Goal: Information Seeking & Learning: Find specific fact

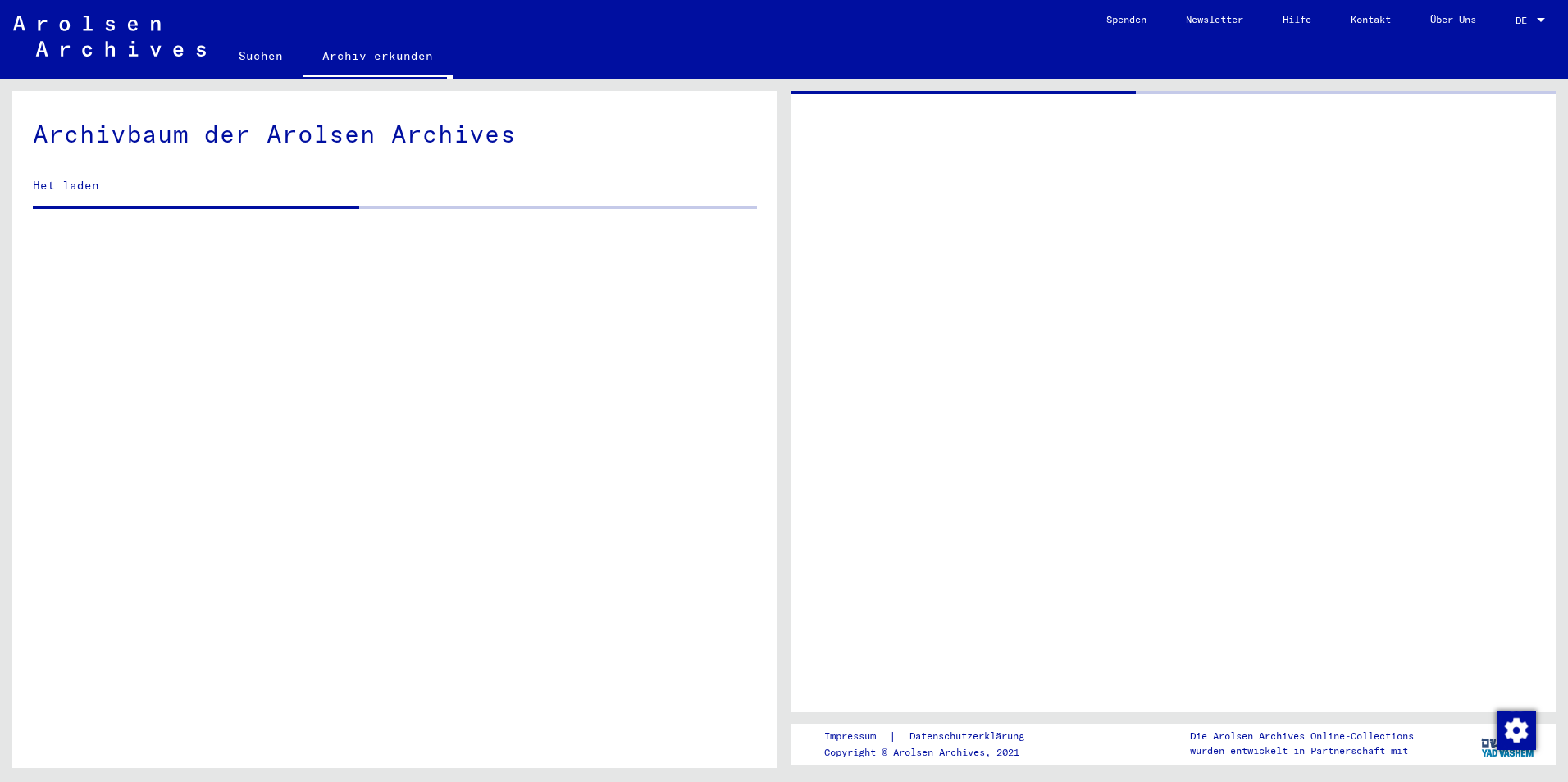
click at [1401, 375] on div at bounding box center [1173, 401] width 765 height 621
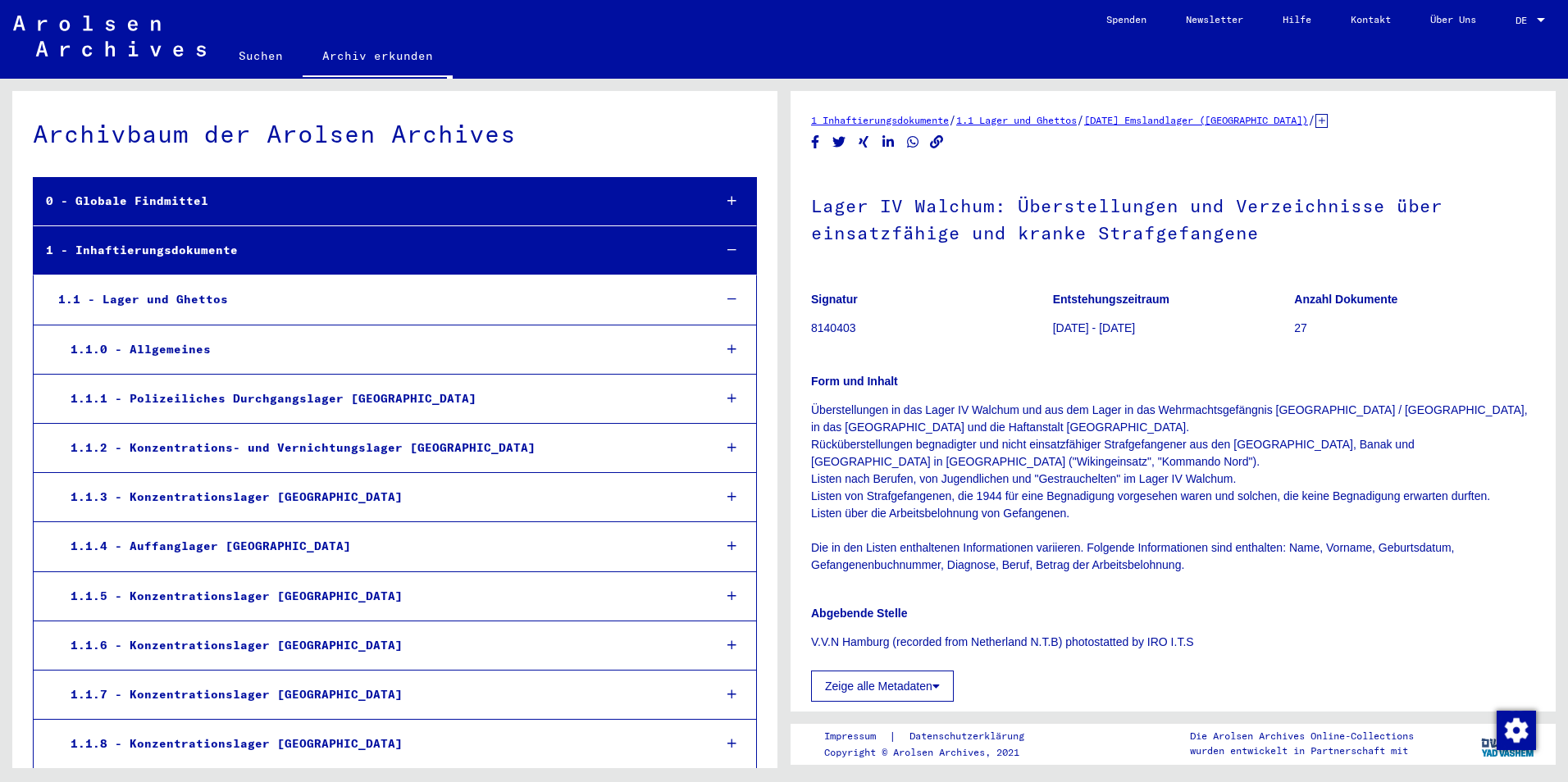
scroll to position [2408, 0]
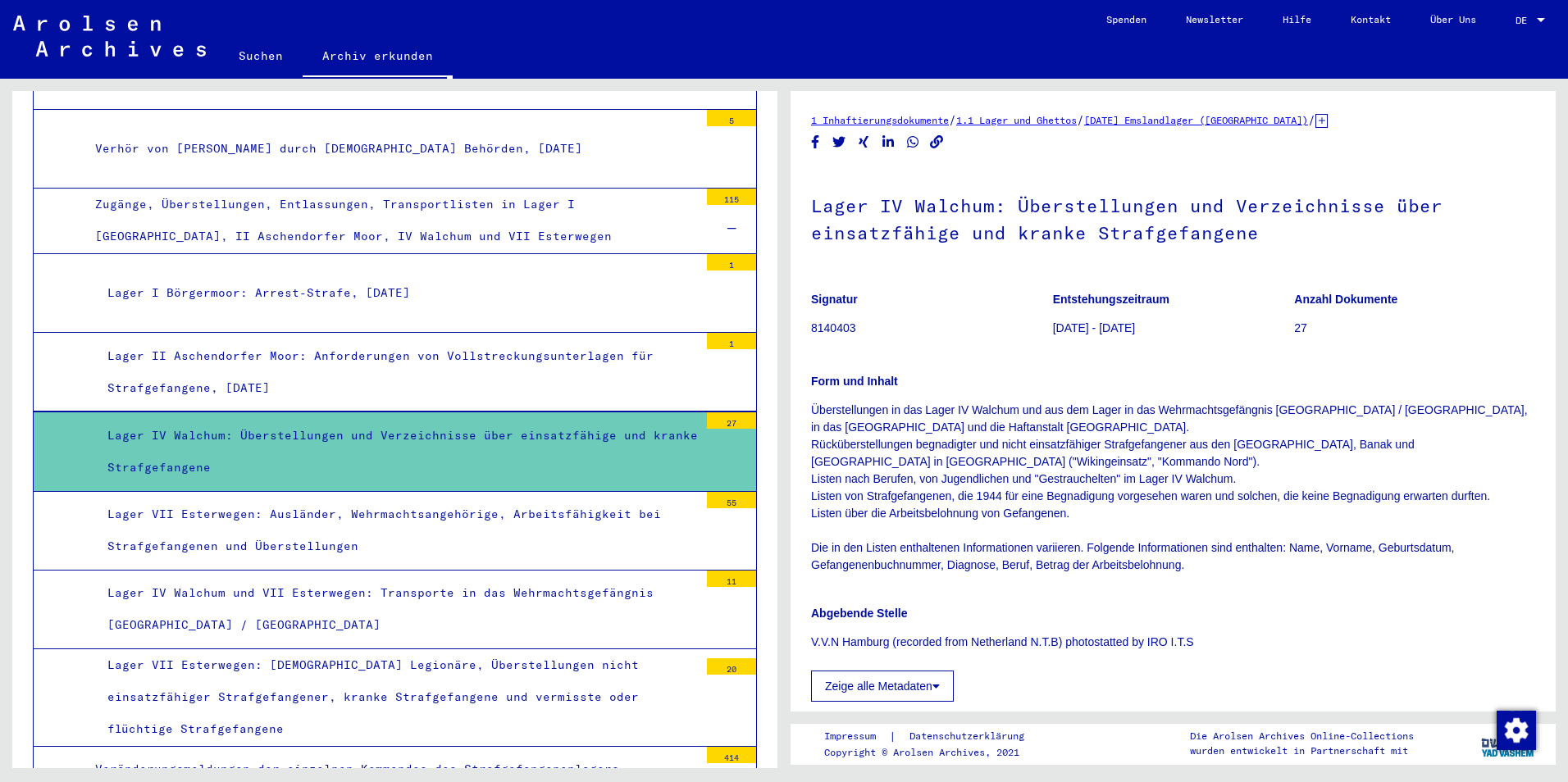
click at [1140, 484] on p "Überstellungen in das Lager IV Walchum und aus dem Lager in das Wehrmachtsgefän…" at bounding box center [1173, 487] width 724 height 172
click at [939, 682] on icon at bounding box center [936, 686] width 8 height 11
click at [1249, 611] on p "Abgebende Stelle" at bounding box center [1173, 614] width 724 height 17
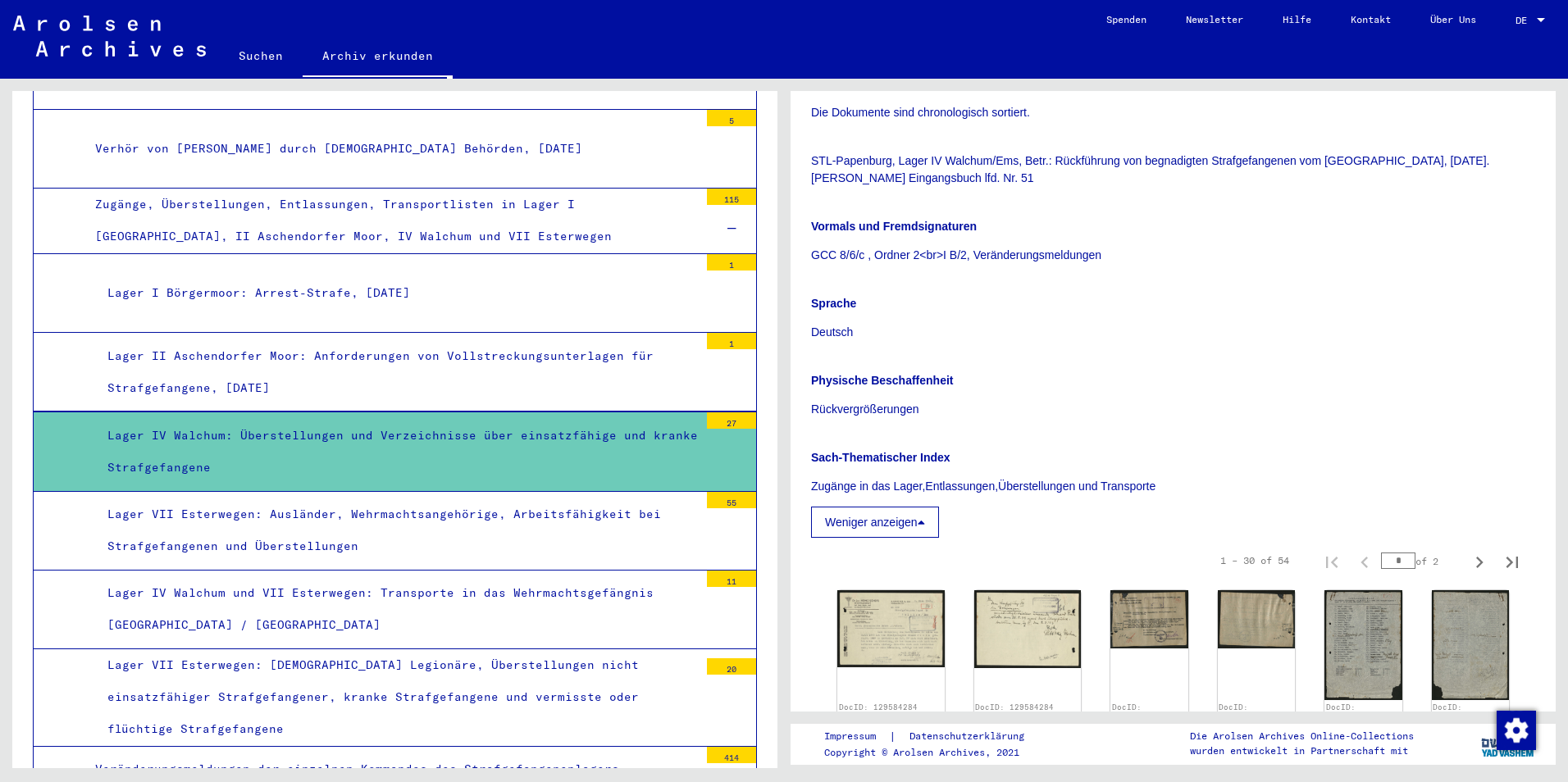
scroll to position [619, 0]
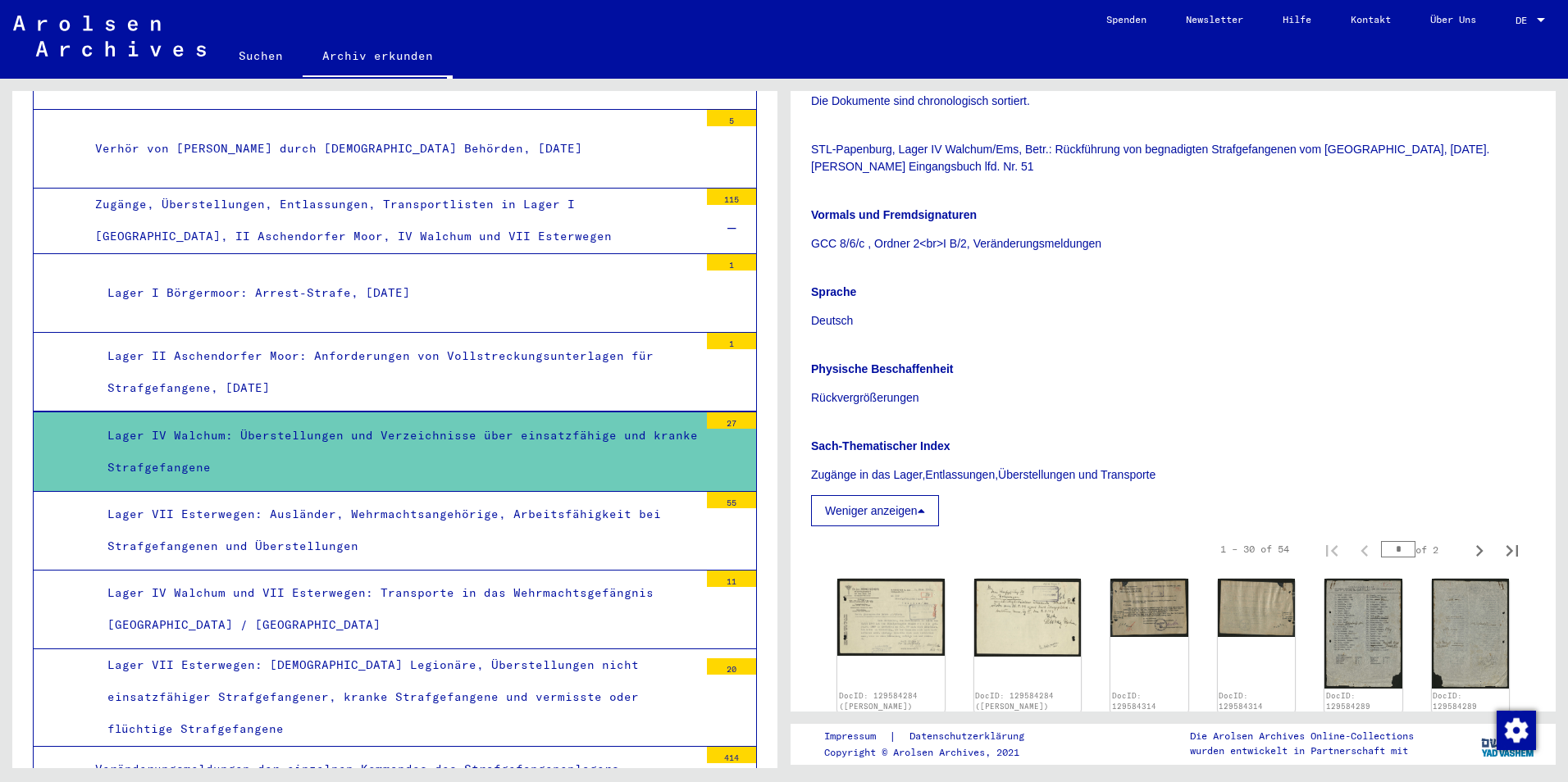
click at [1468, 549] on icon "Next page" at bounding box center [1480, 551] width 23 height 23
type input "*"
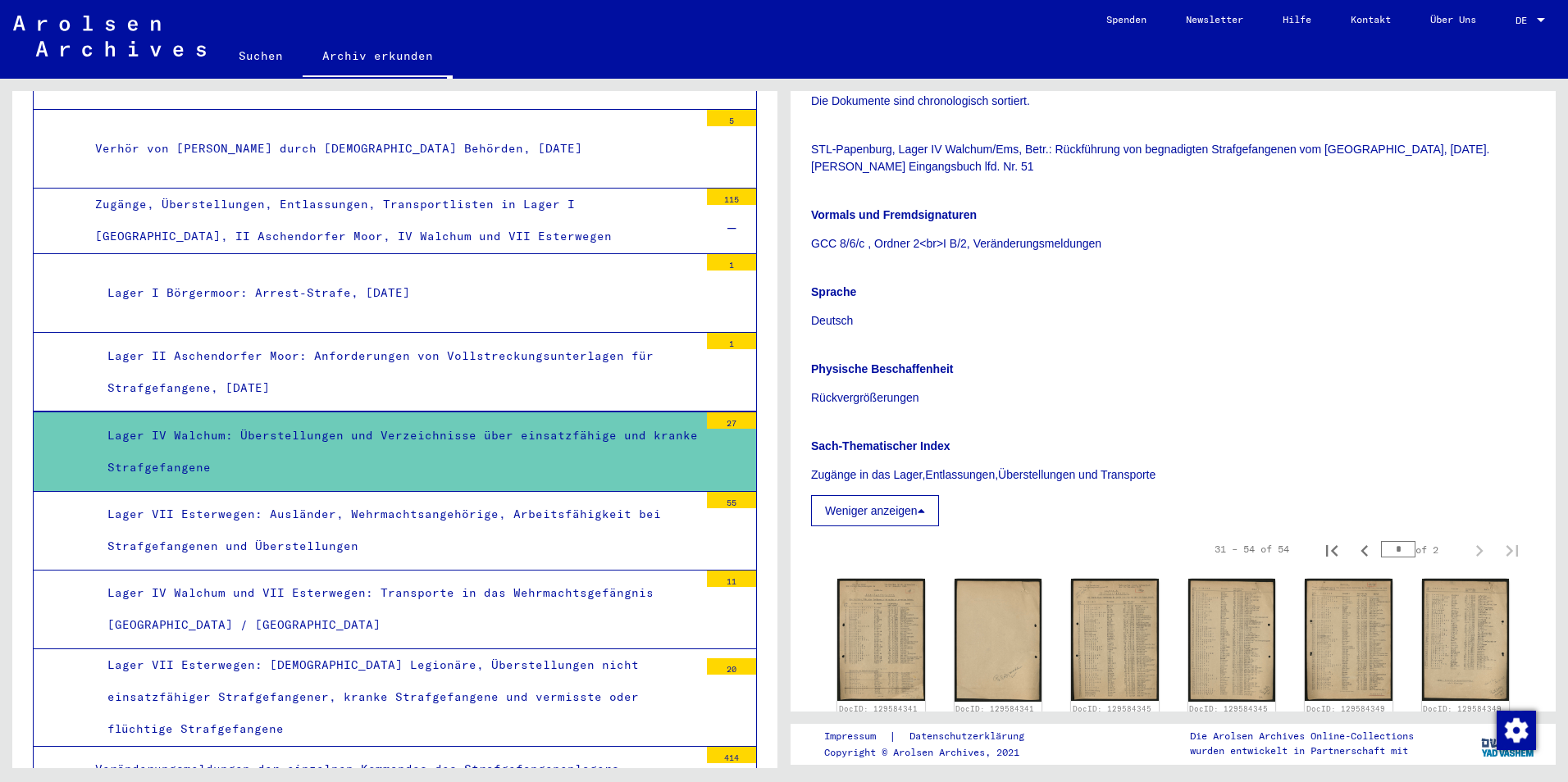
click at [1526, 611] on yv-its-full-details "1 Inhaftierungsdokumente / 1.1 Lager und Ghettos / [DATE] Emslandlager ([GEOGRA…" at bounding box center [1173, 635] width 765 height 2284
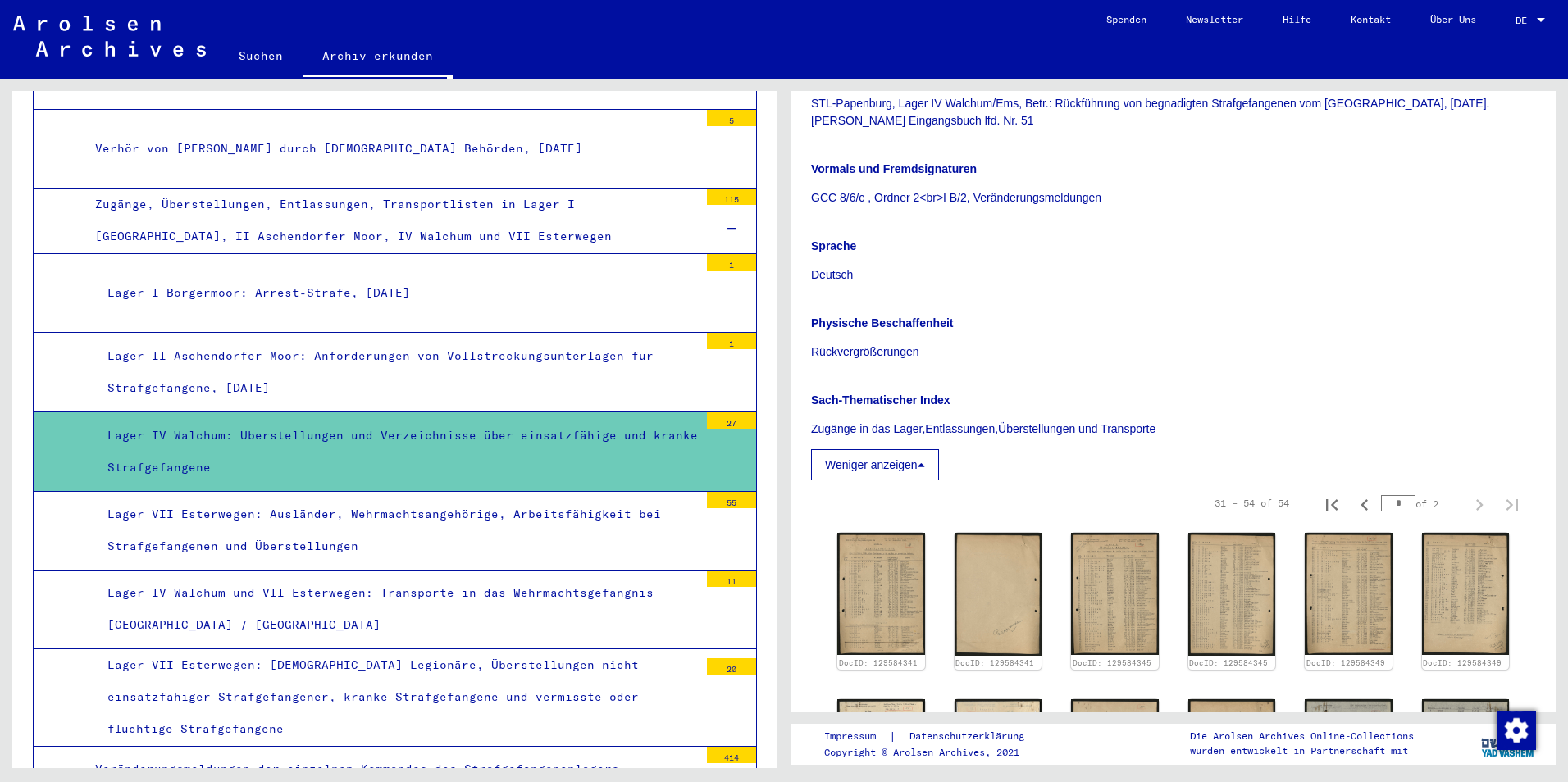
scroll to position [779, 0]
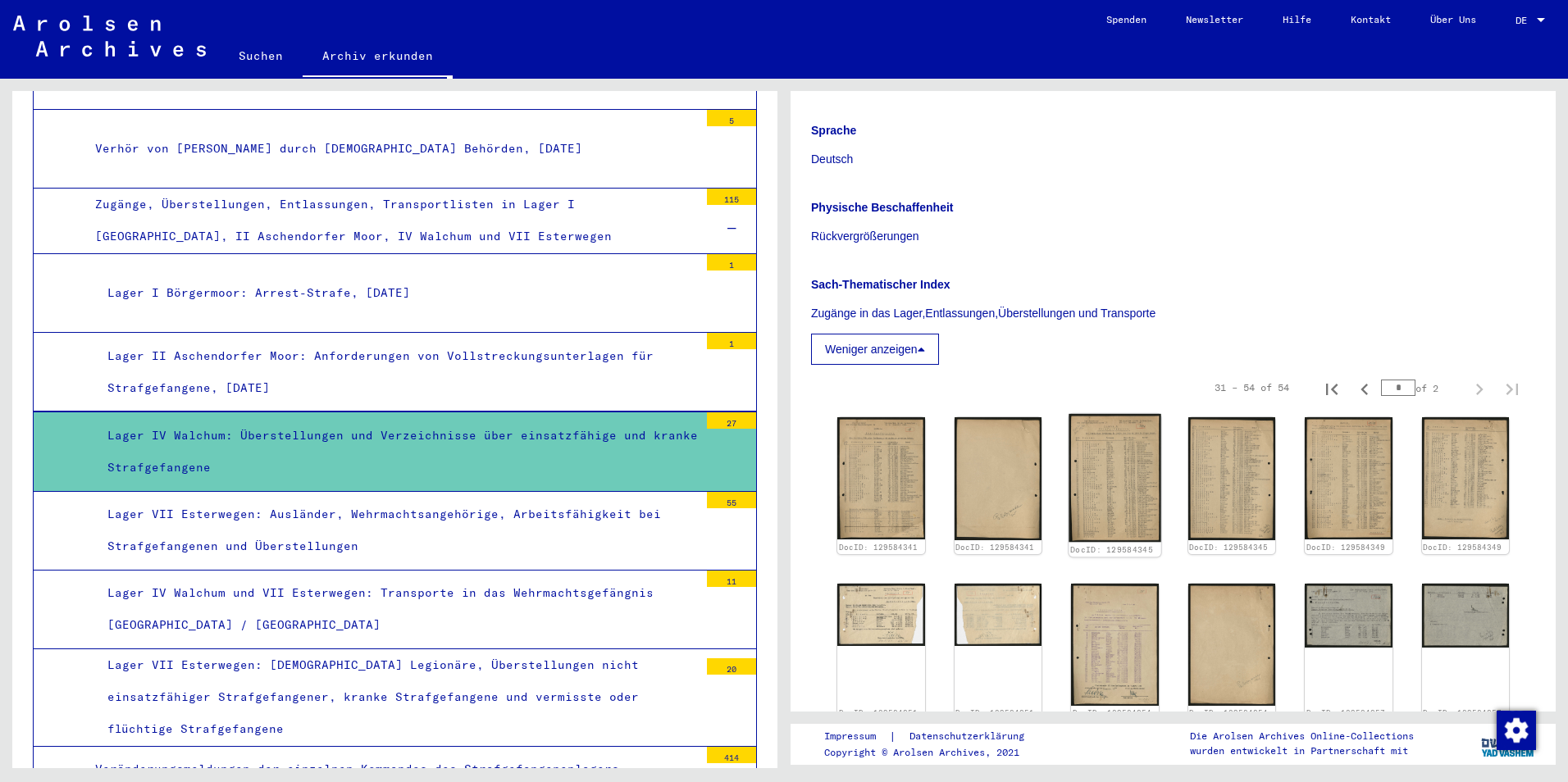
click at [1104, 460] on img at bounding box center [1115, 478] width 92 height 128
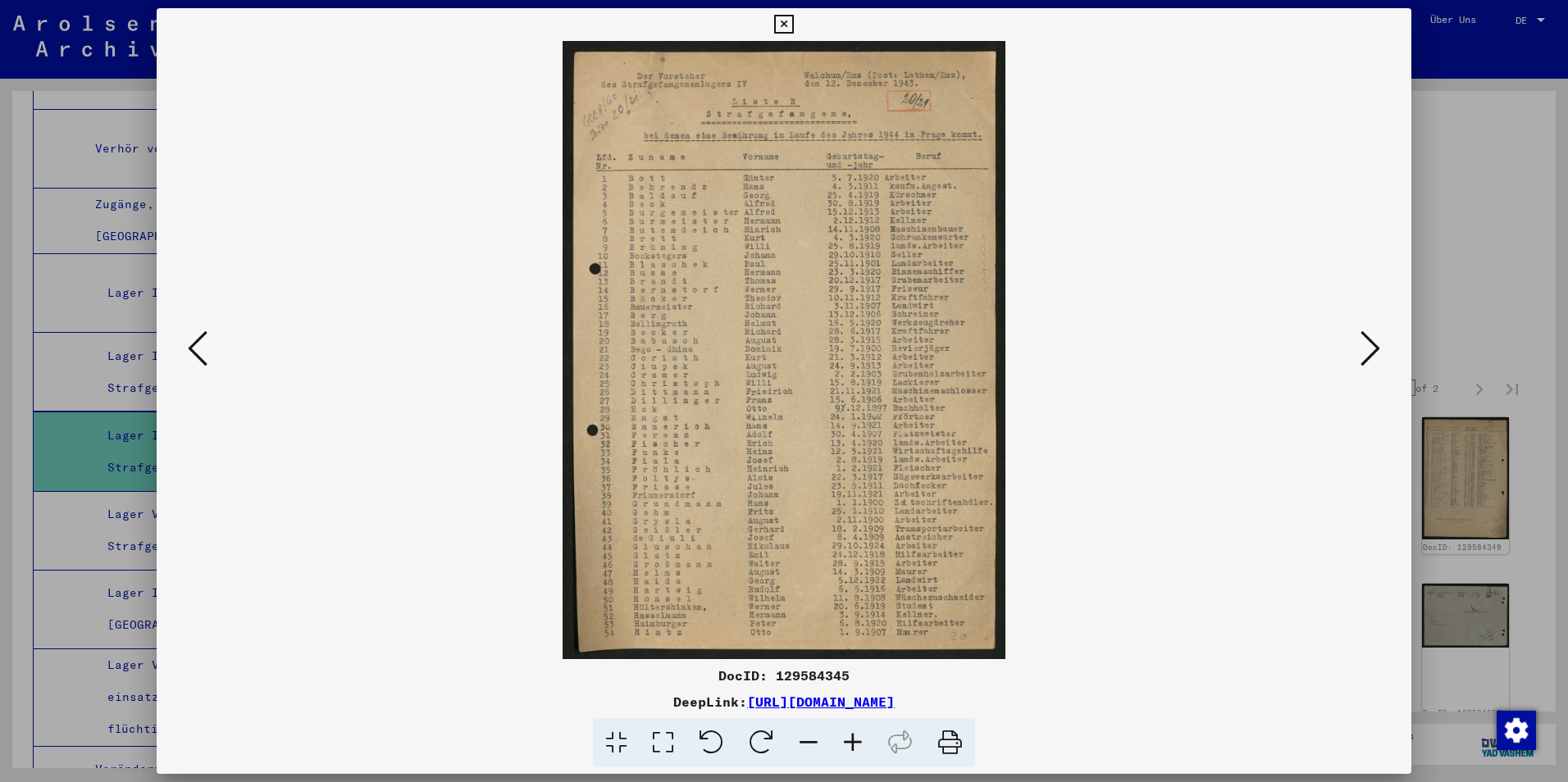
click at [855, 738] on icon at bounding box center [852, 743] width 44 height 50
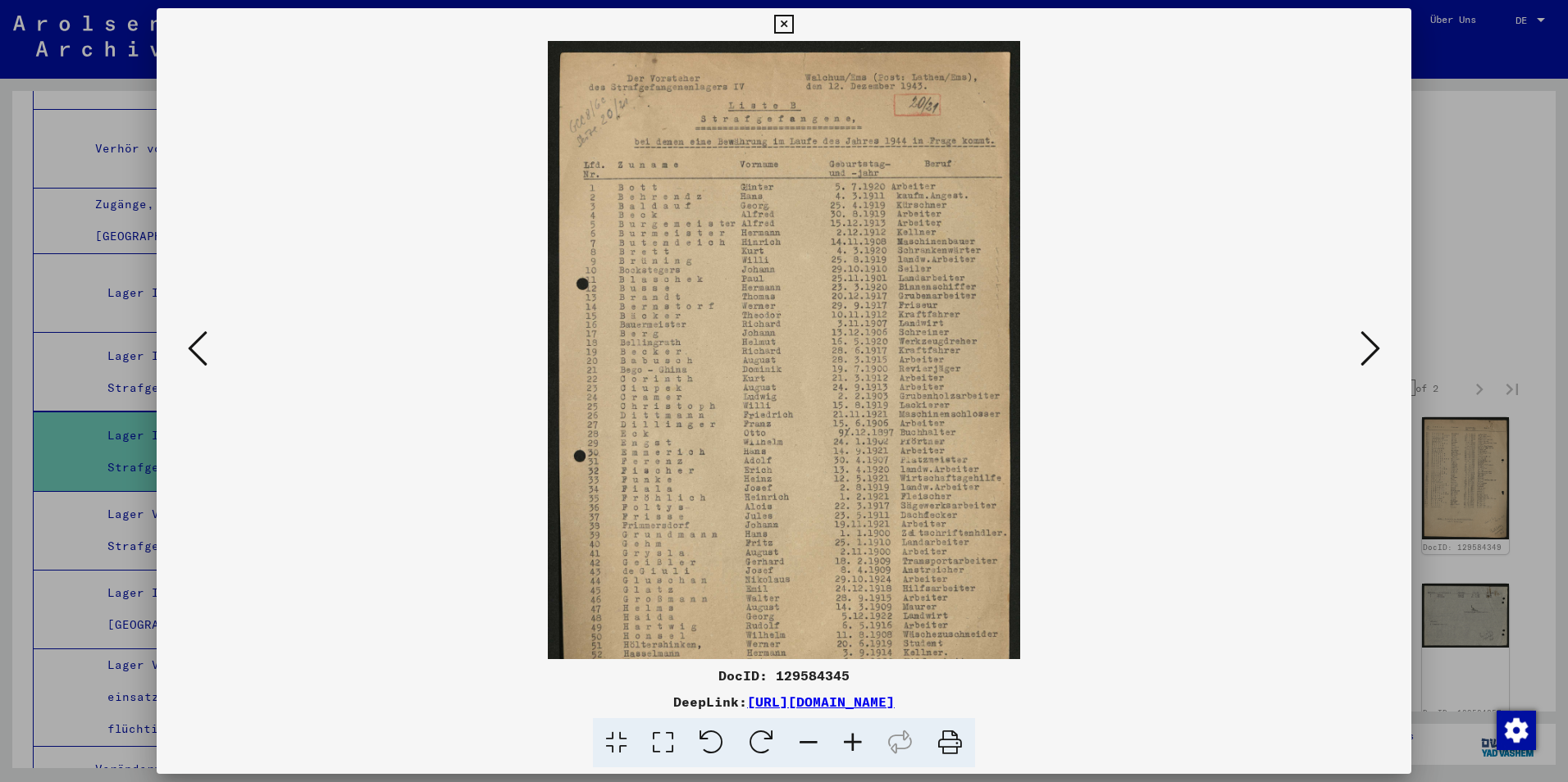
click at [855, 738] on icon at bounding box center [852, 743] width 44 height 50
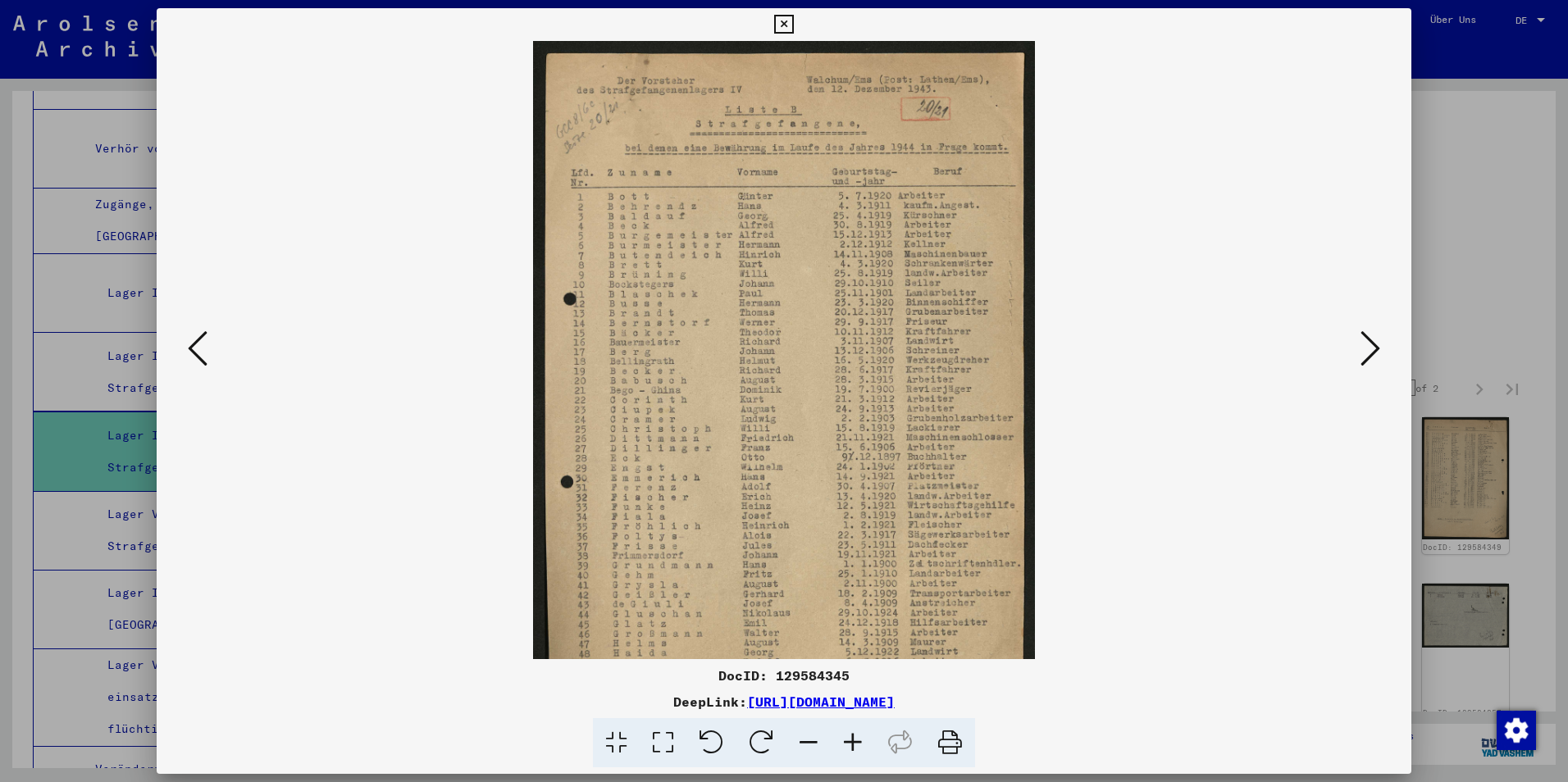
click at [855, 738] on icon at bounding box center [852, 743] width 44 height 50
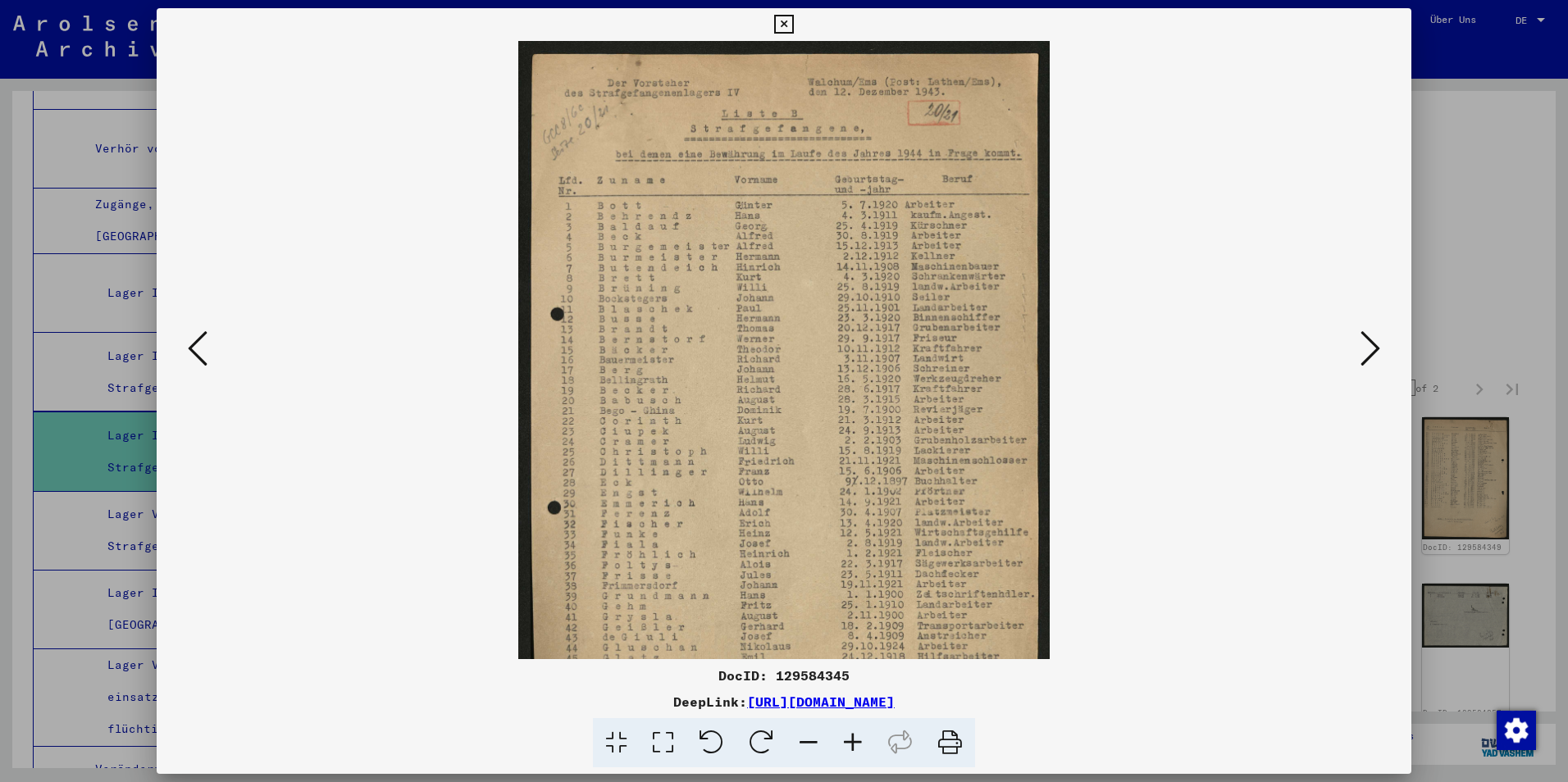
click at [855, 738] on icon at bounding box center [852, 743] width 44 height 50
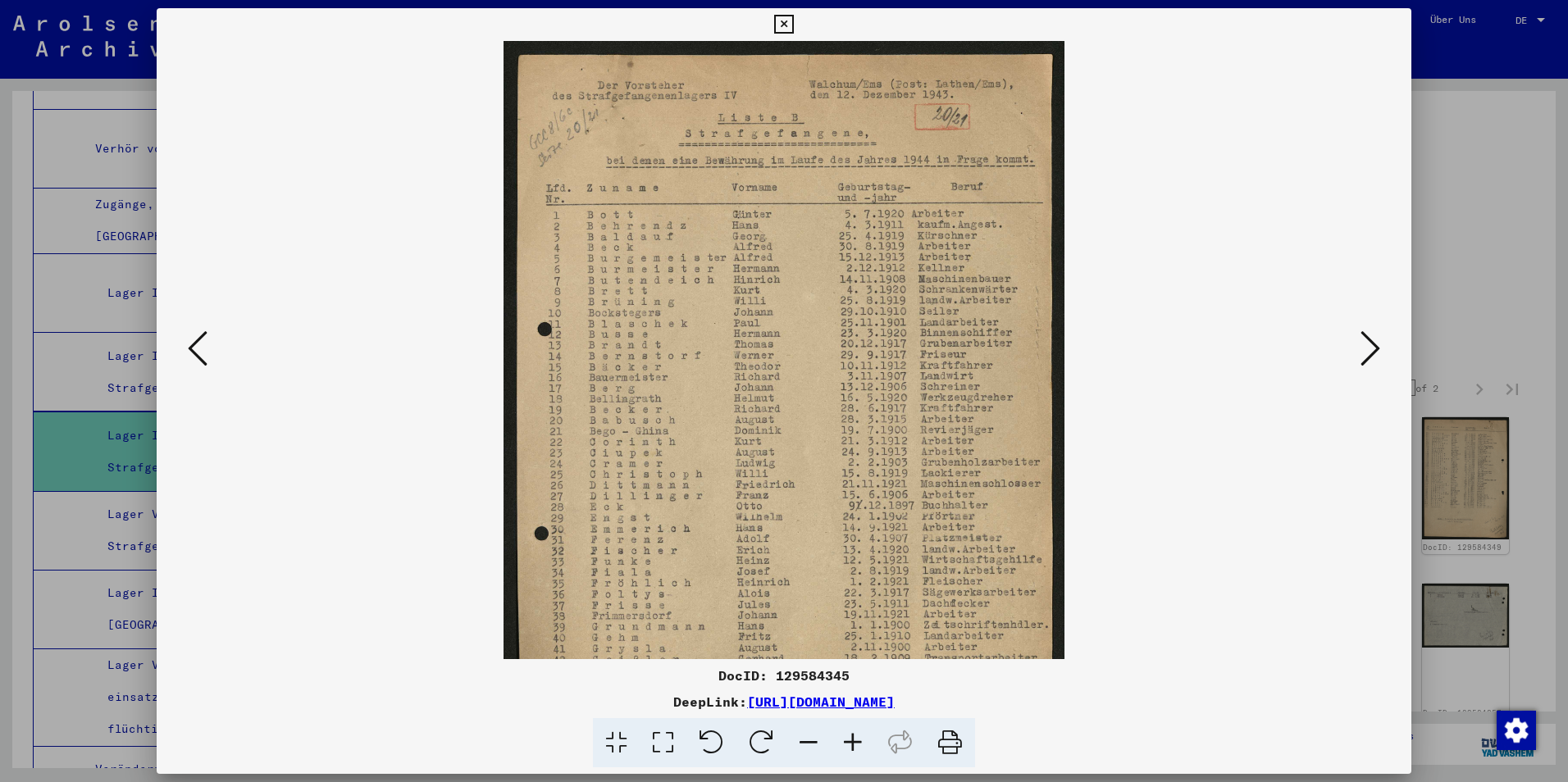
click at [855, 738] on icon at bounding box center [852, 743] width 44 height 50
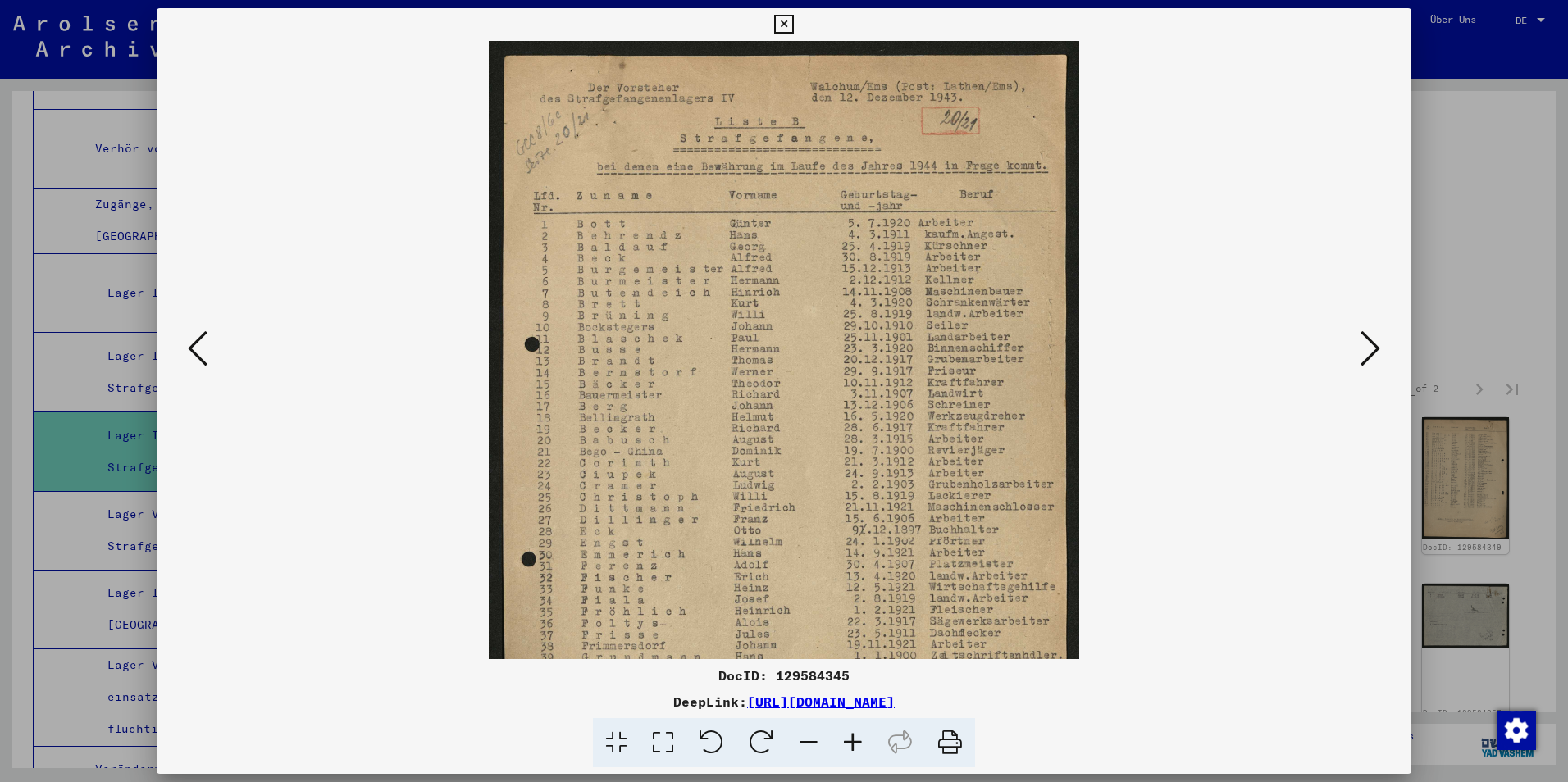
click at [855, 738] on icon at bounding box center [852, 743] width 44 height 50
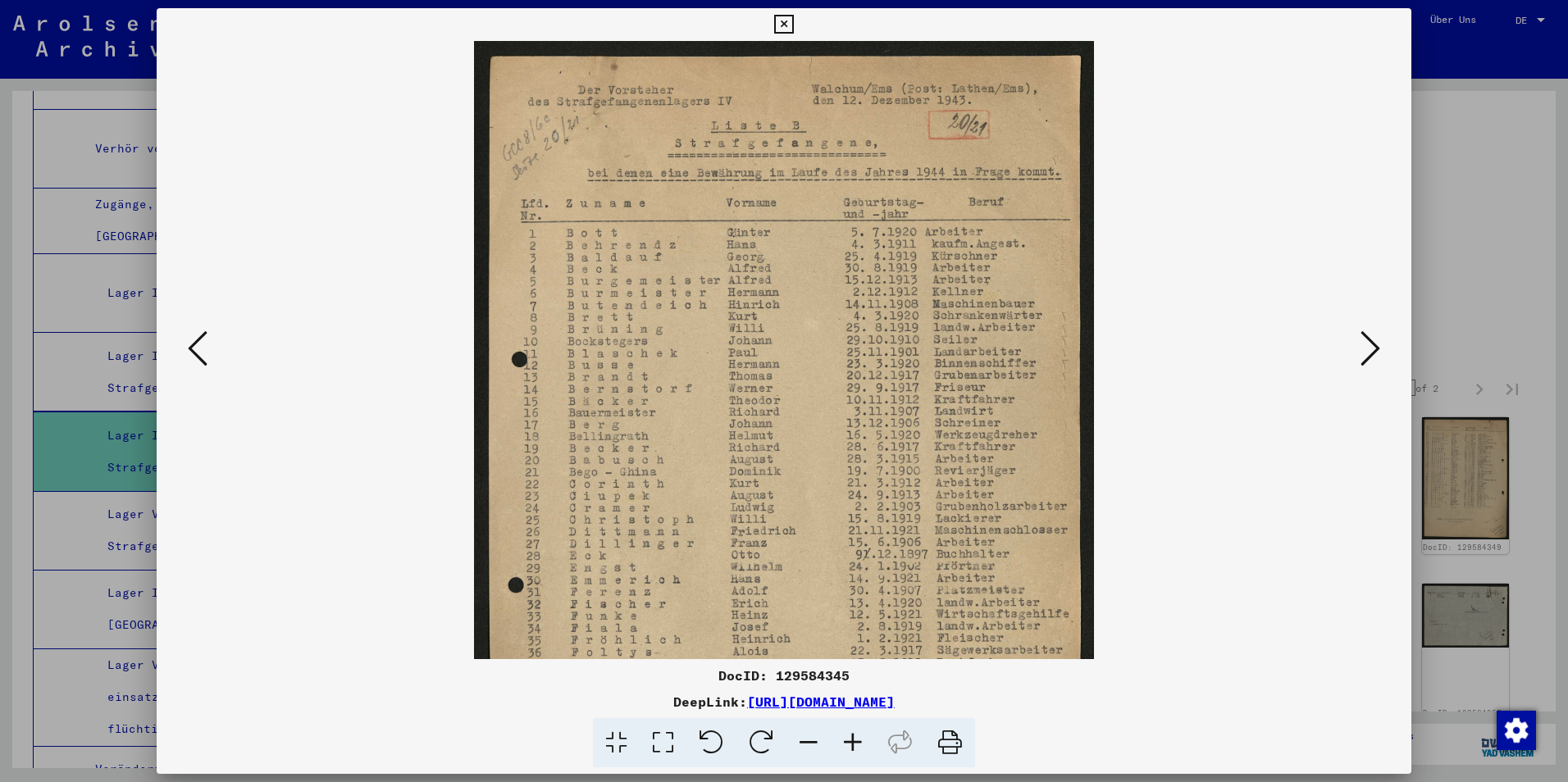
click at [855, 738] on icon at bounding box center [852, 743] width 44 height 50
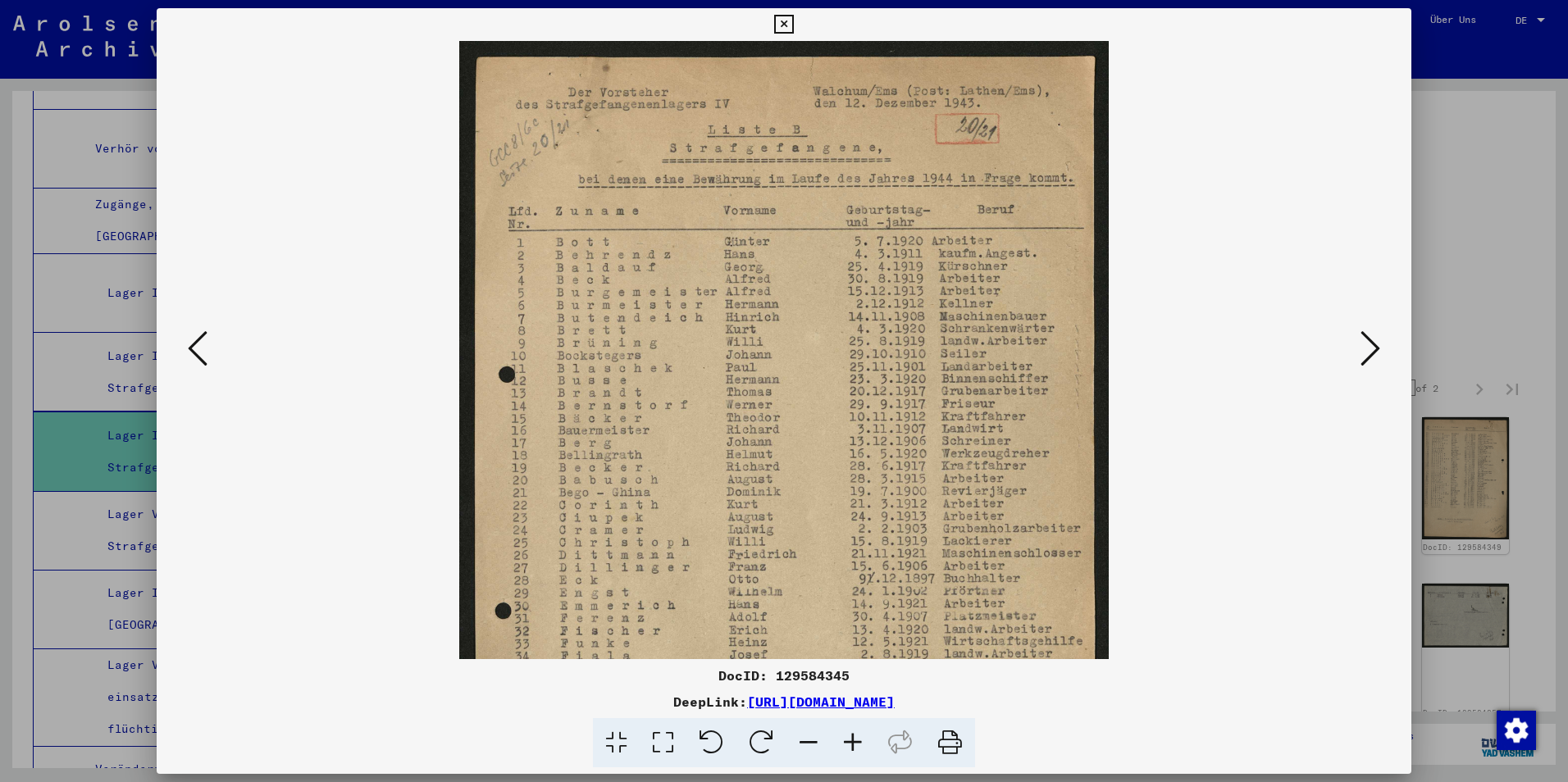
click at [855, 738] on icon at bounding box center [852, 743] width 44 height 50
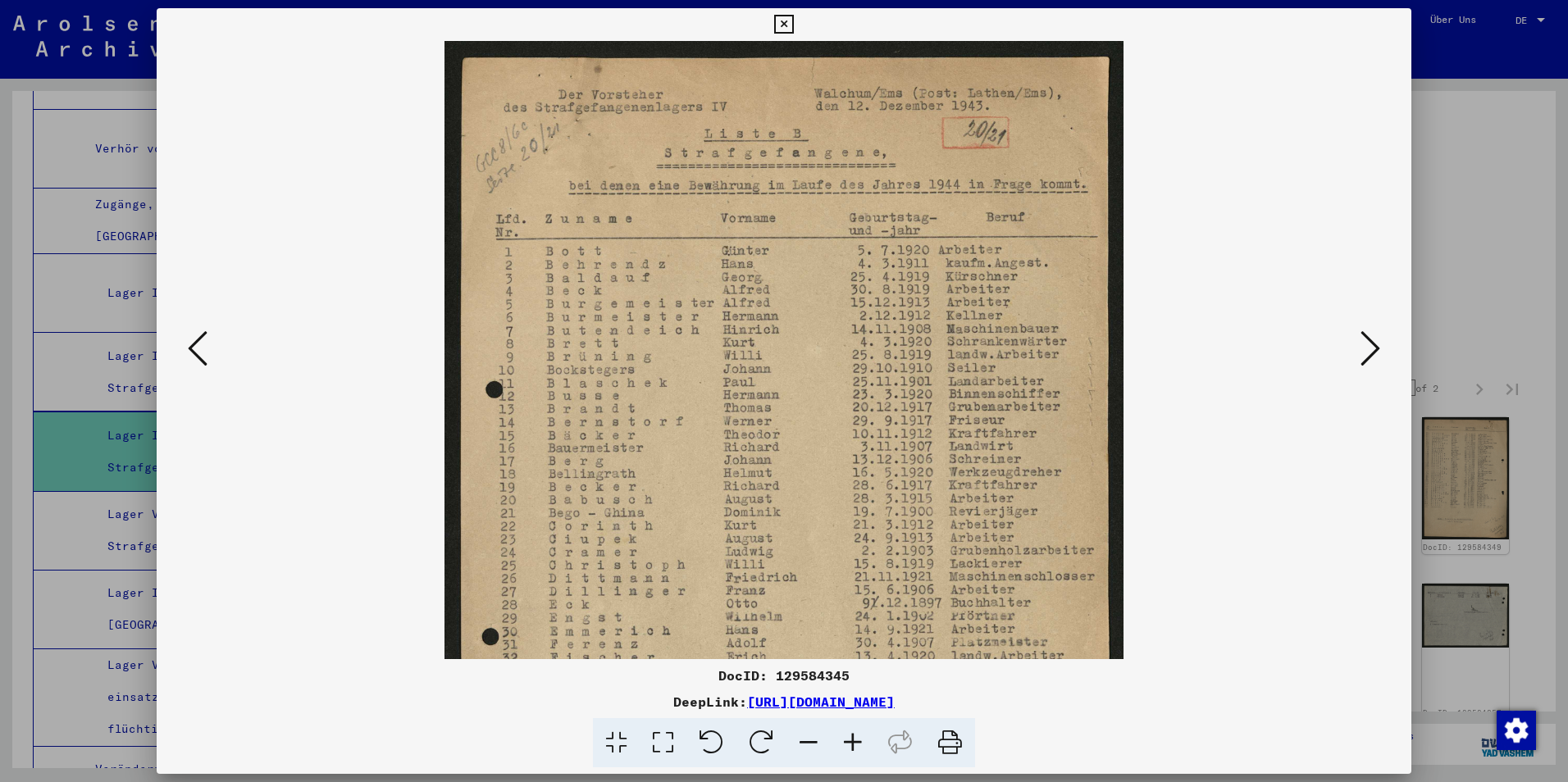
click at [855, 738] on icon at bounding box center [852, 743] width 44 height 50
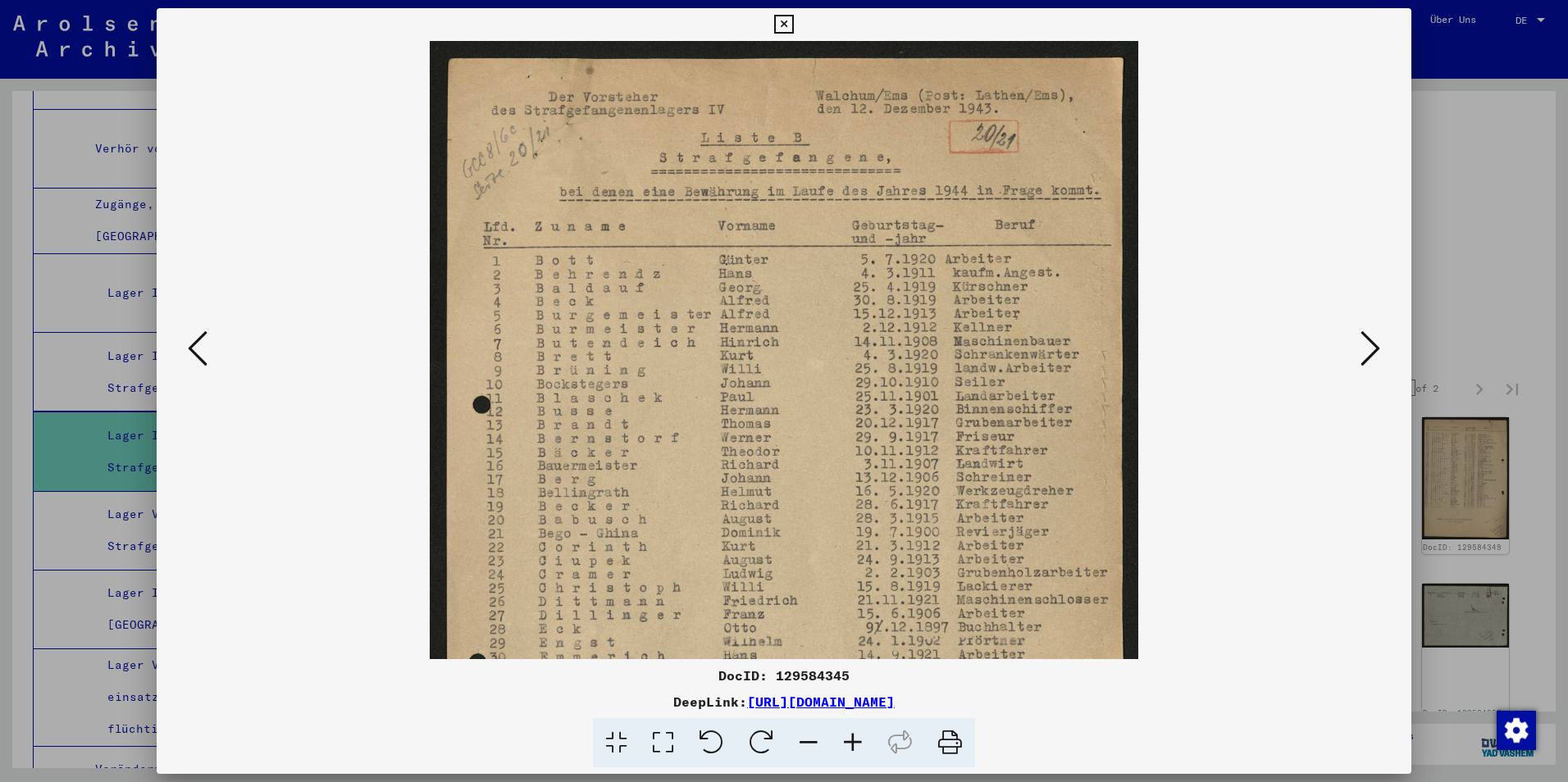
click at [855, 738] on icon at bounding box center [852, 743] width 44 height 50
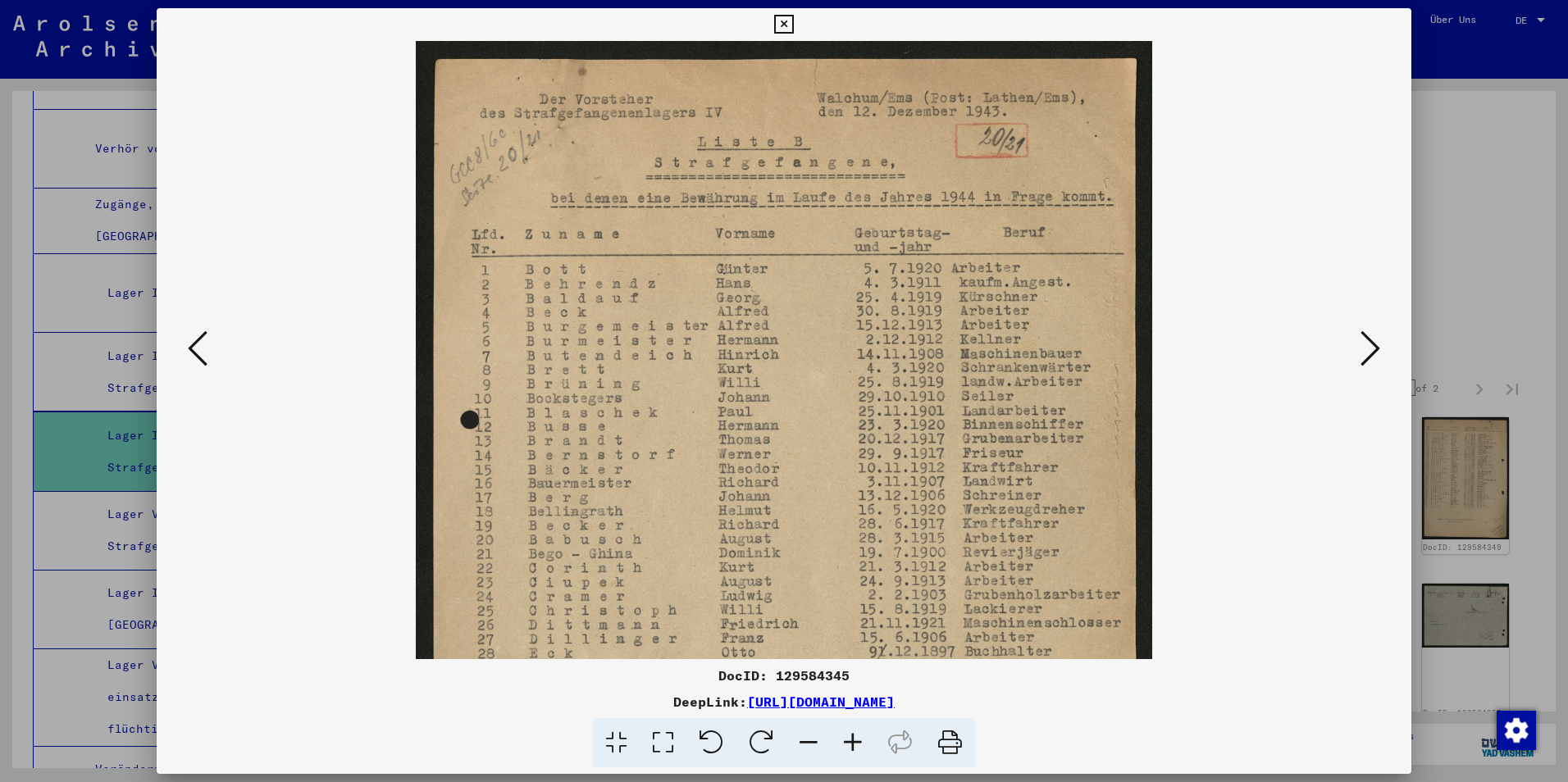
click at [855, 738] on icon at bounding box center [852, 743] width 44 height 50
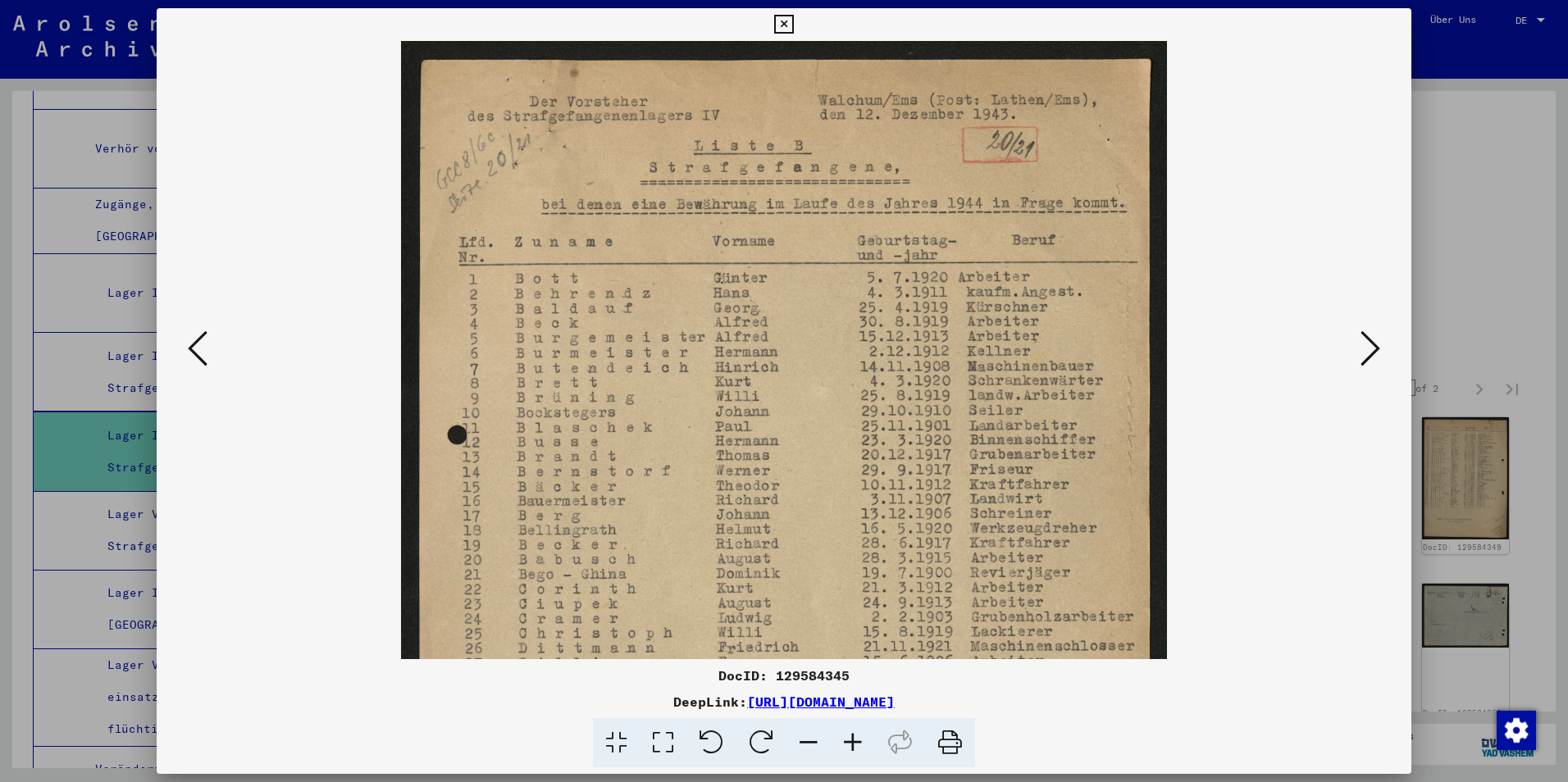
click at [855, 738] on icon at bounding box center [852, 743] width 44 height 50
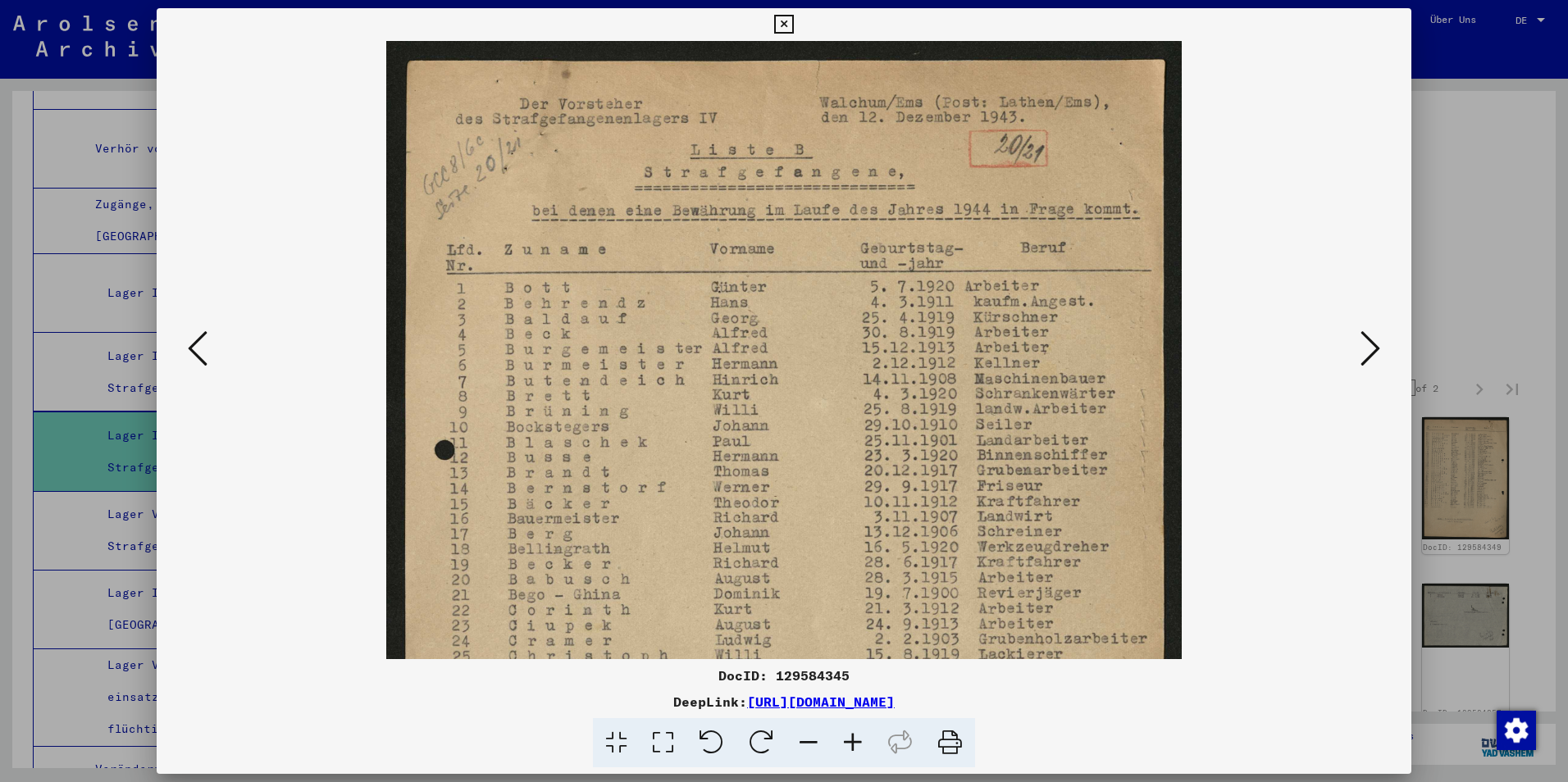
click at [855, 738] on icon at bounding box center [852, 743] width 44 height 50
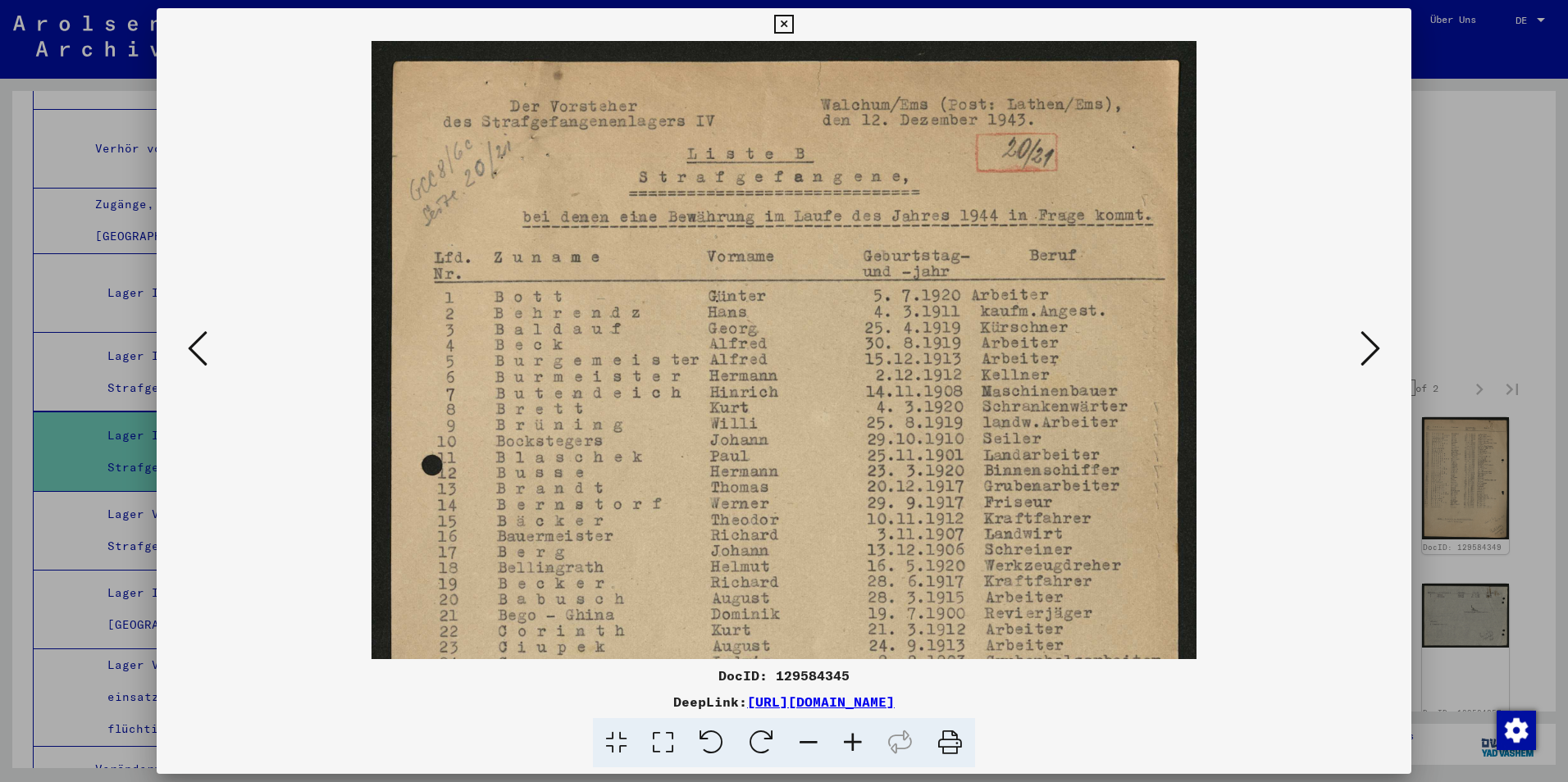
click at [855, 738] on icon at bounding box center [852, 743] width 44 height 50
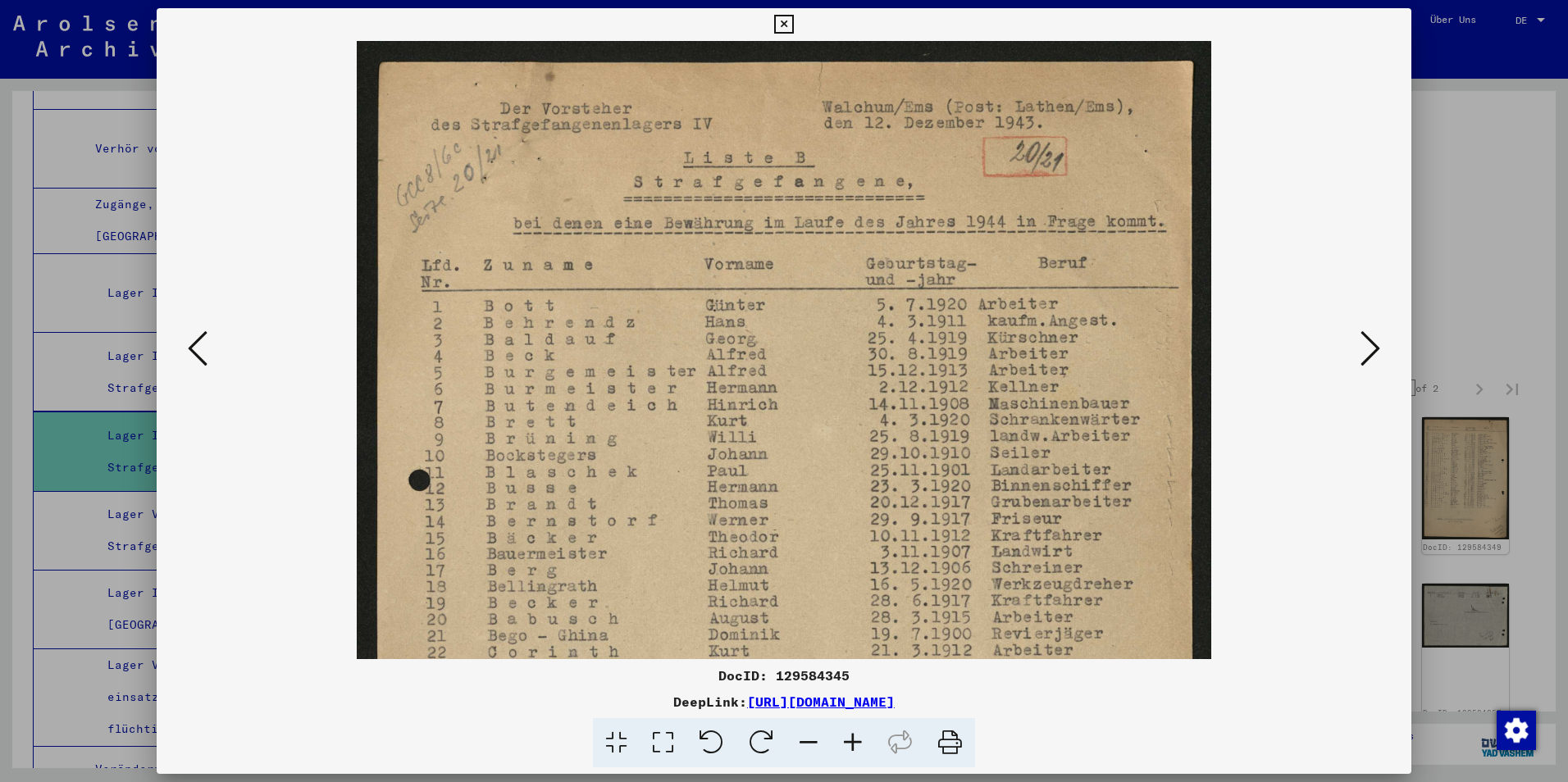
click at [855, 738] on icon at bounding box center [852, 743] width 44 height 50
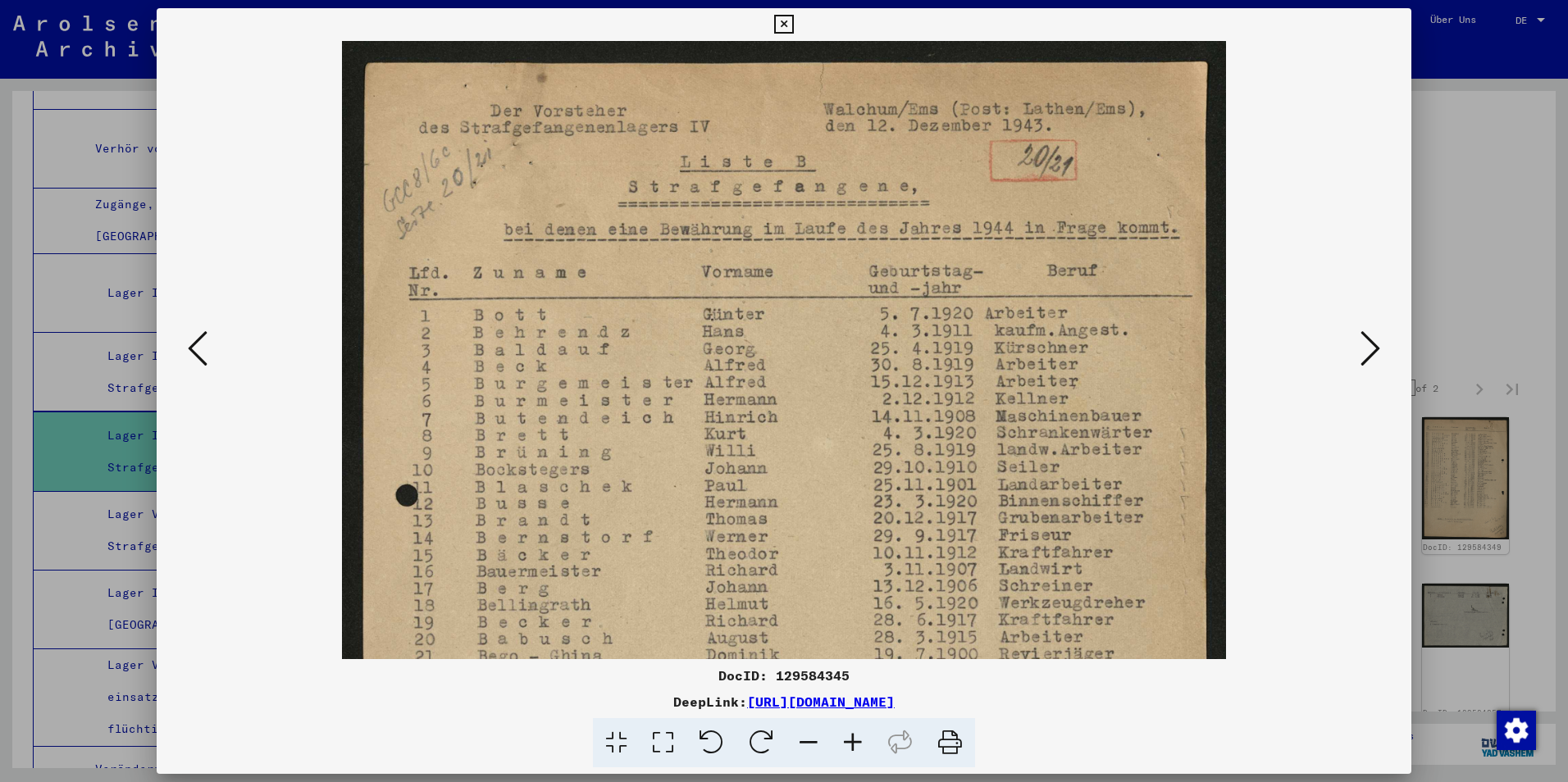
click at [855, 738] on icon at bounding box center [852, 743] width 44 height 50
click at [1367, 350] on icon at bounding box center [1370, 348] width 20 height 39
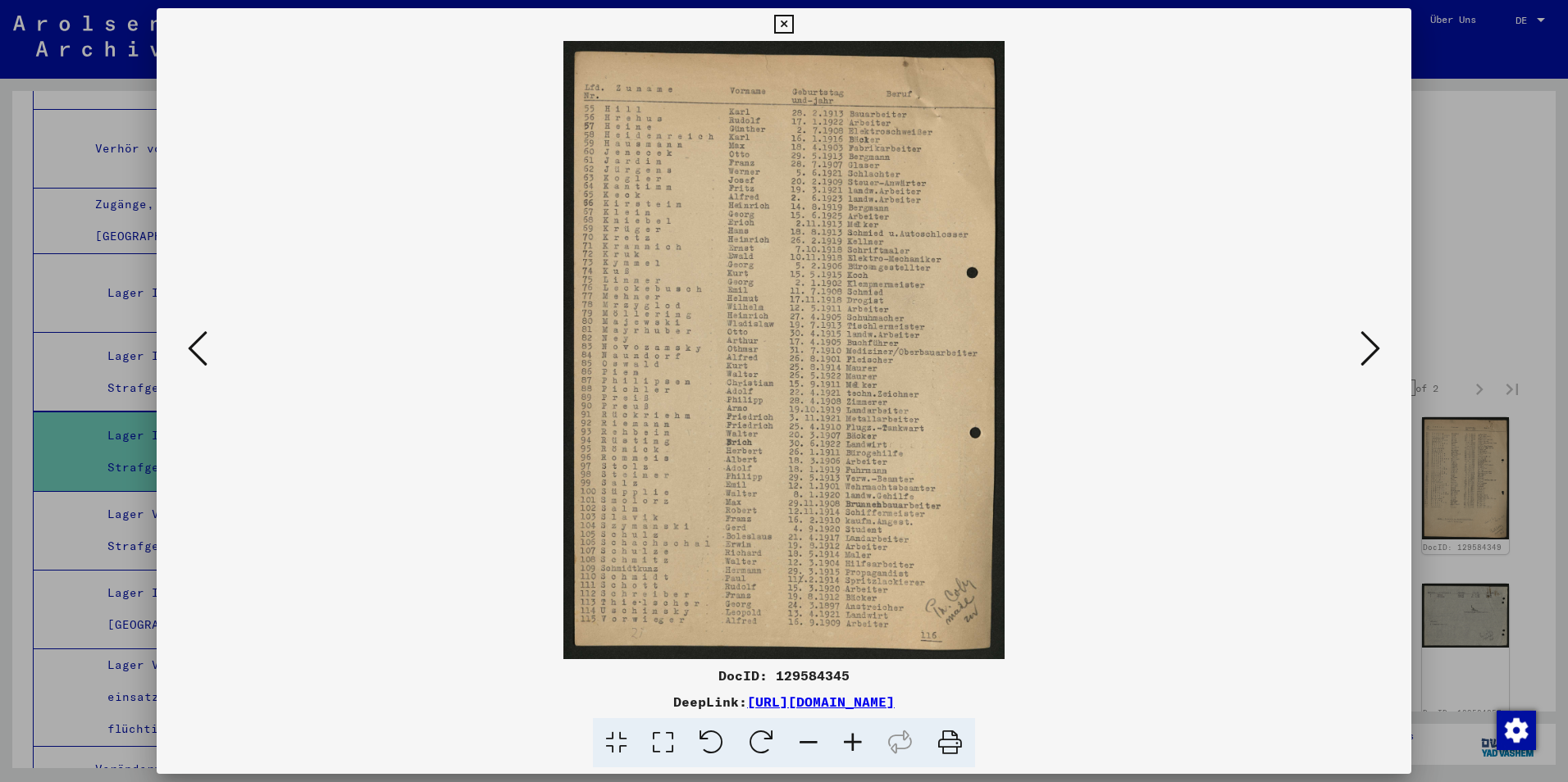
click at [1367, 350] on icon at bounding box center [1370, 348] width 20 height 39
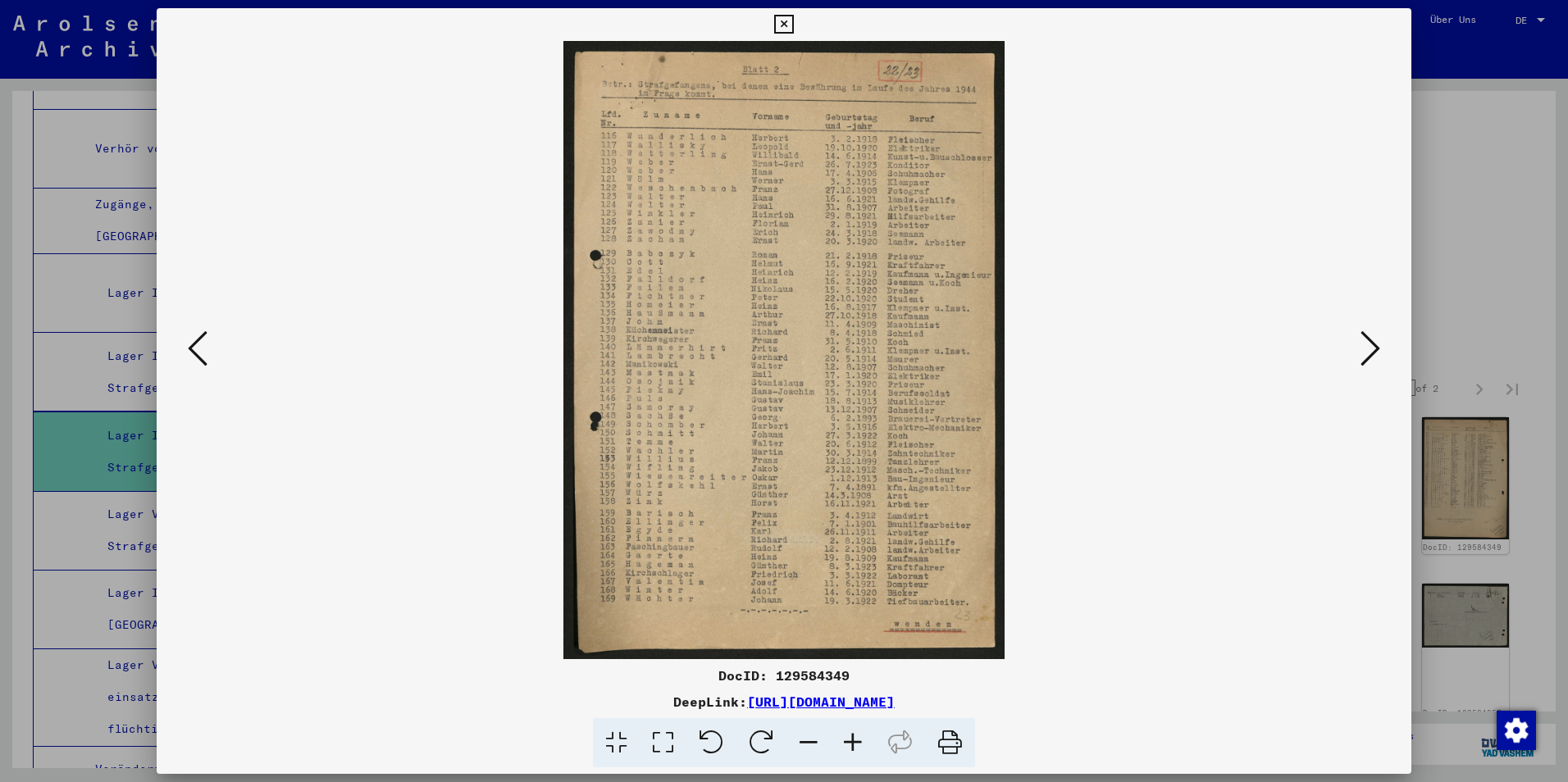
click at [1367, 350] on icon at bounding box center [1370, 348] width 20 height 39
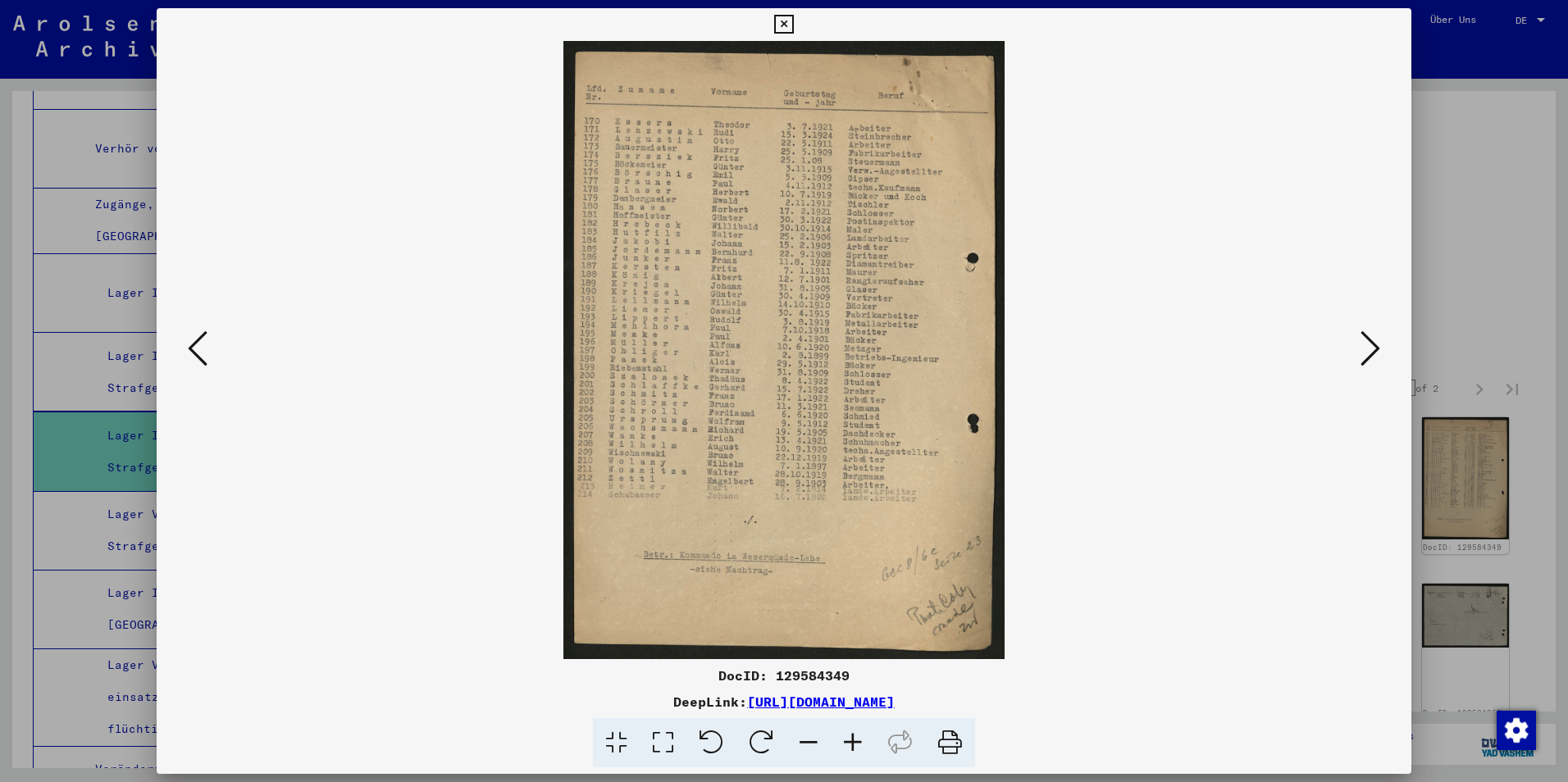
click at [1367, 350] on icon at bounding box center [1370, 348] width 20 height 39
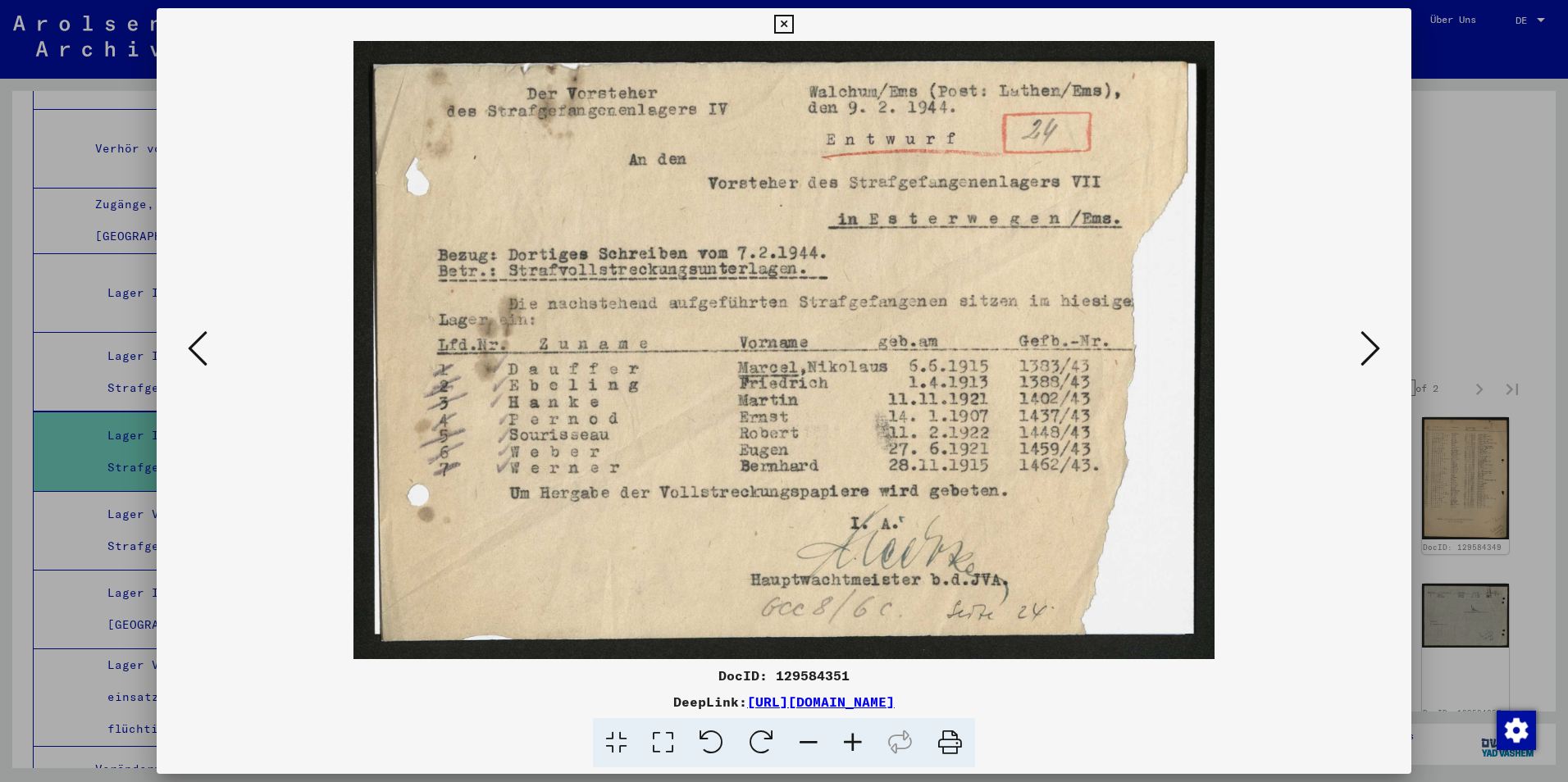
click at [207, 354] on icon at bounding box center [197, 348] width 20 height 39
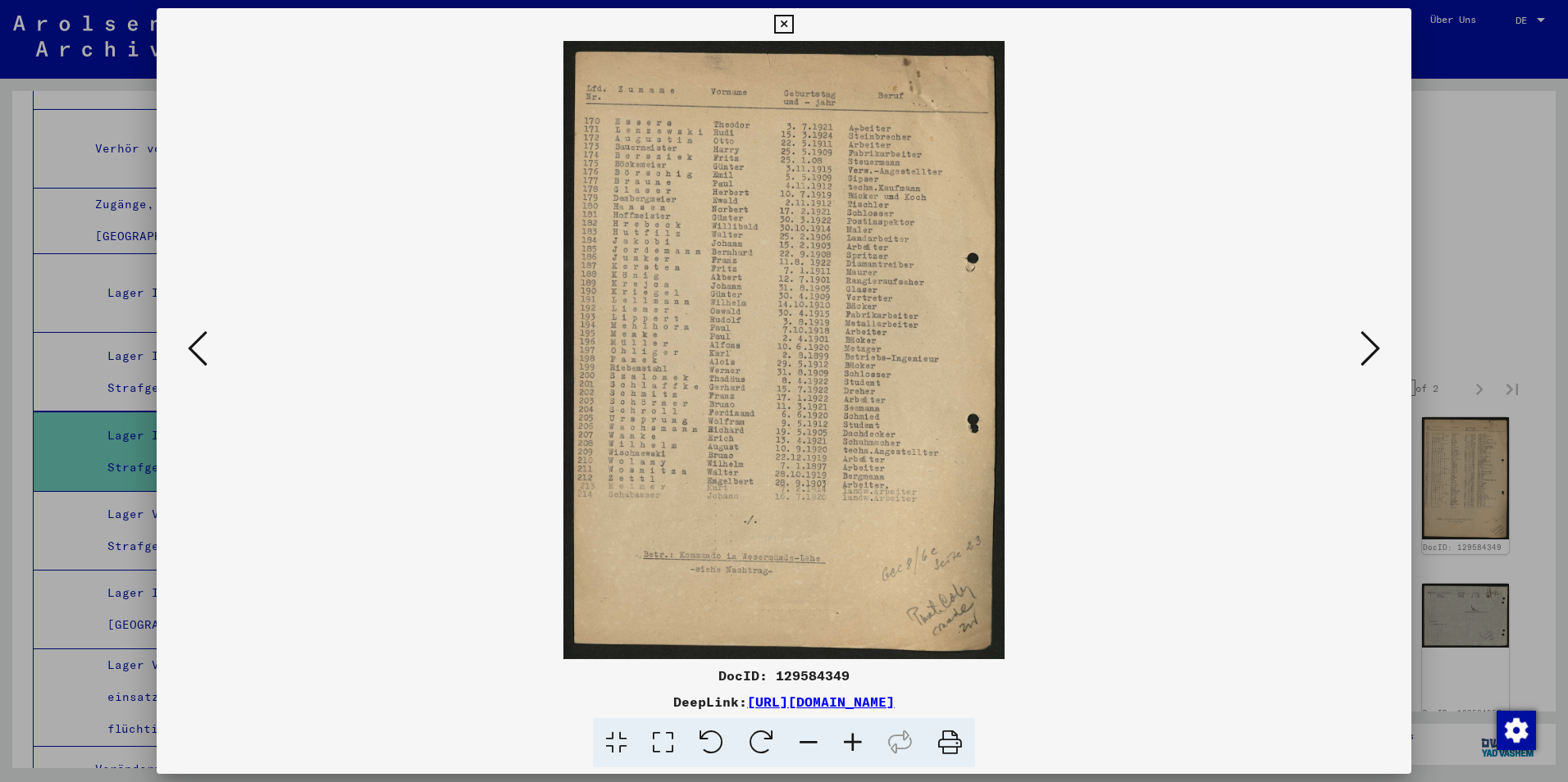
click at [207, 354] on icon at bounding box center [197, 348] width 20 height 39
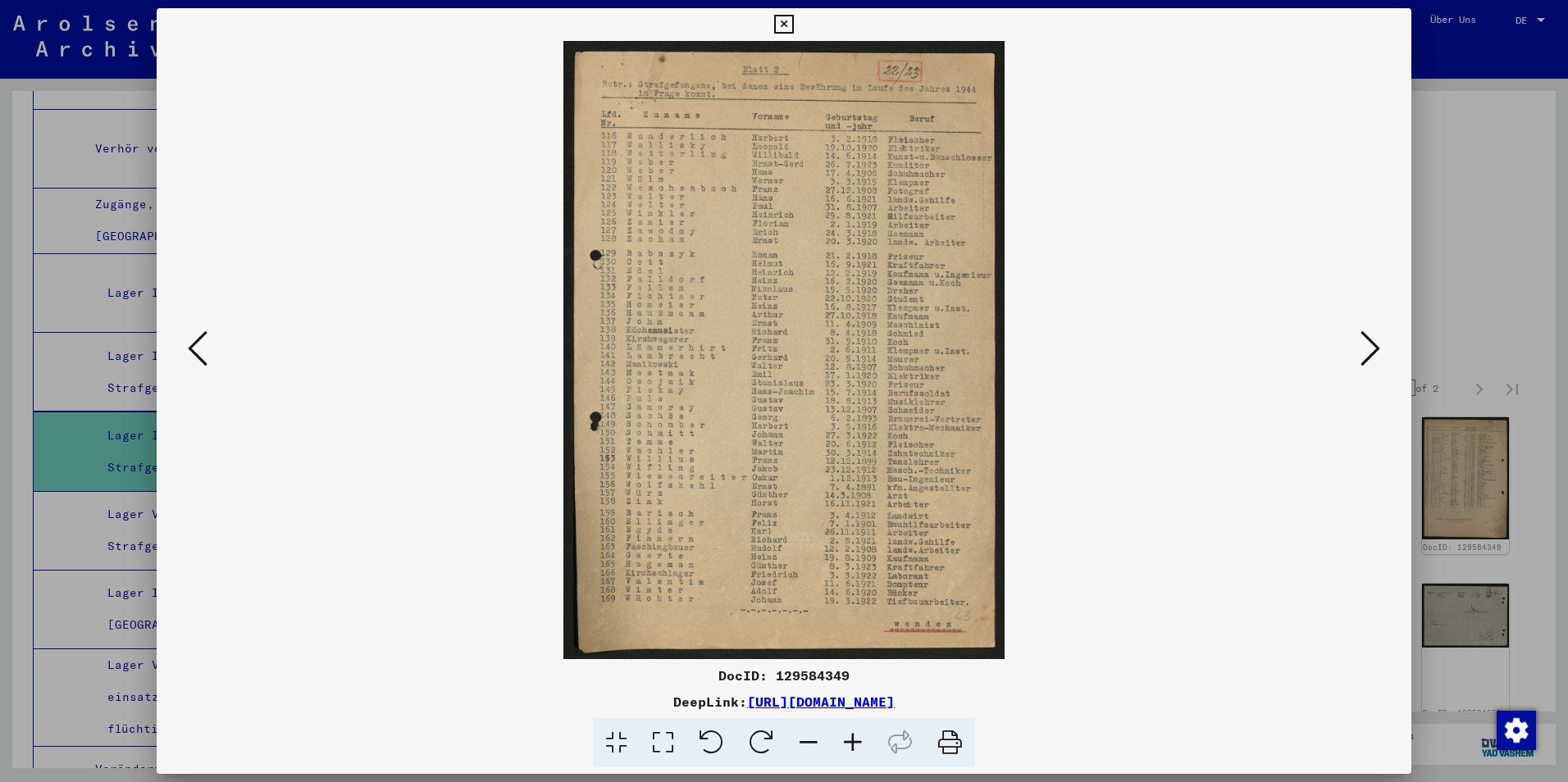
click at [207, 354] on icon at bounding box center [197, 348] width 20 height 39
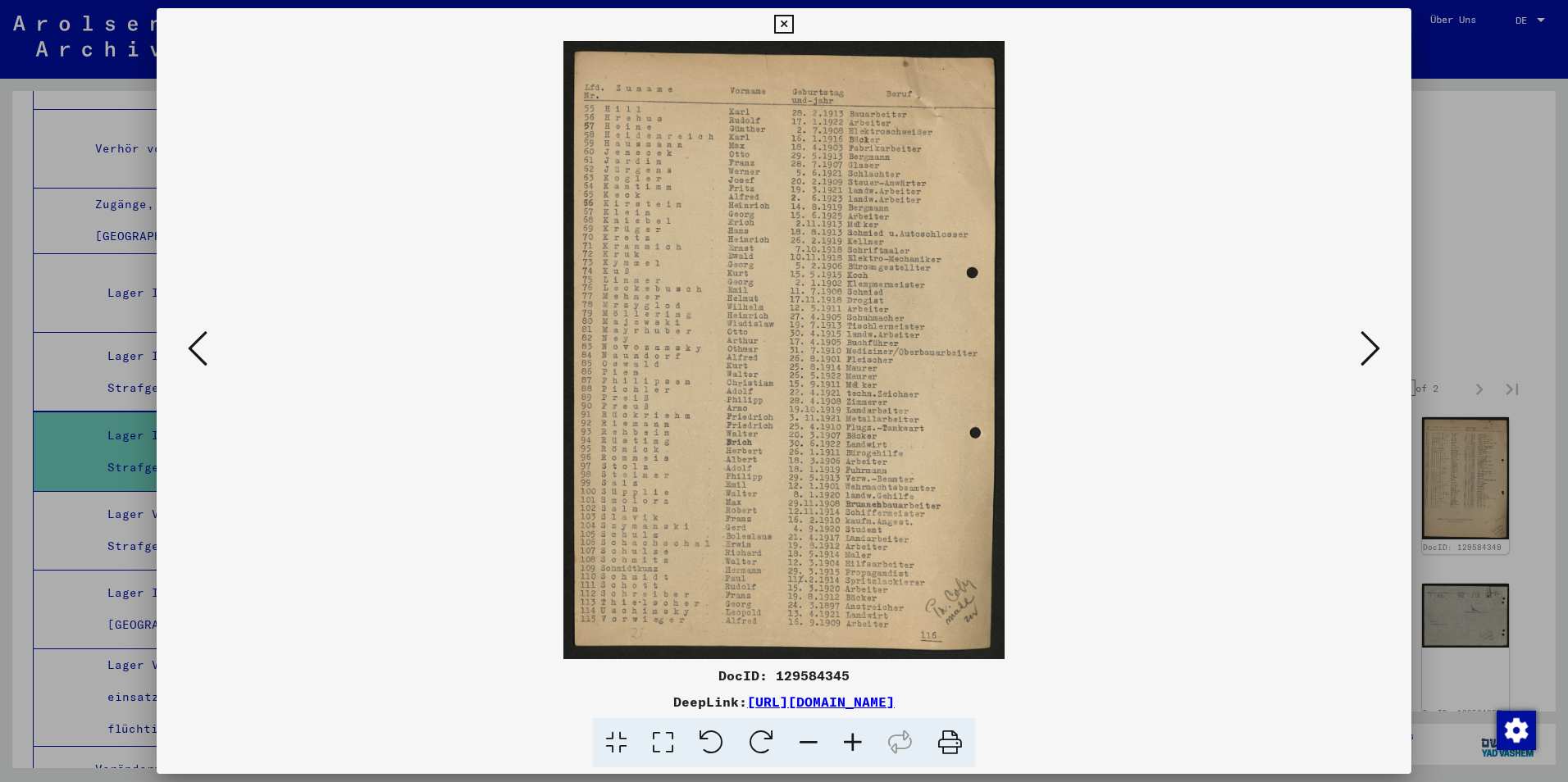
click at [207, 354] on icon at bounding box center [197, 348] width 20 height 39
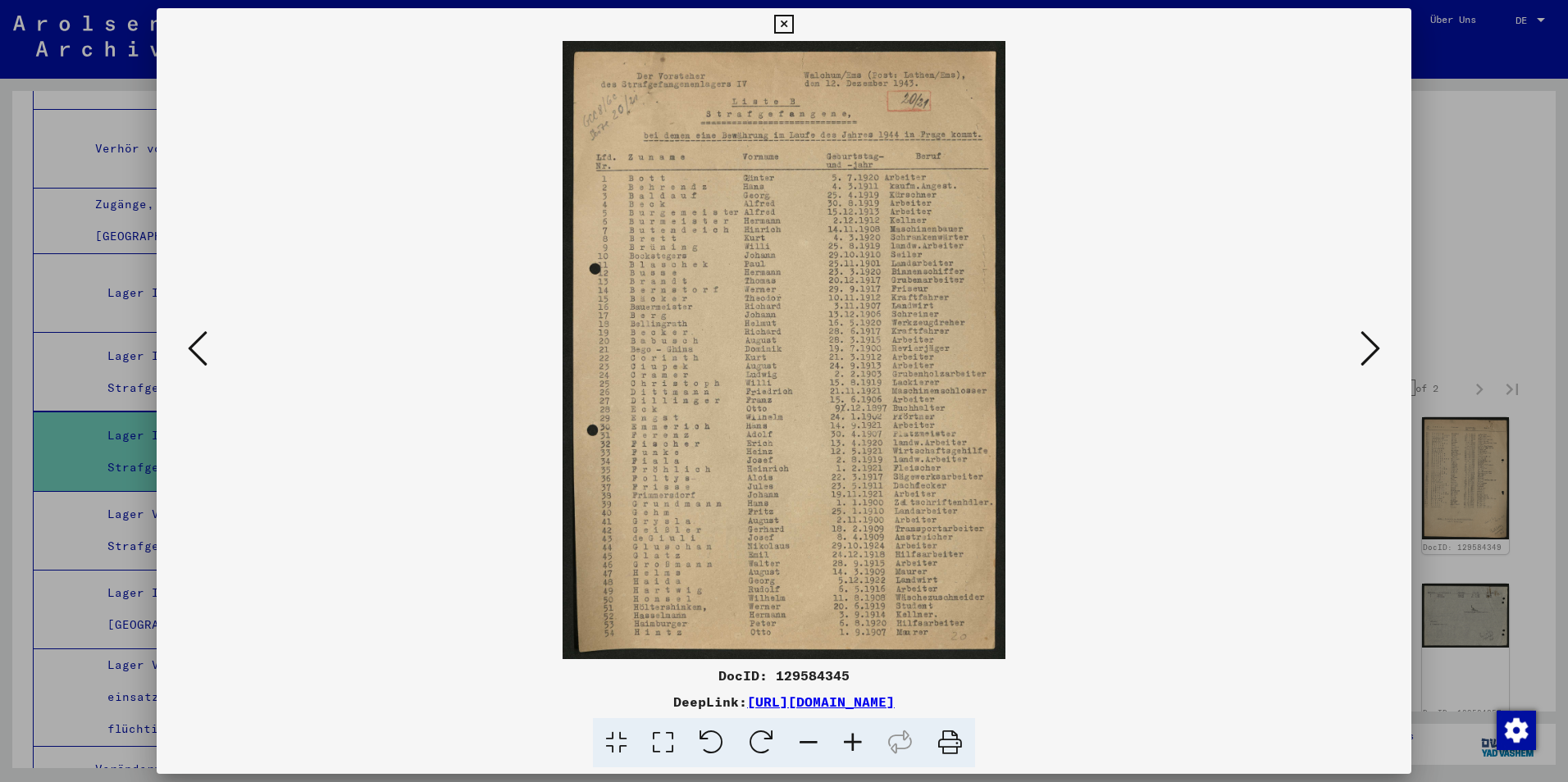
click at [856, 746] on icon at bounding box center [852, 743] width 44 height 50
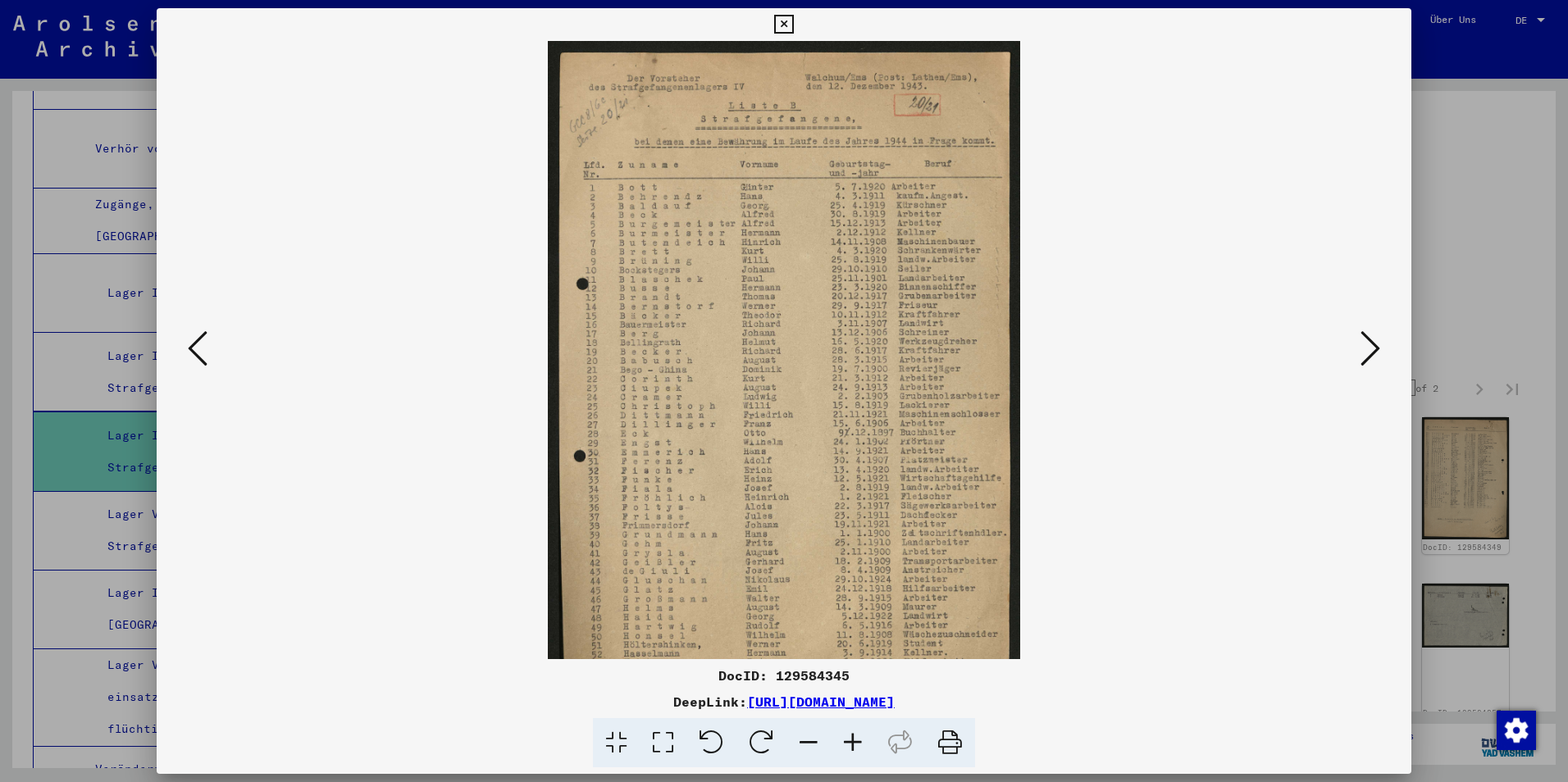
click at [856, 746] on icon at bounding box center [852, 743] width 44 height 50
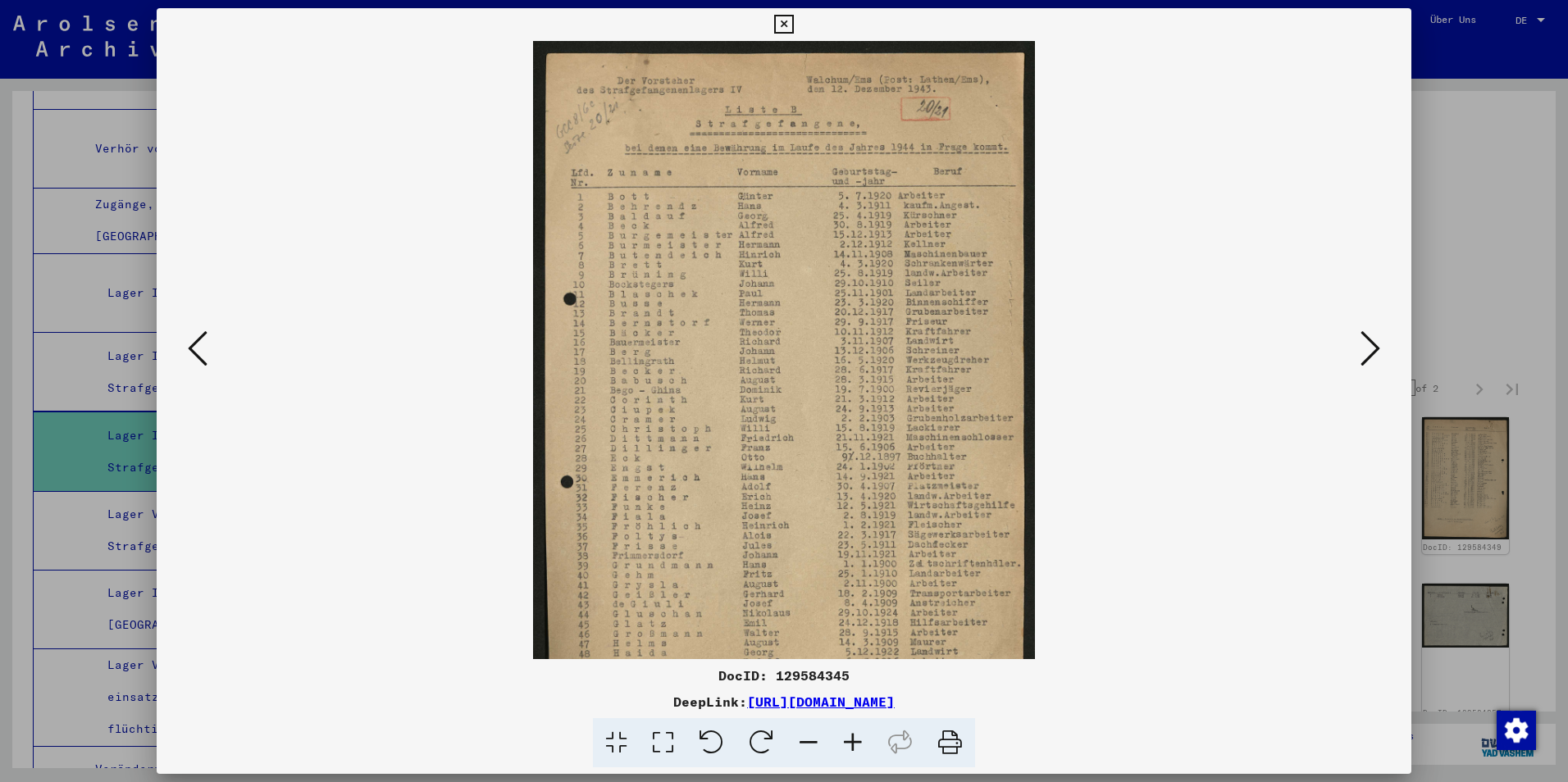
click at [856, 746] on icon at bounding box center [852, 743] width 44 height 50
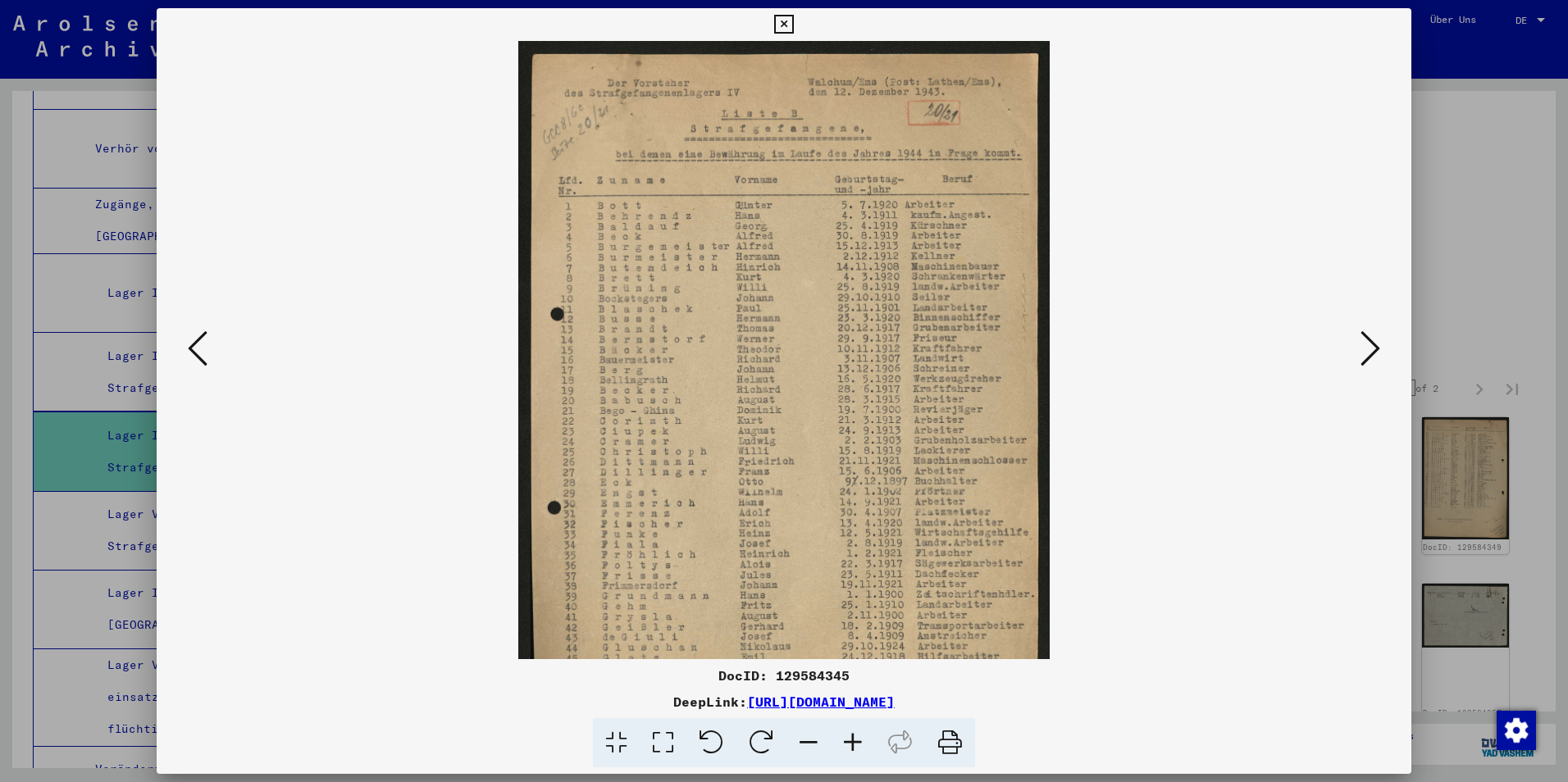
click at [856, 746] on icon at bounding box center [852, 743] width 44 height 50
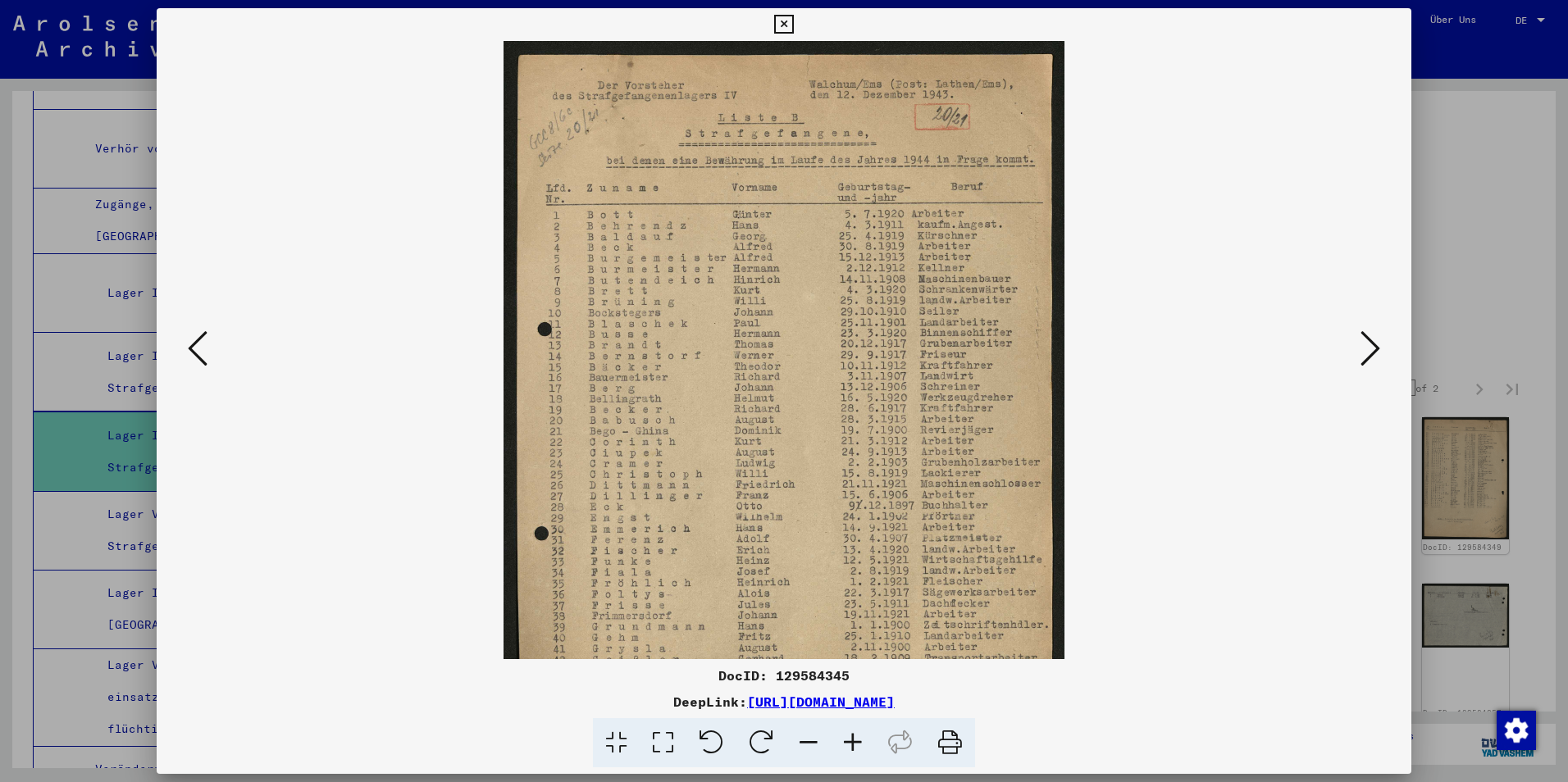
click at [856, 746] on icon at bounding box center [852, 743] width 44 height 50
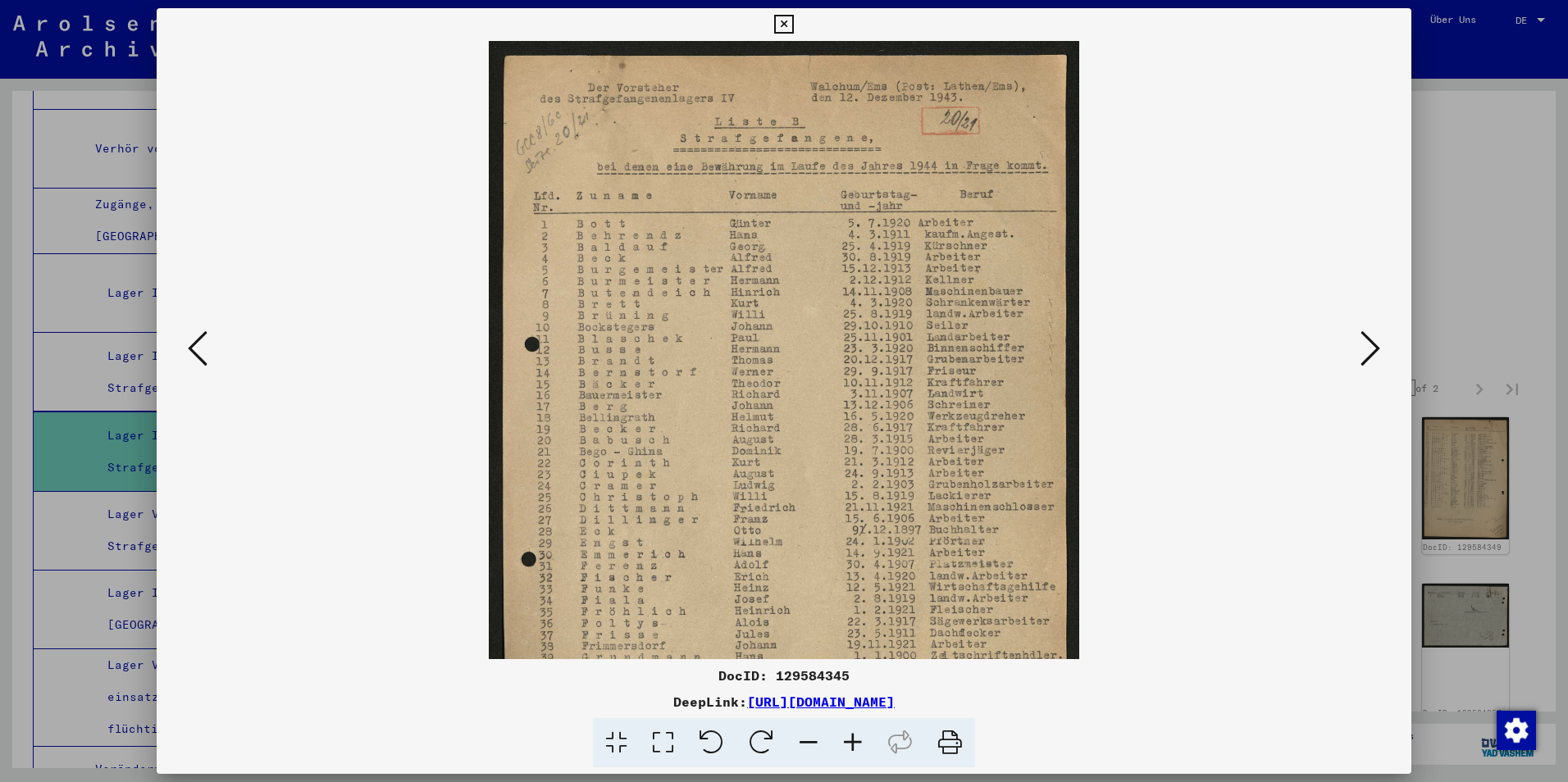
click at [856, 746] on icon at bounding box center [852, 743] width 44 height 50
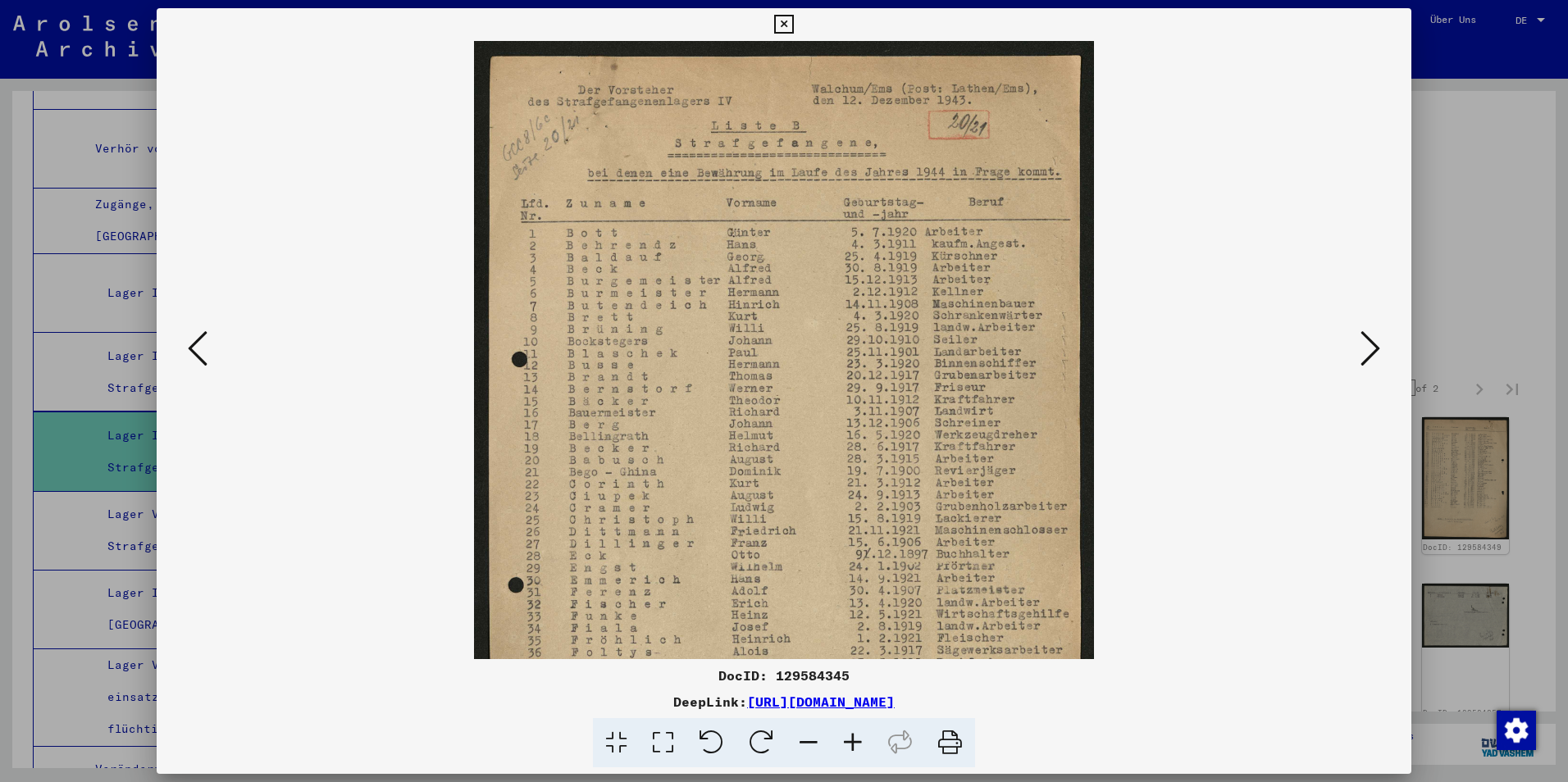
click at [856, 746] on icon at bounding box center [852, 743] width 44 height 50
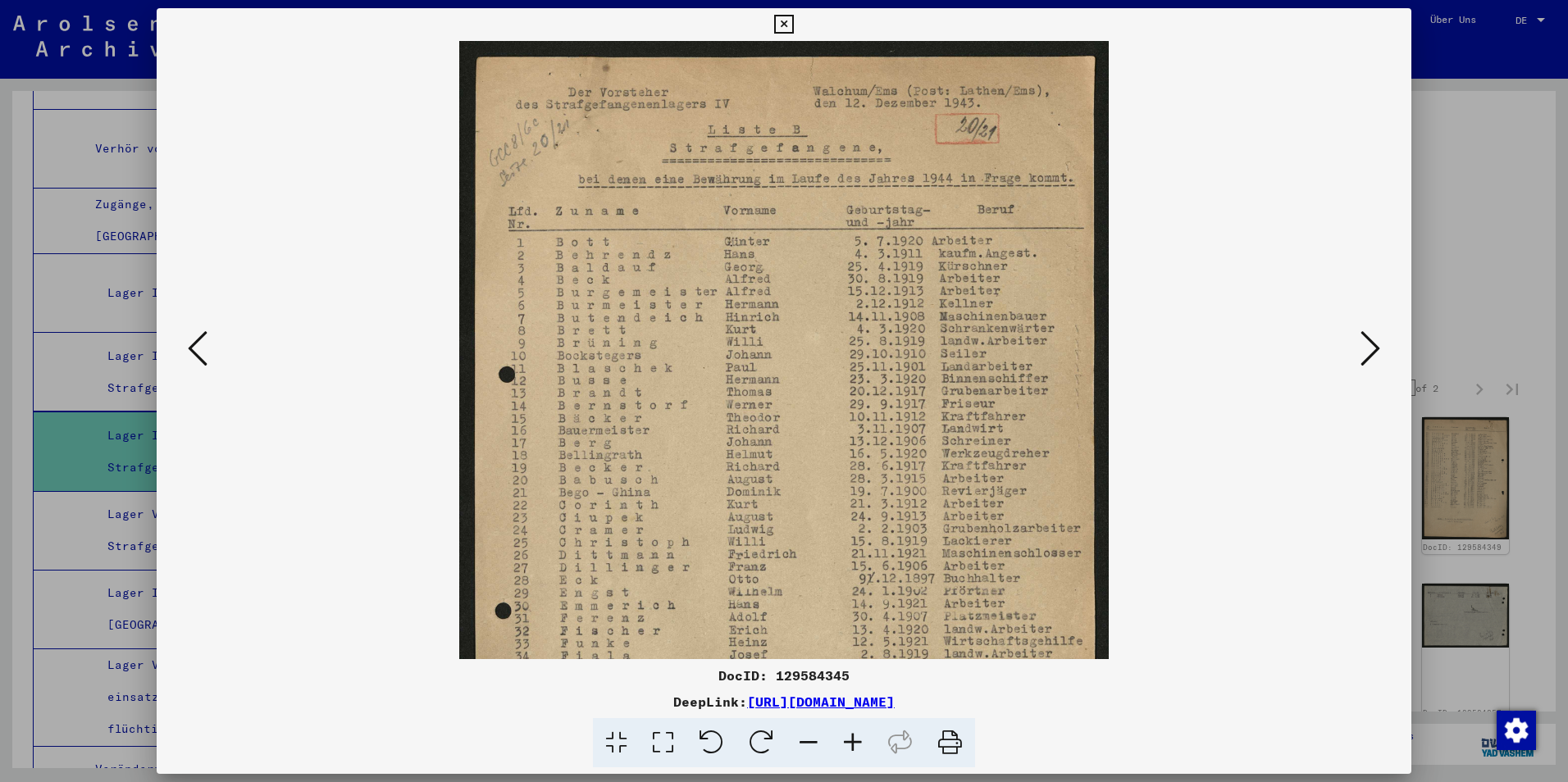
click at [856, 746] on icon at bounding box center [852, 743] width 44 height 50
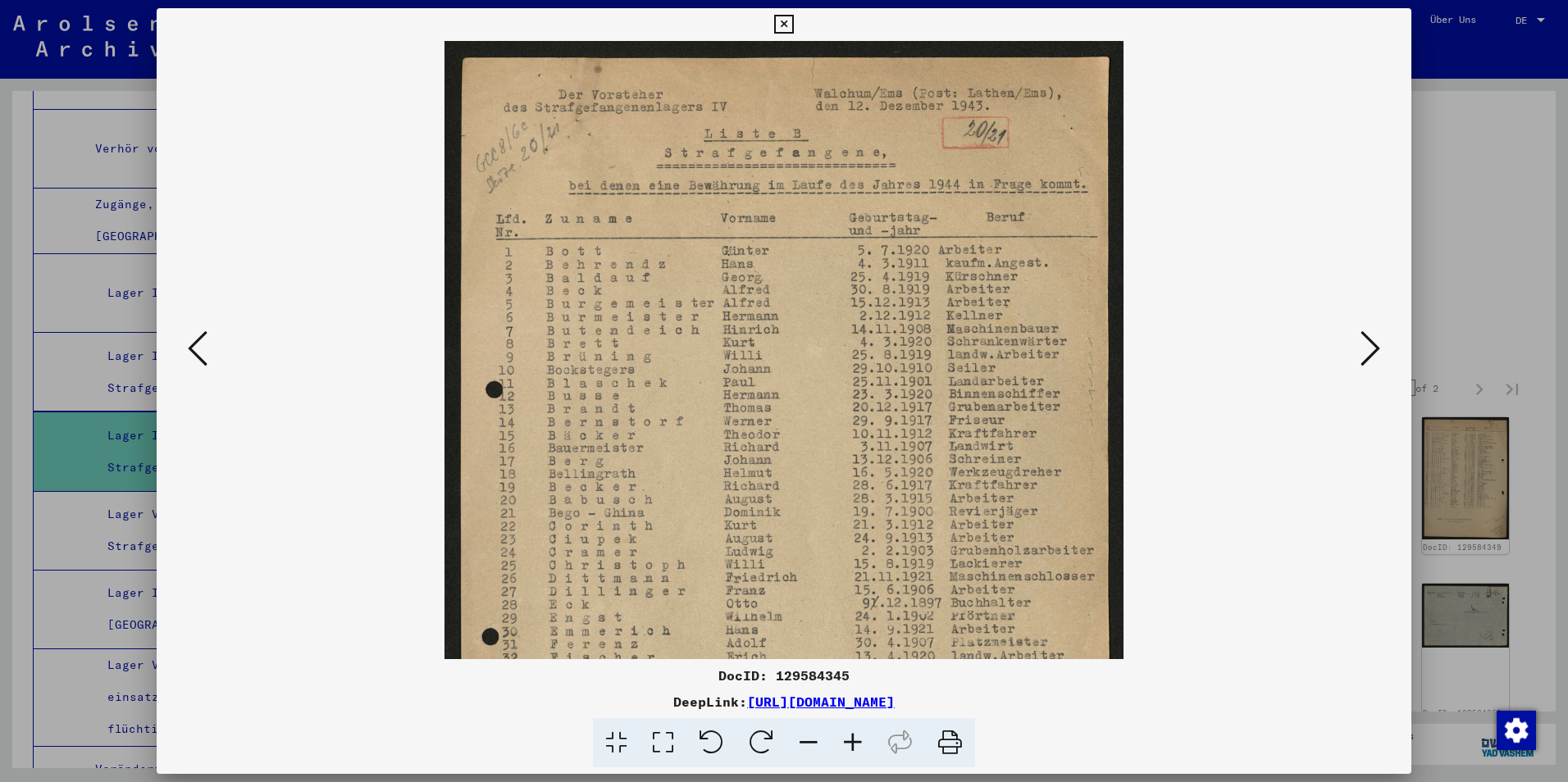
click at [856, 746] on icon at bounding box center [852, 743] width 44 height 50
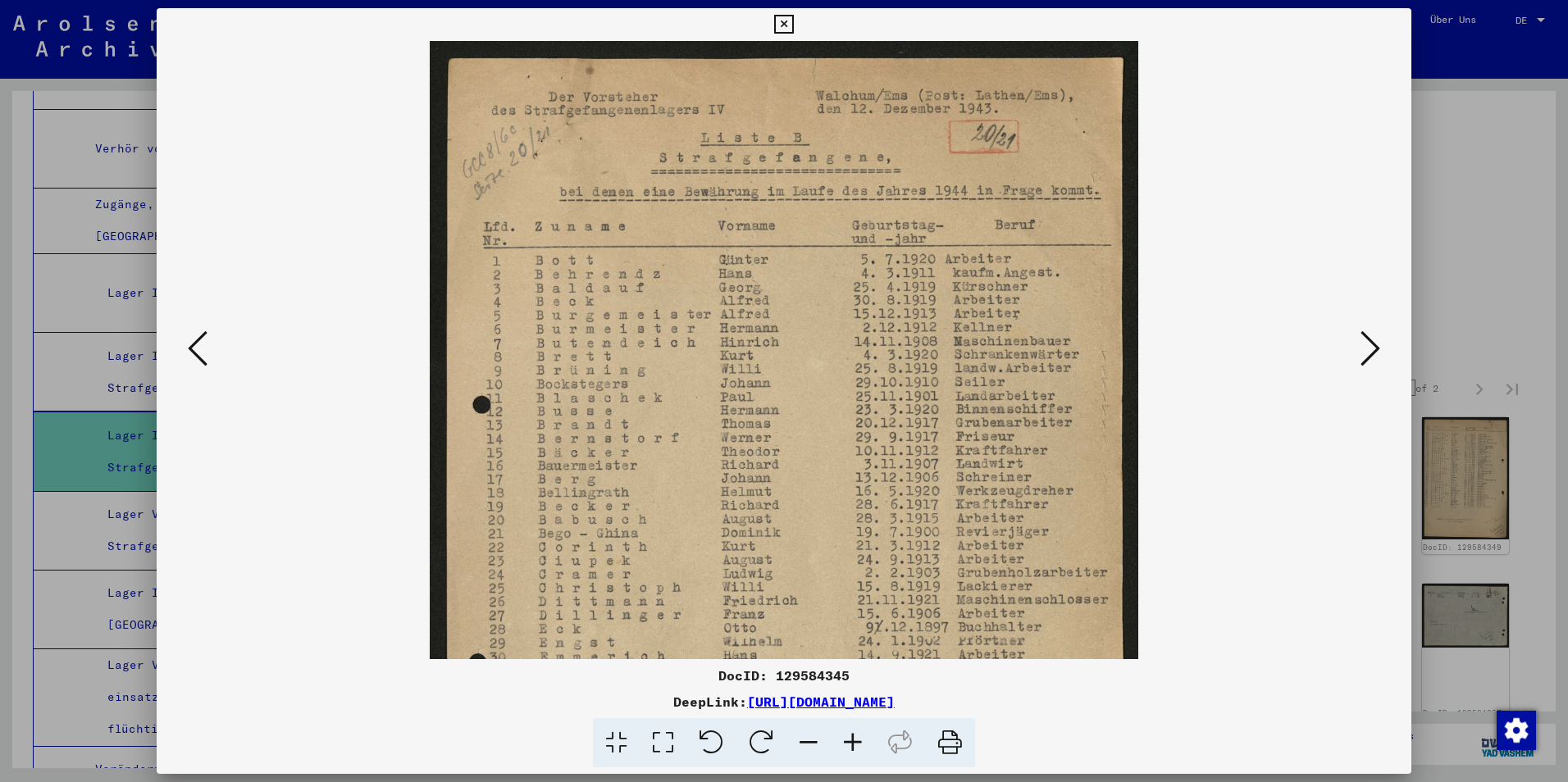
click at [856, 746] on icon at bounding box center [852, 743] width 44 height 50
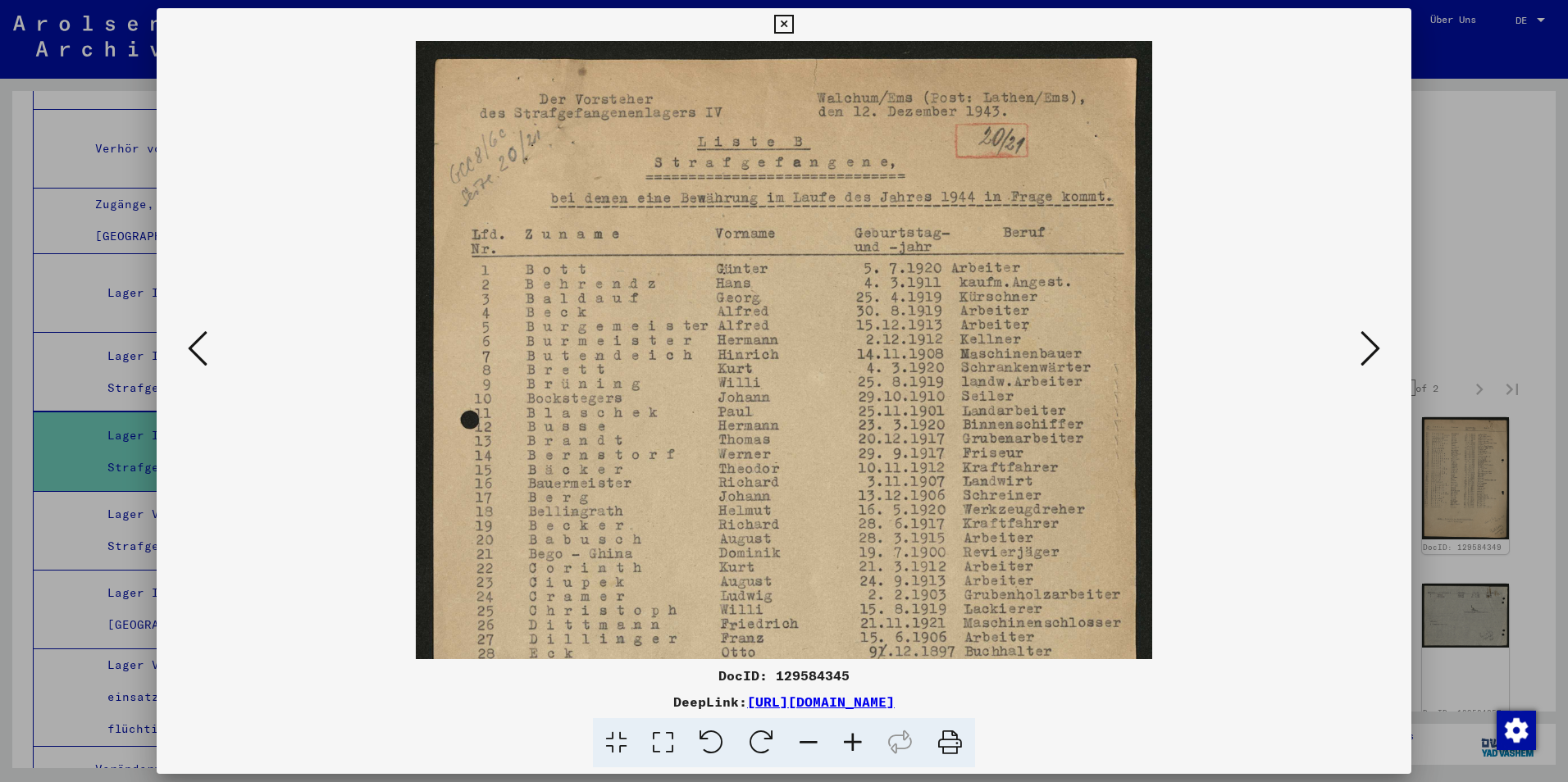
click at [856, 746] on icon at bounding box center [852, 743] width 44 height 50
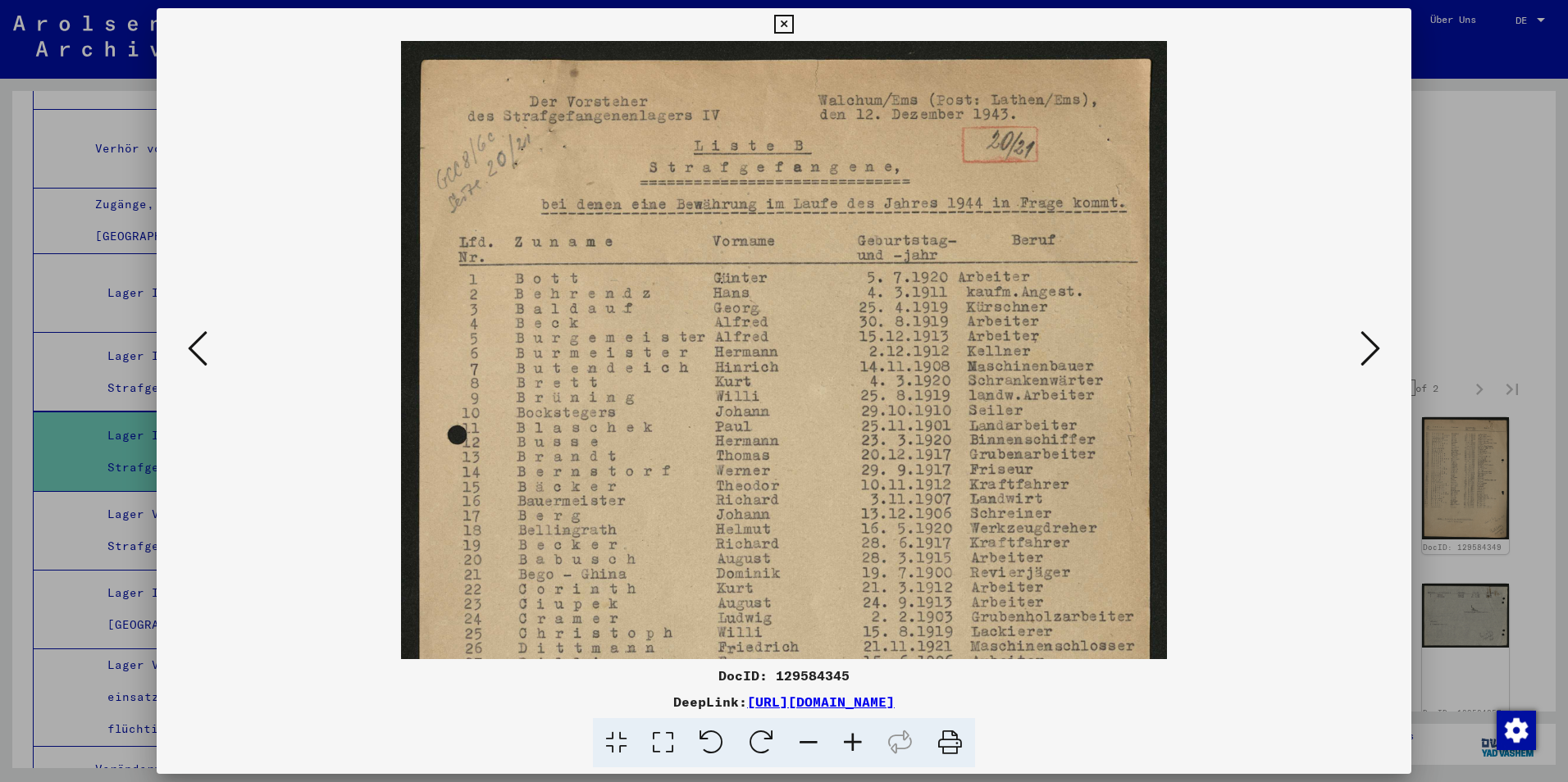
click at [856, 746] on icon at bounding box center [852, 743] width 44 height 50
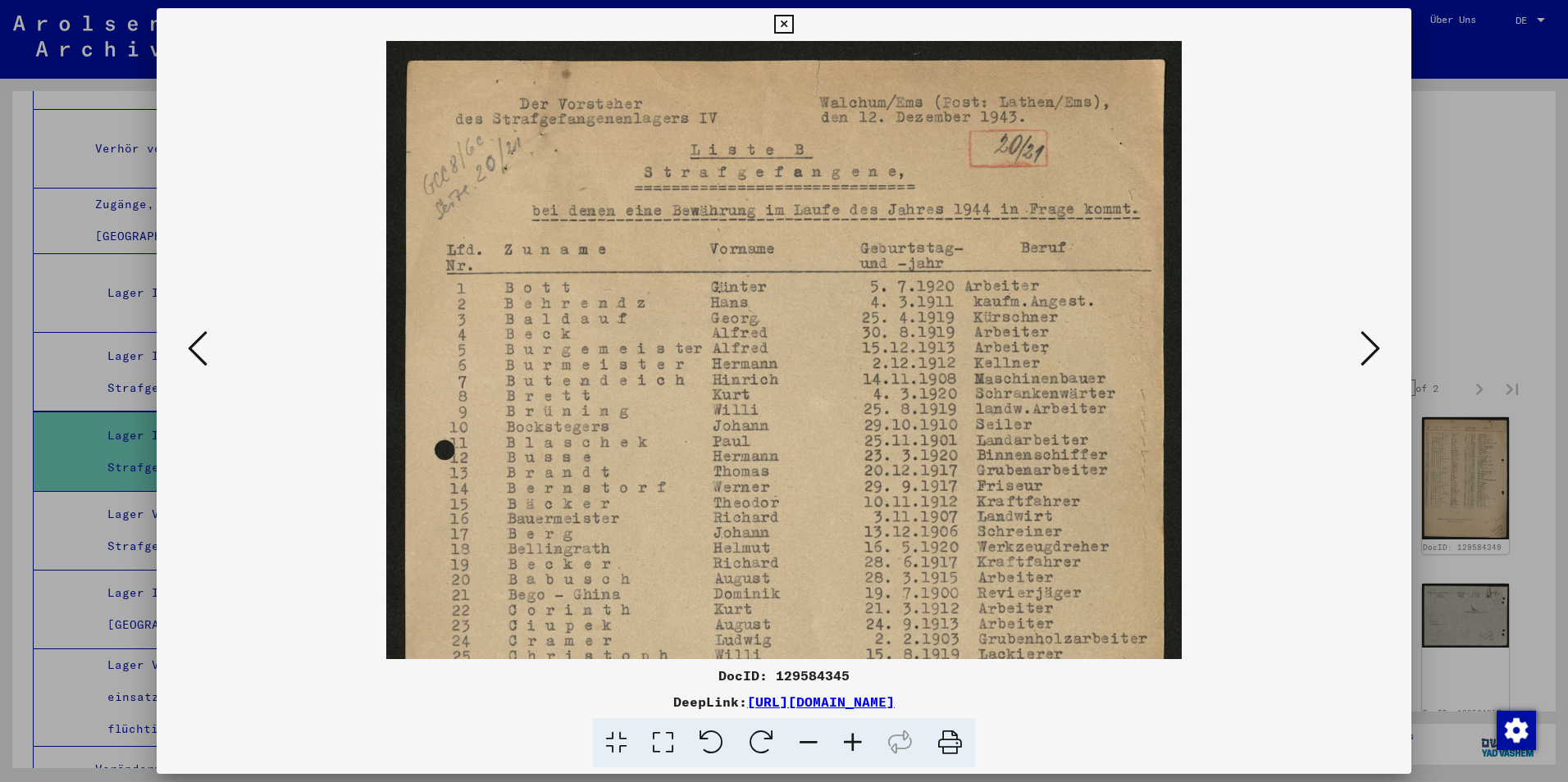
click at [856, 746] on icon at bounding box center [852, 743] width 44 height 50
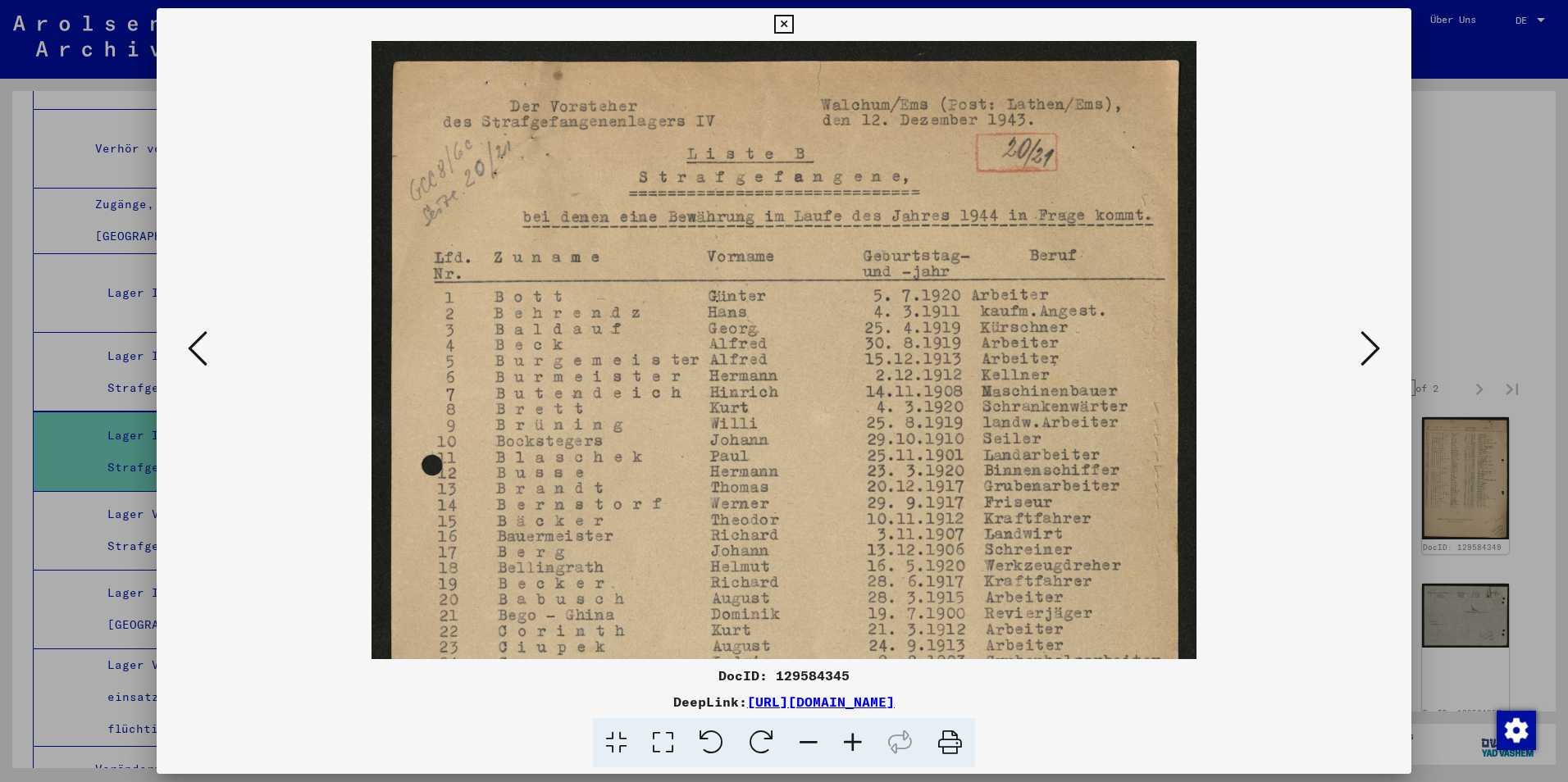
click at [856, 746] on icon at bounding box center [852, 743] width 44 height 50
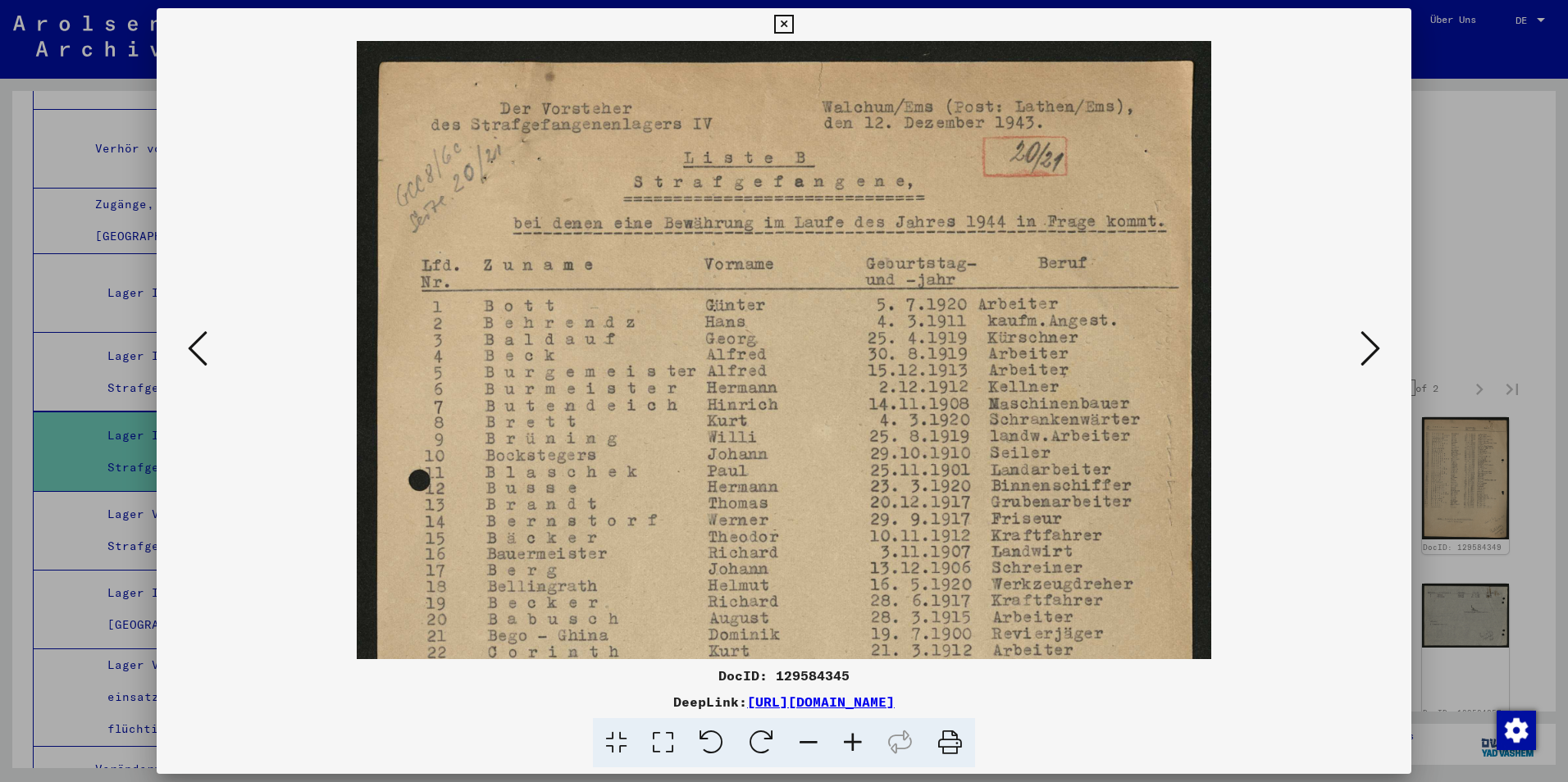
click at [856, 746] on icon at bounding box center [852, 743] width 44 height 50
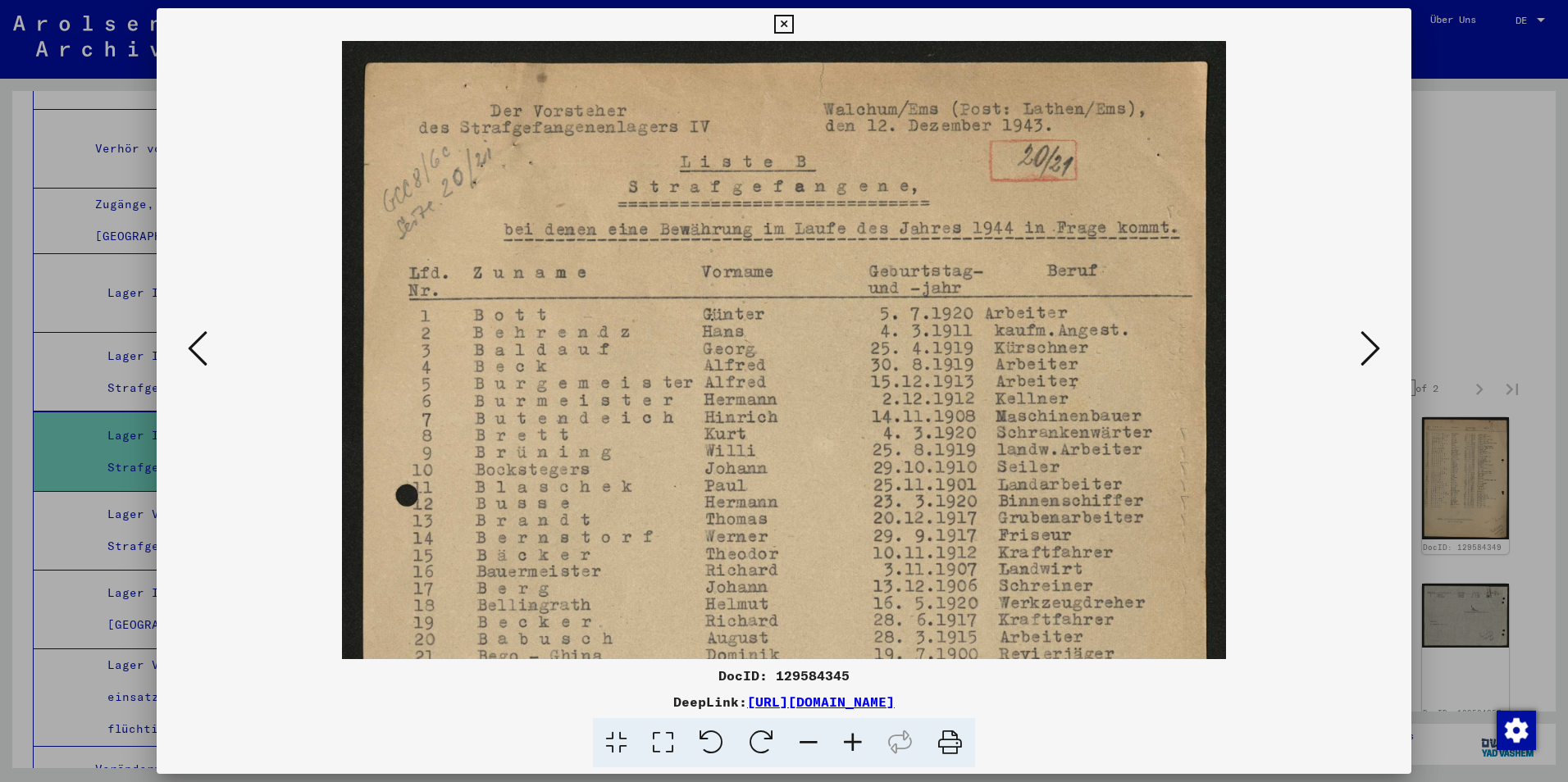
click at [856, 746] on icon at bounding box center [852, 743] width 44 height 50
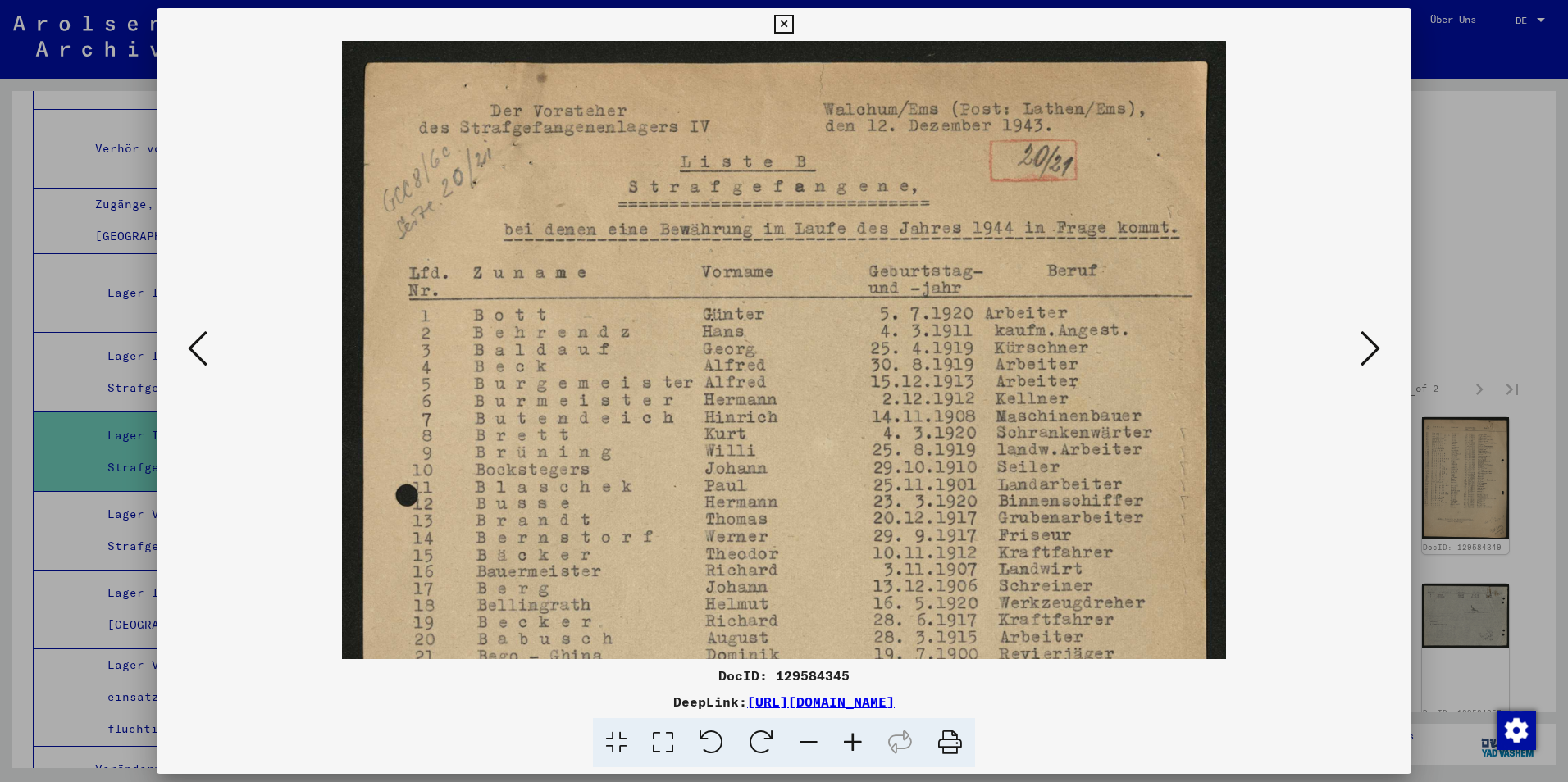
click at [856, 746] on icon at bounding box center [852, 743] width 44 height 50
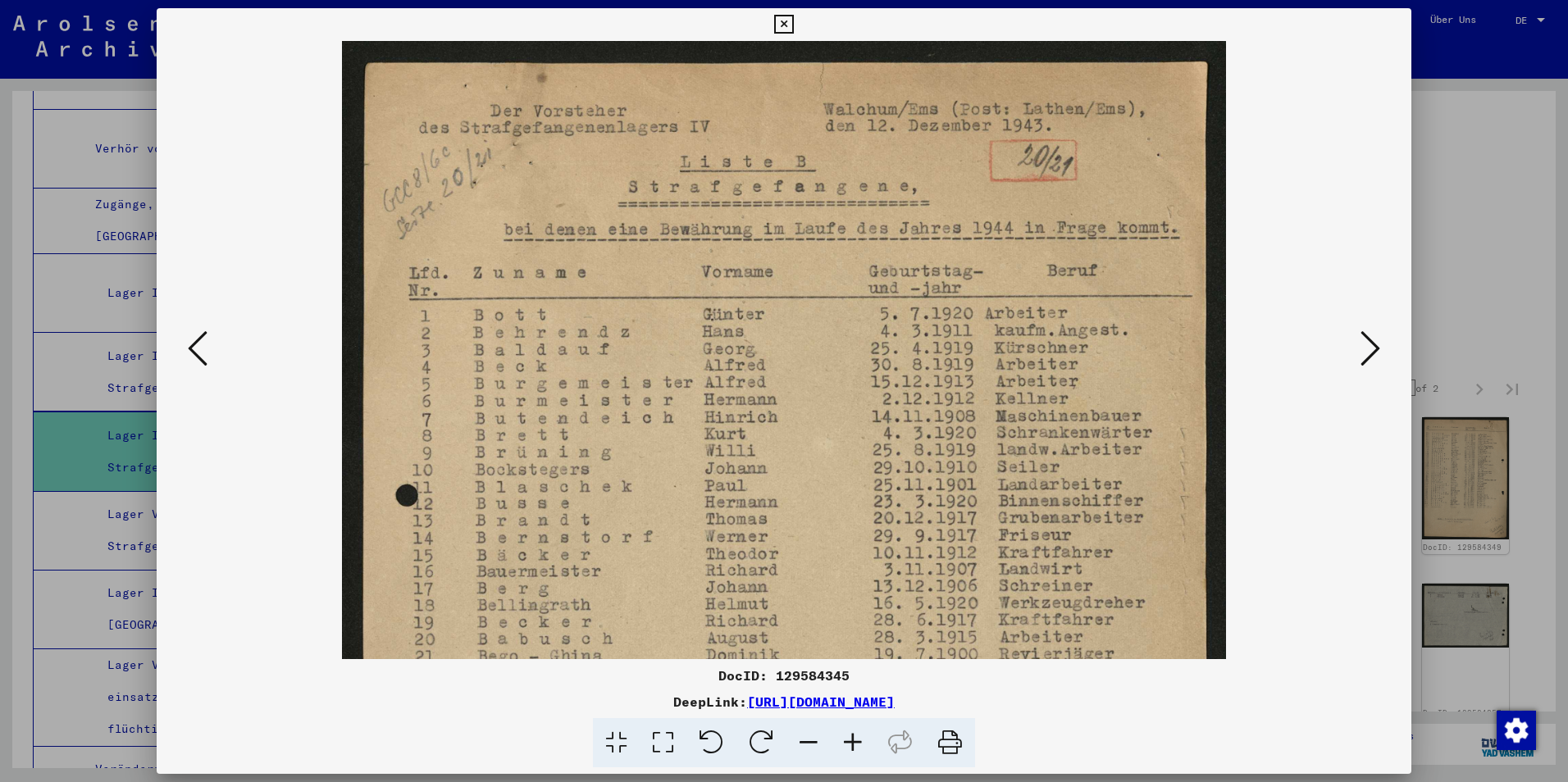
click at [856, 746] on icon at bounding box center [852, 743] width 44 height 50
click at [1376, 338] on icon at bounding box center [1370, 348] width 20 height 39
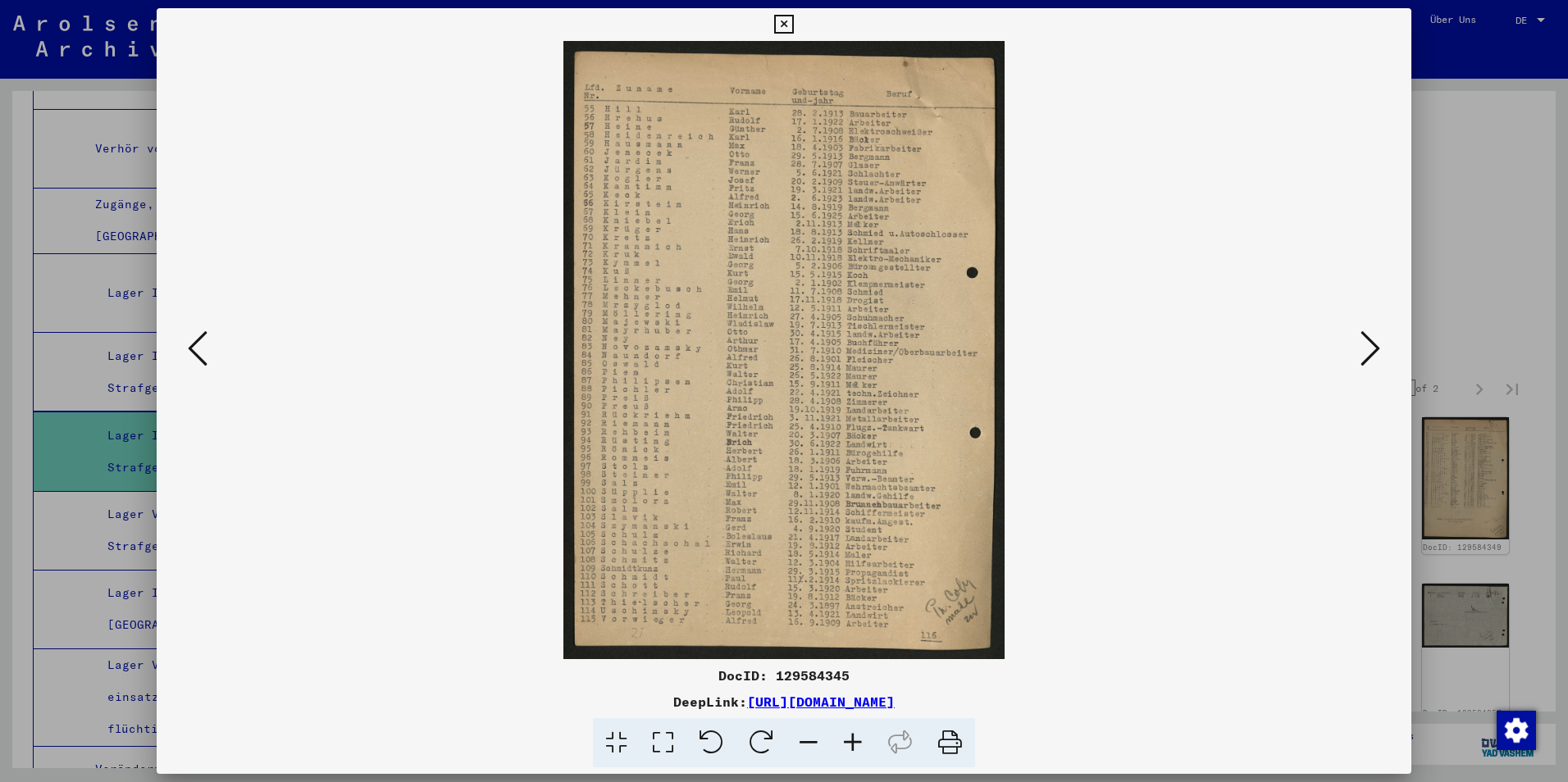
click at [1376, 346] on icon at bounding box center [1370, 348] width 20 height 39
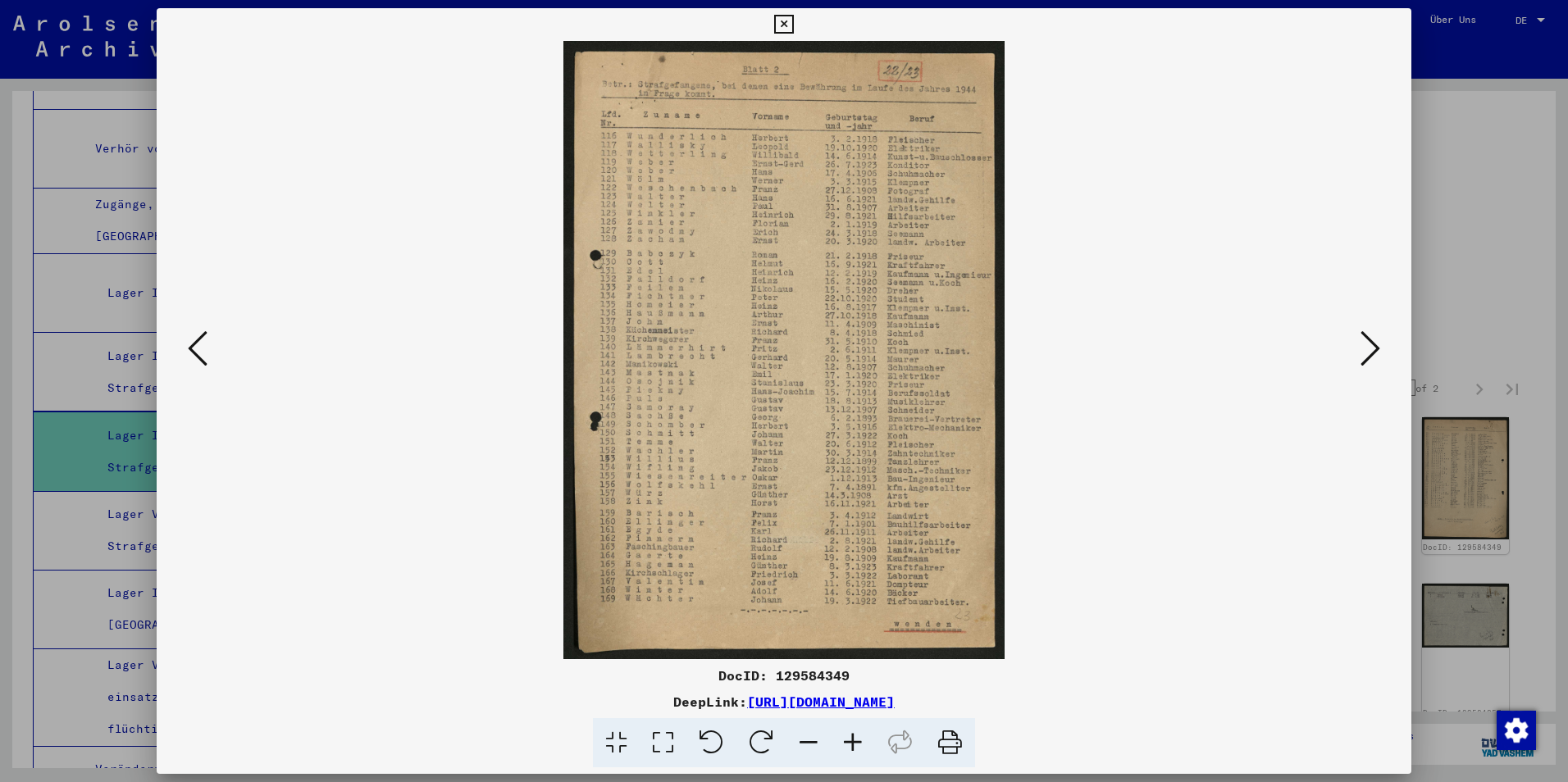
click at [858, 748] on icon at bounding box center [852, 743] width 44 height 50
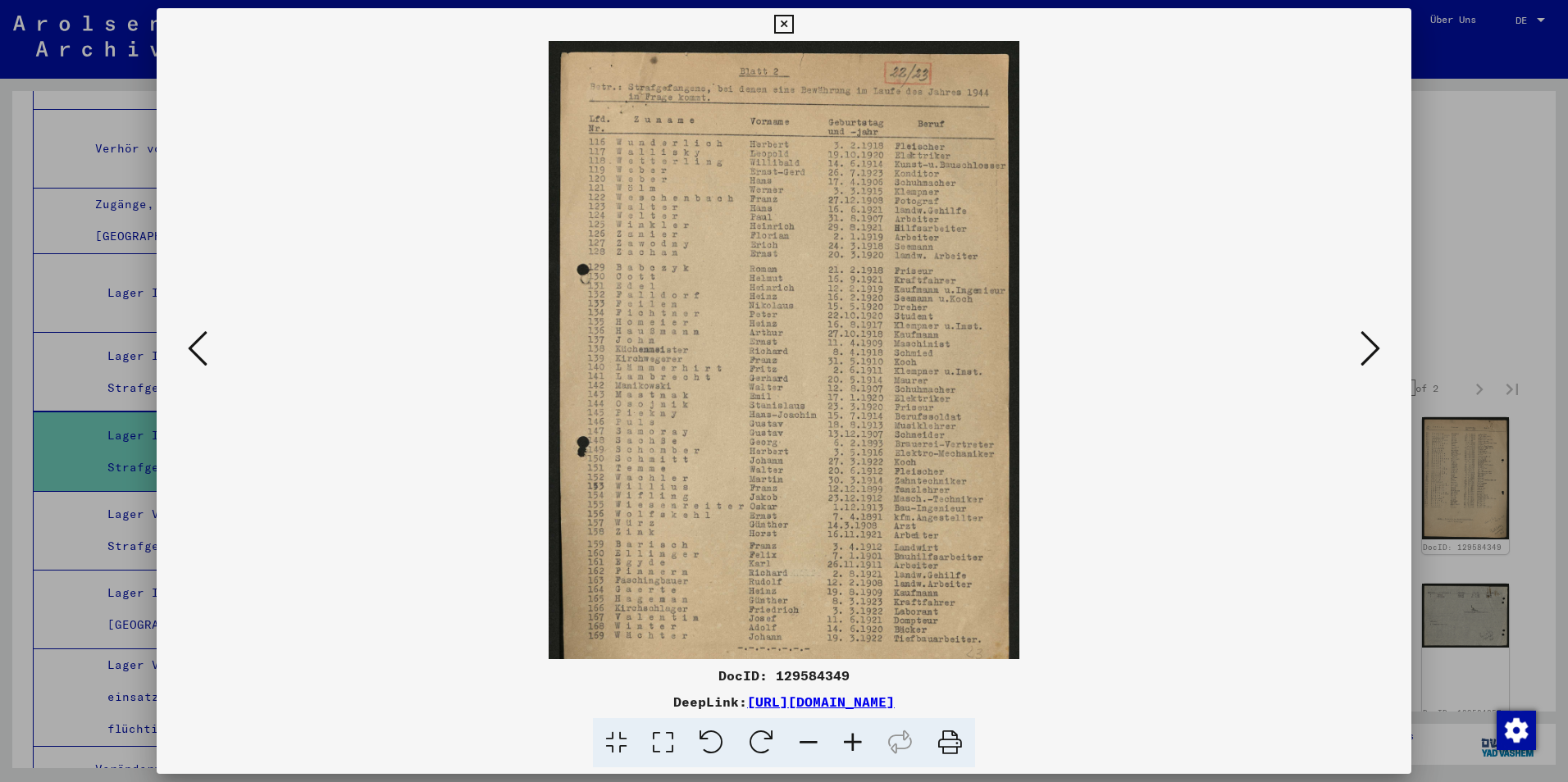
click at [858, 748] on icon at bounding box center [852, 743] width 44 height 50
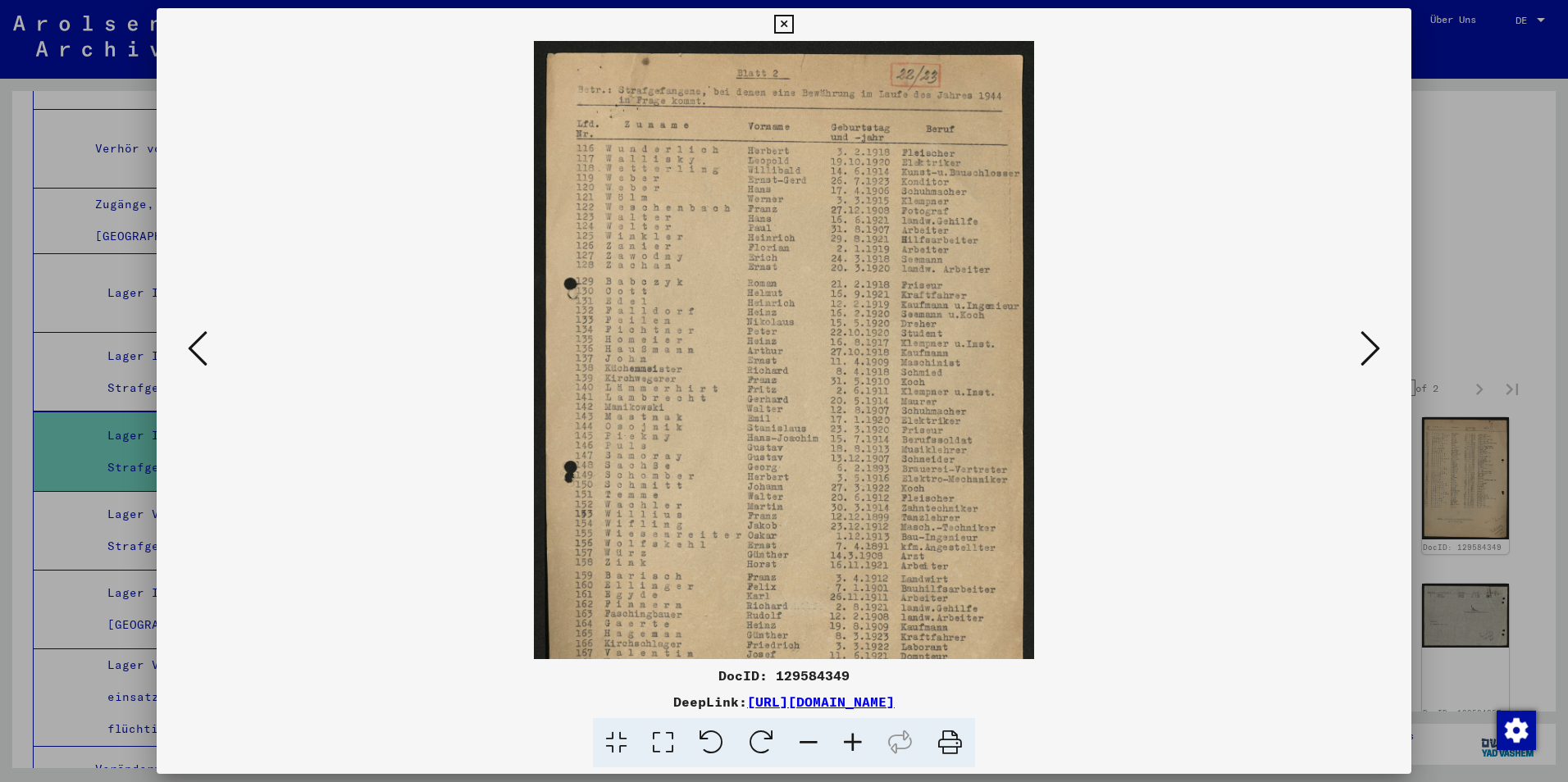
click at [858, 748] on icon at bounding box center [852, 743] width 44 height 50
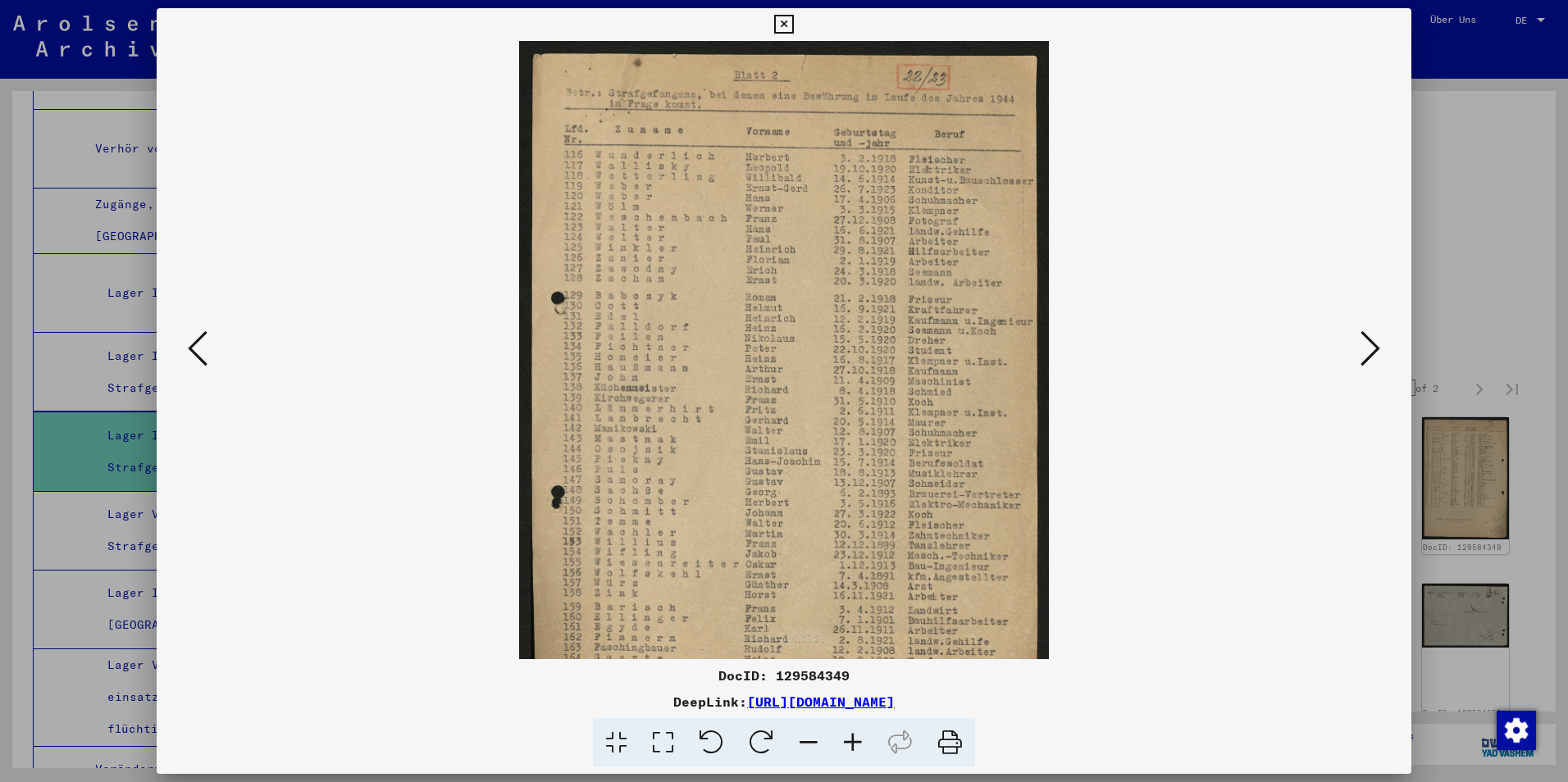
click at [858, 748] on icon at bounding box center [852, 743] width 44 height 50
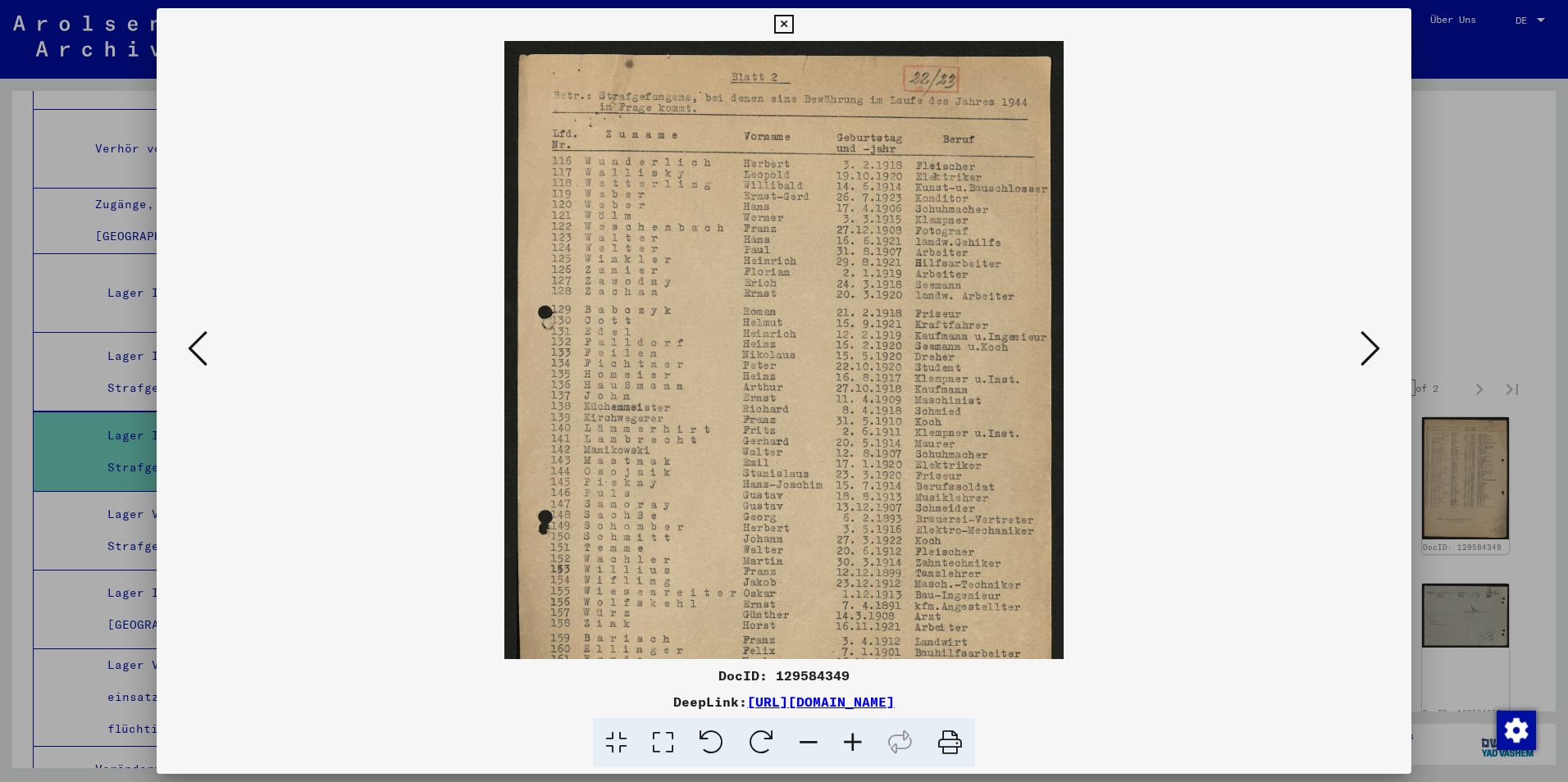
click at [858, 748] on icon at bounding box center [852, 743] width 44 height 50
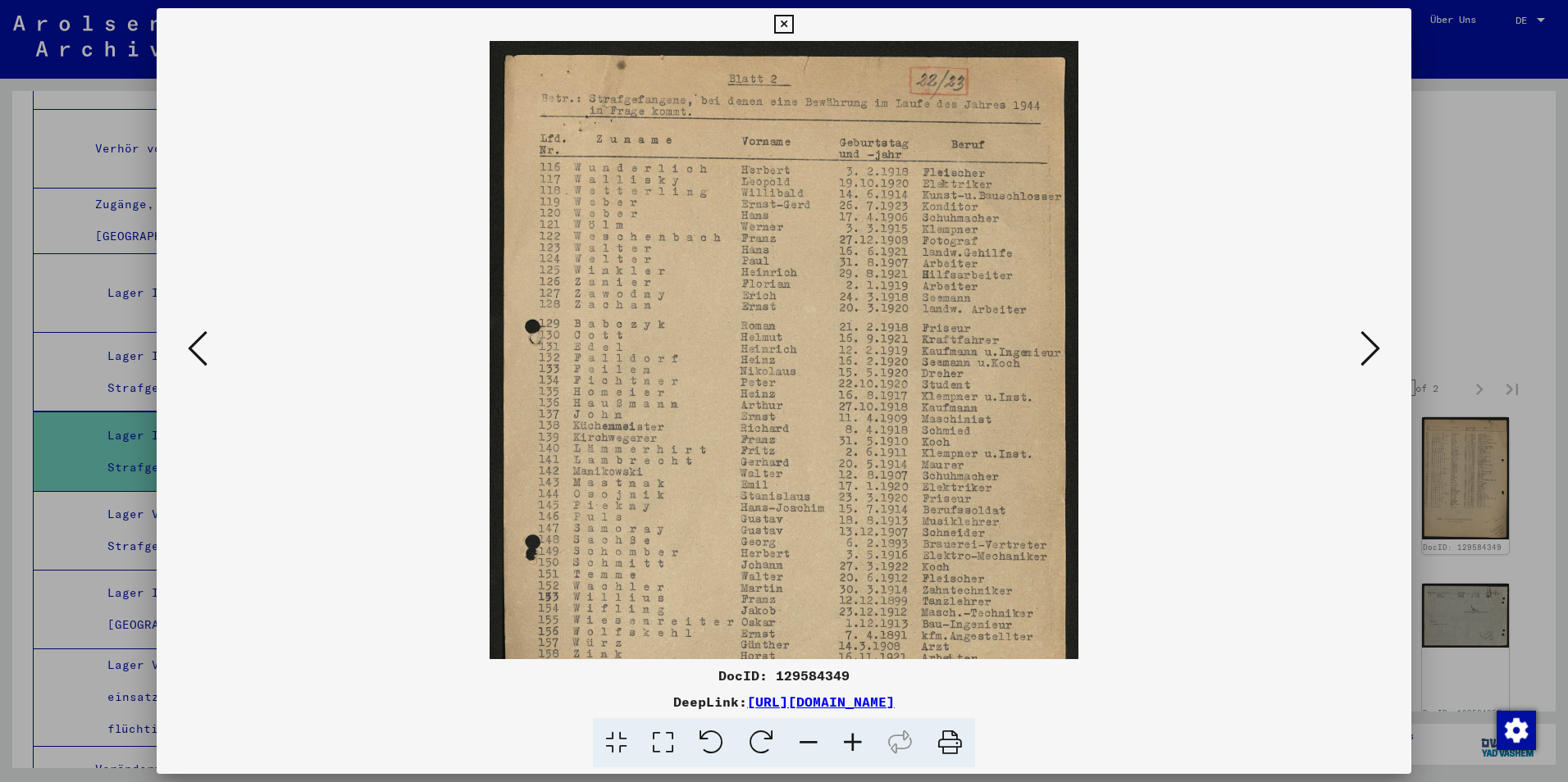
click at [858, 748] on icon at bounding box center [852, 743] width 44 height 50
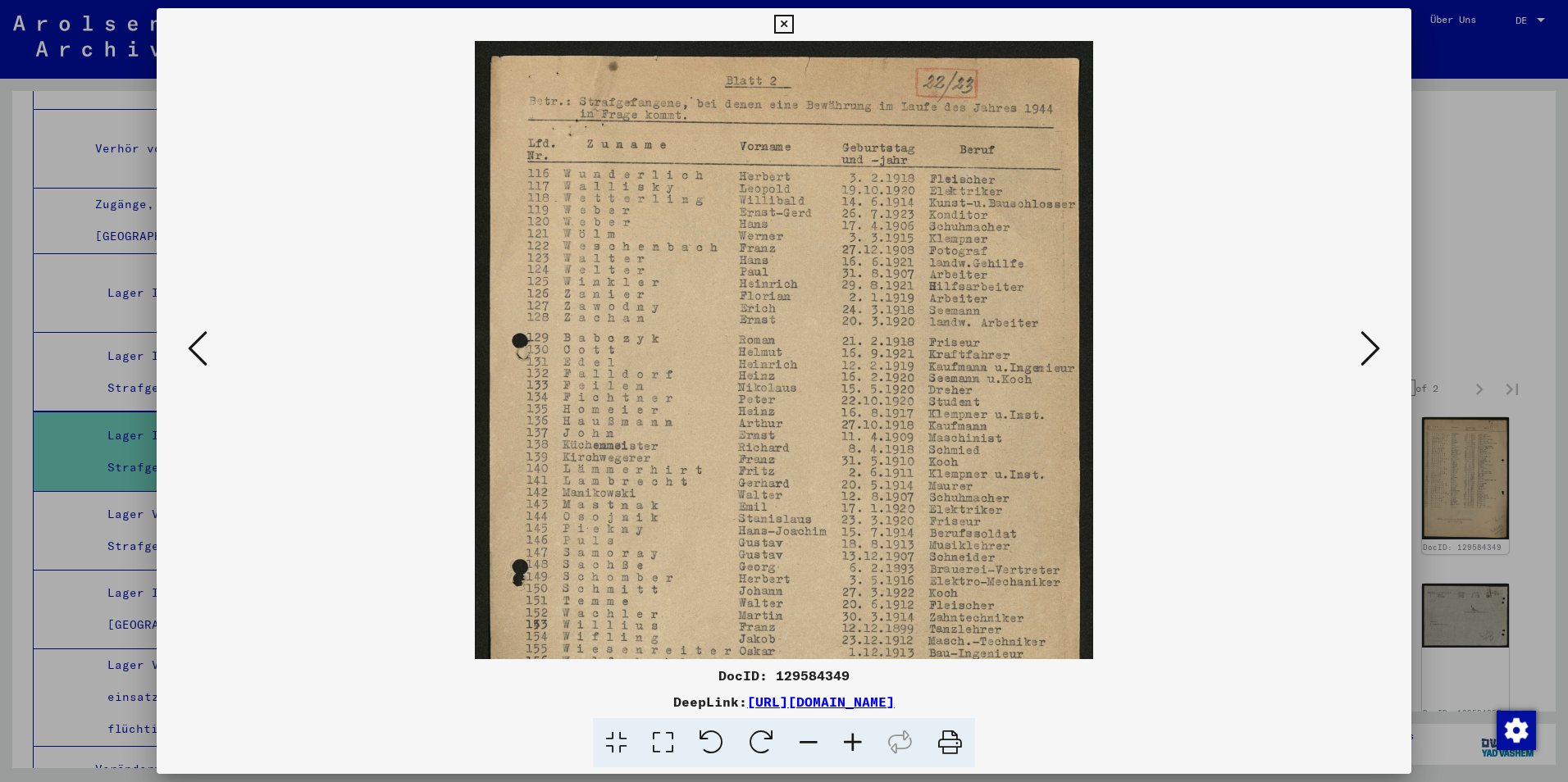
click at [858, 748] on icon at bounding box center [852, 743] width 44 height 50
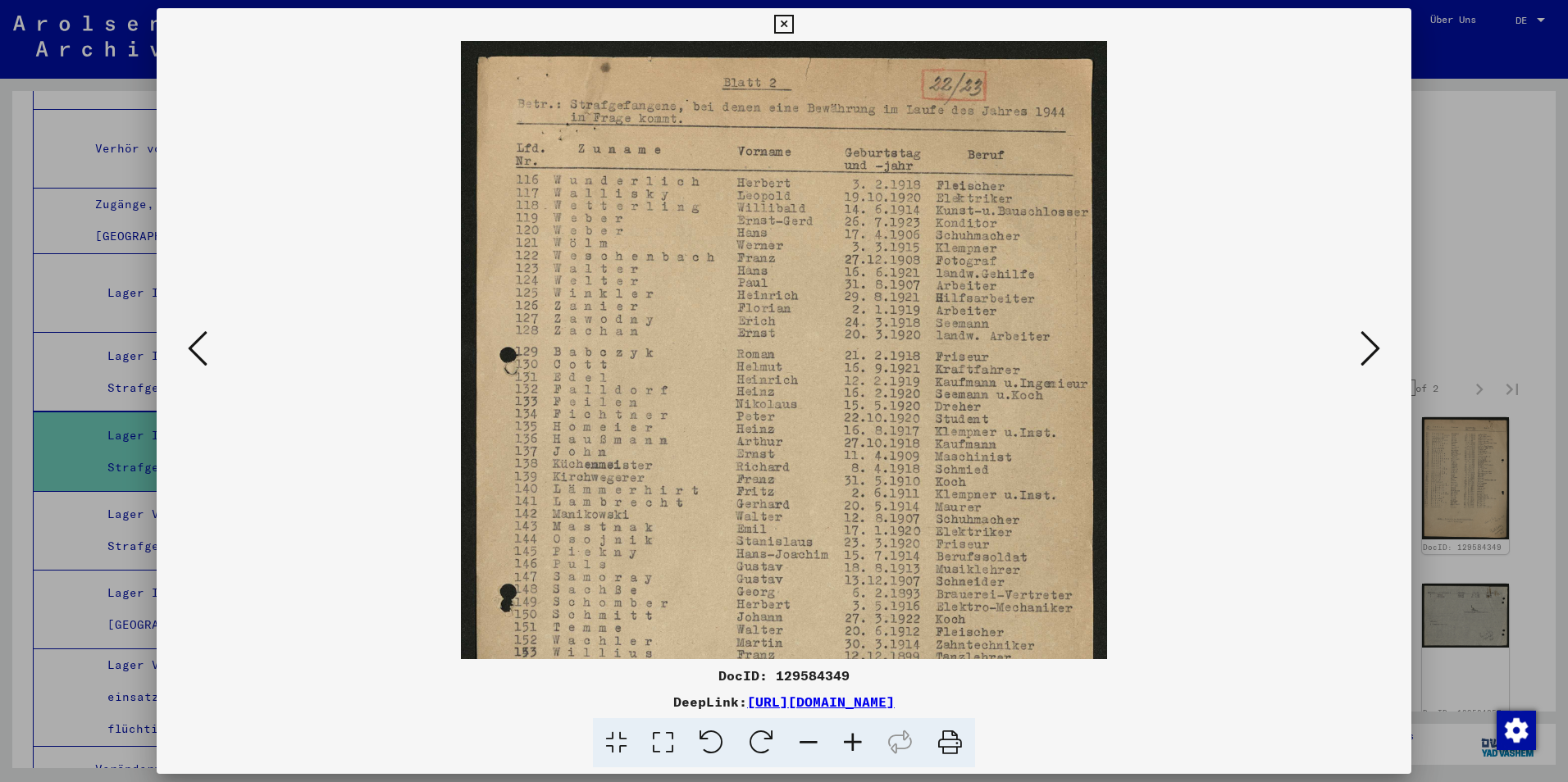
click at [858, 748] on icon at bounding box center [852, 743] width 44 height 50
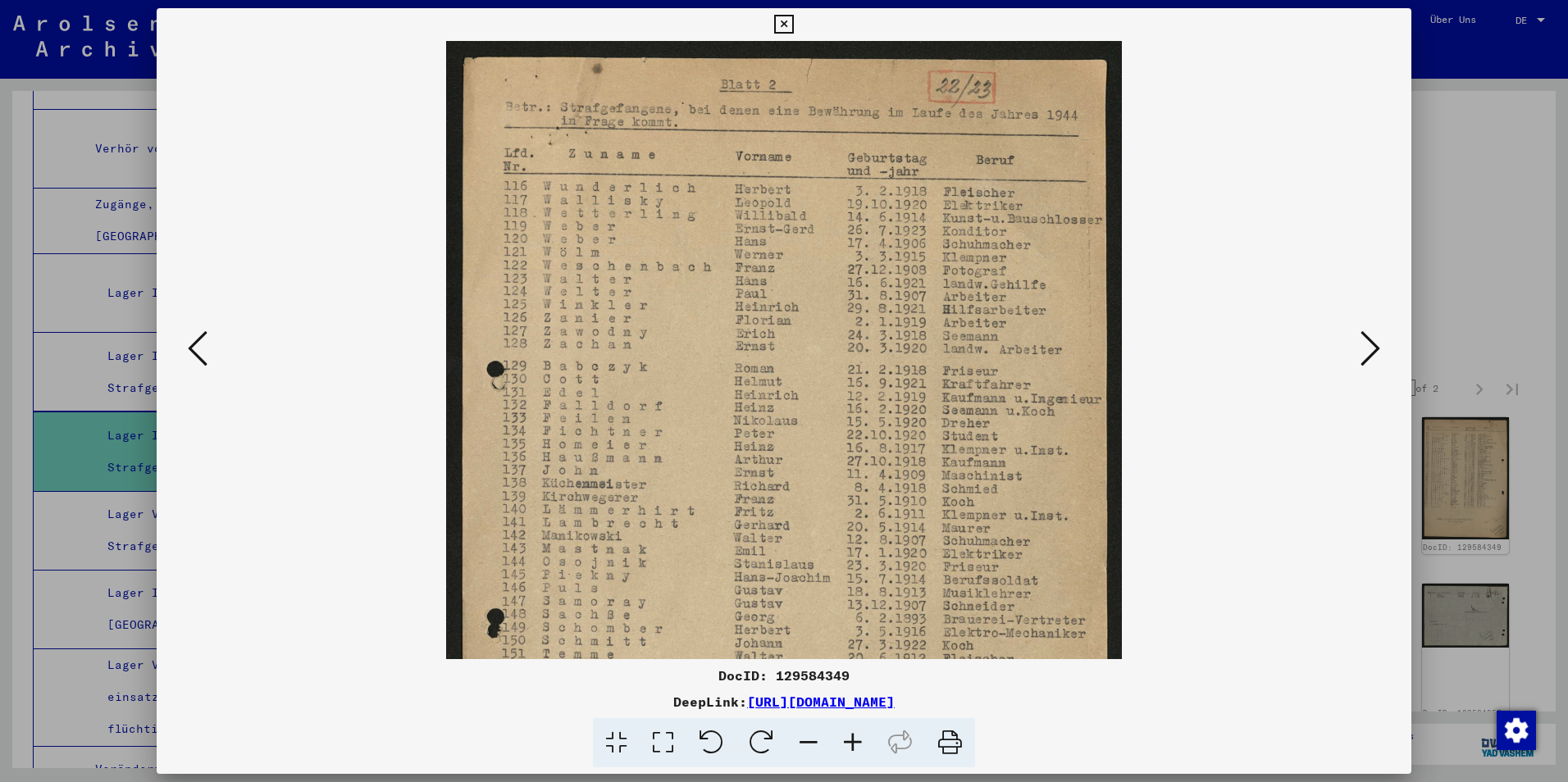
click at [858, 748] on icon at bounding box center [852, 743] width 44 height 50
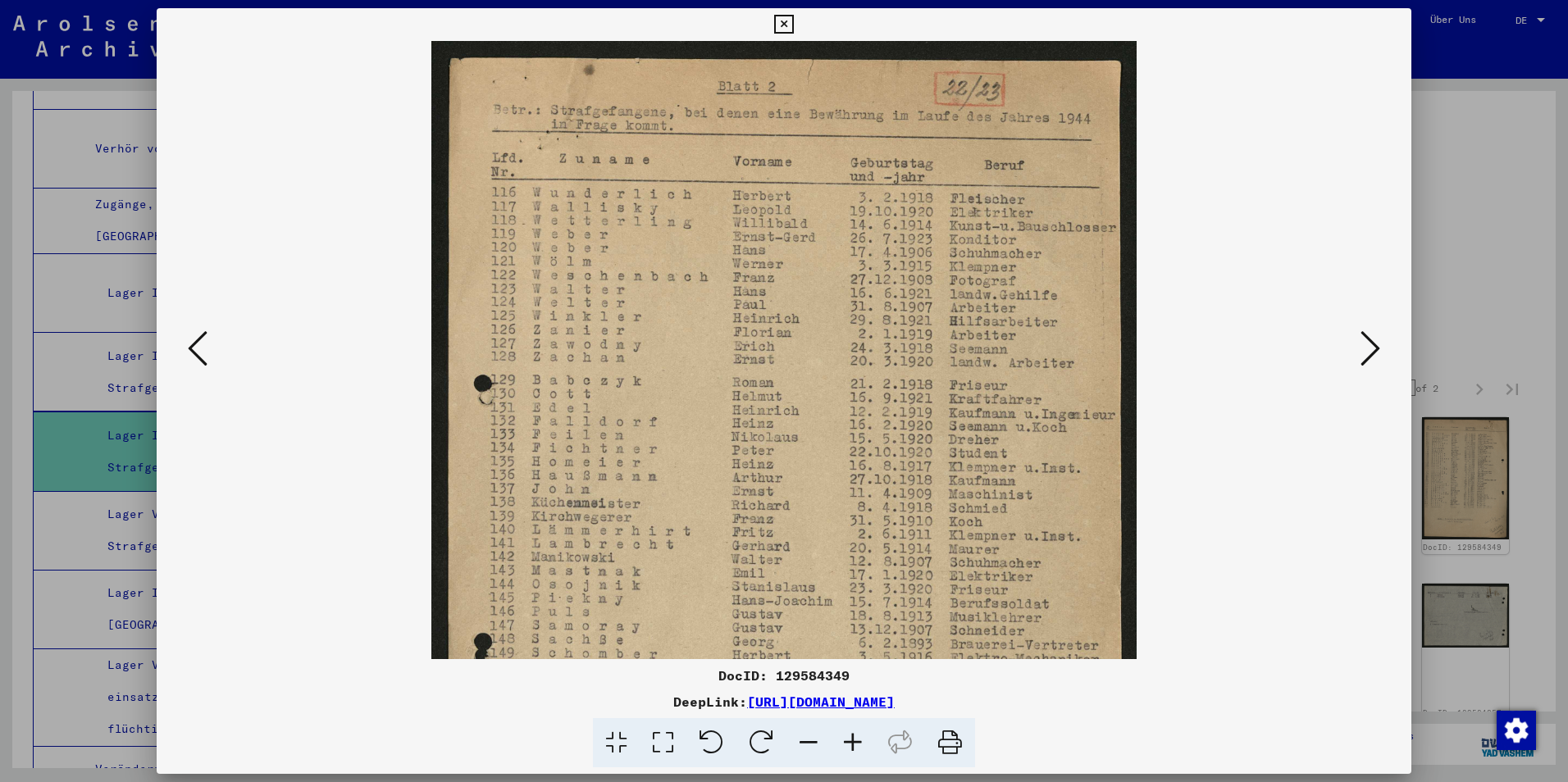
click at [858, 748] on icon at bounding box center [852, 743] width 44 height 50
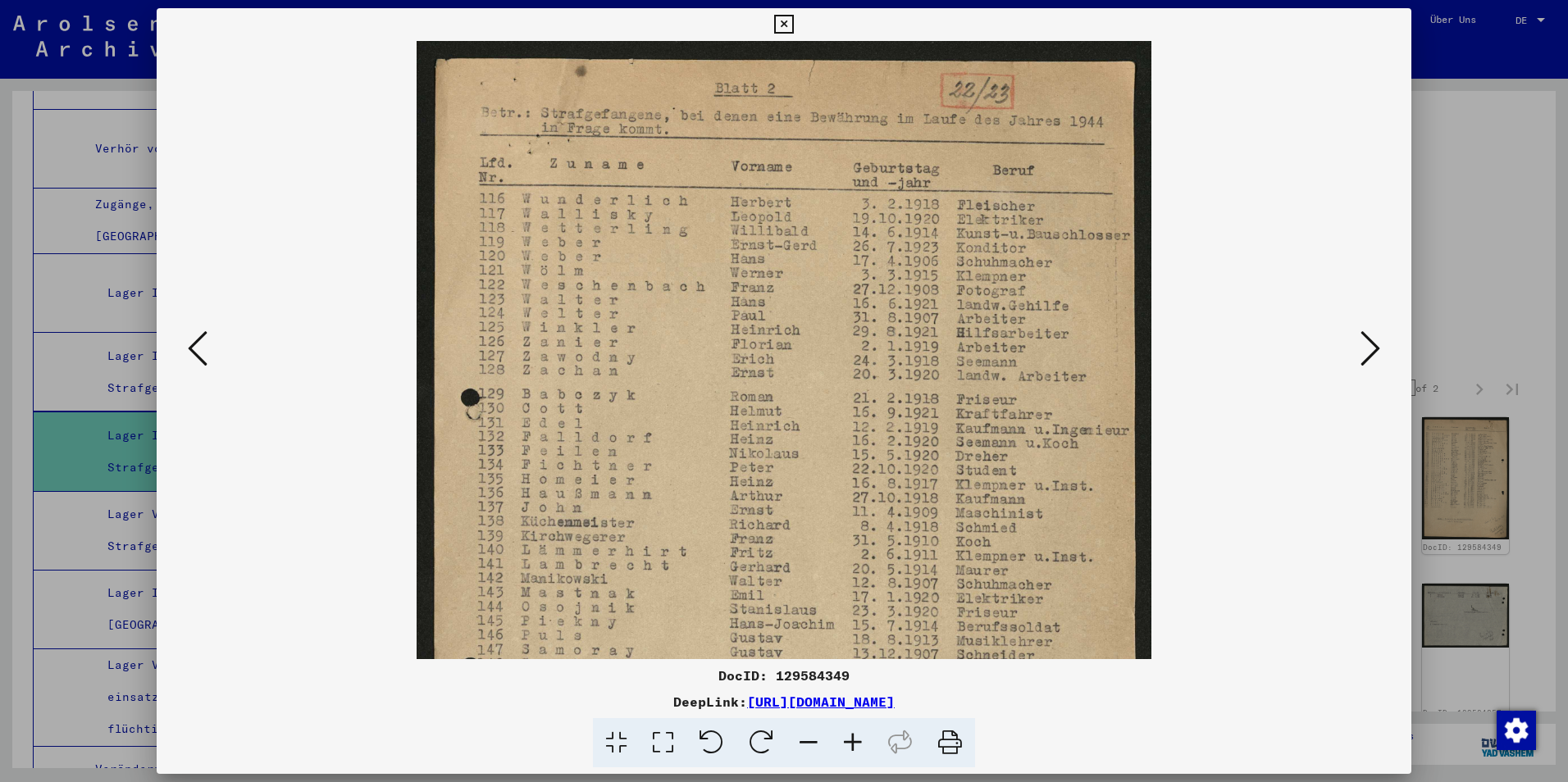
click at [858, 748] on icon at bounding box center [852, 743] width 44 height 50
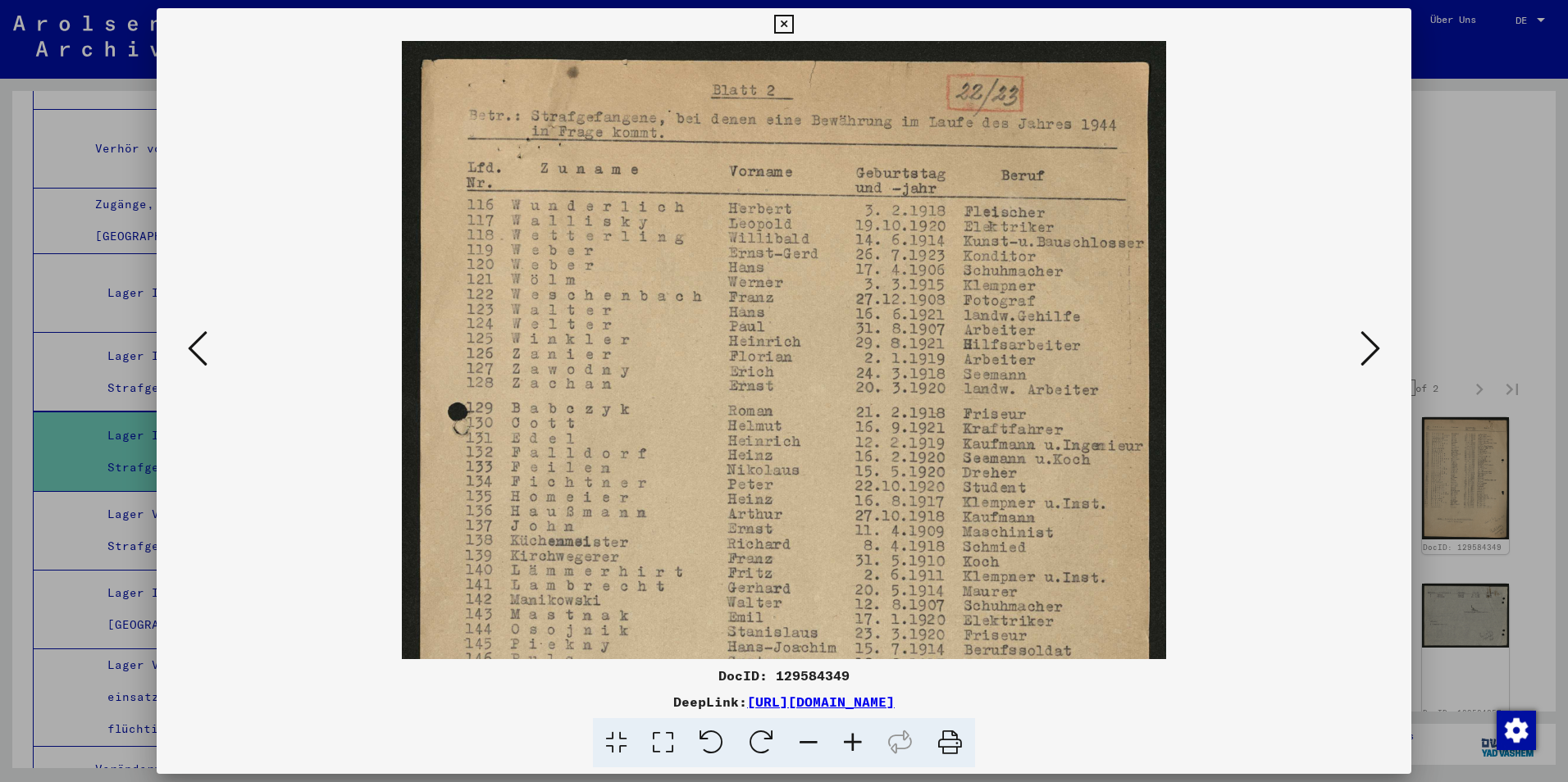
click at [858, 748] on icon at bounding box center [852, 743] width 44 height 50
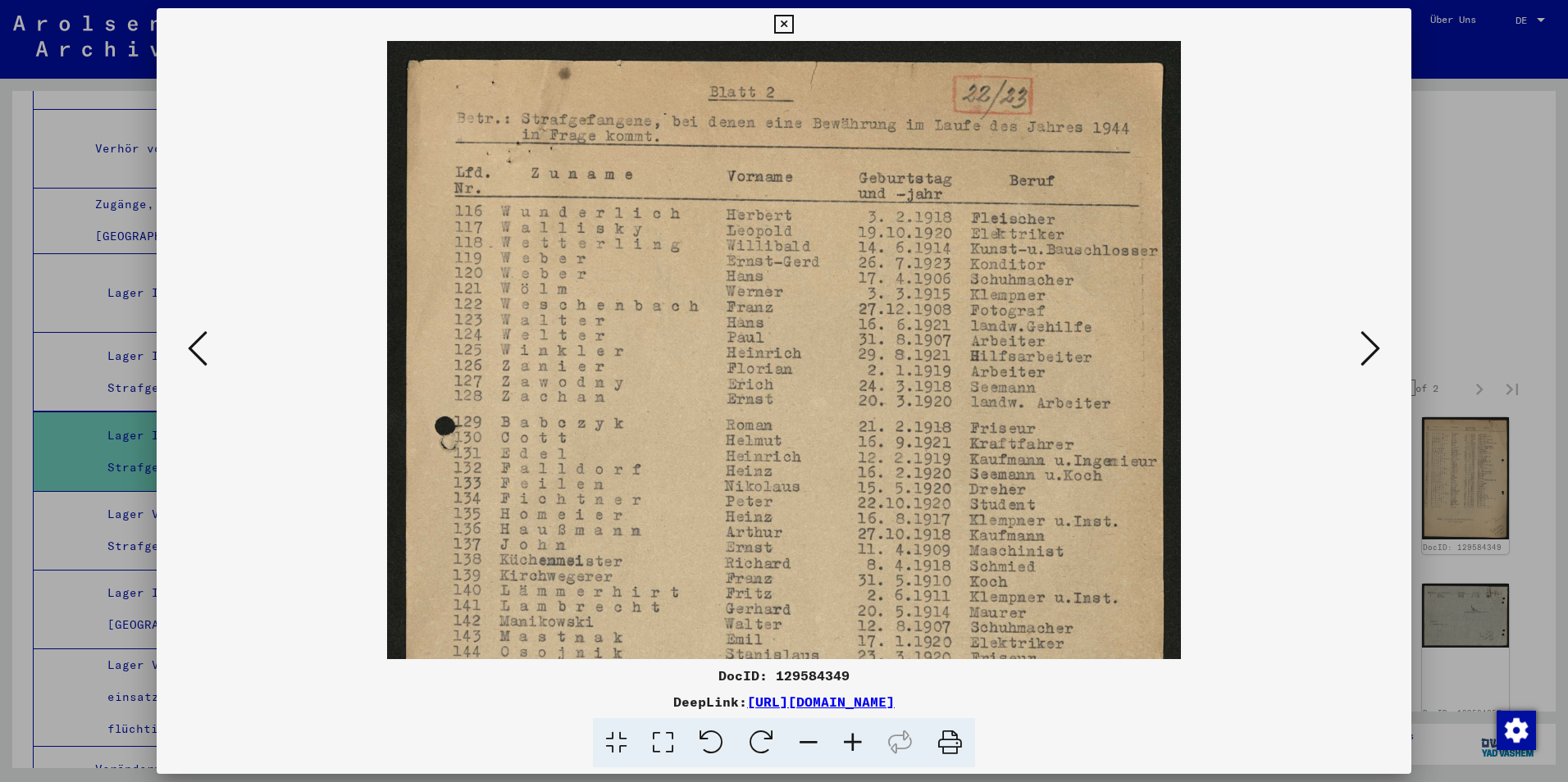
click at [858, 748] on icon at bounding box center [852, 743] width 44 height 50
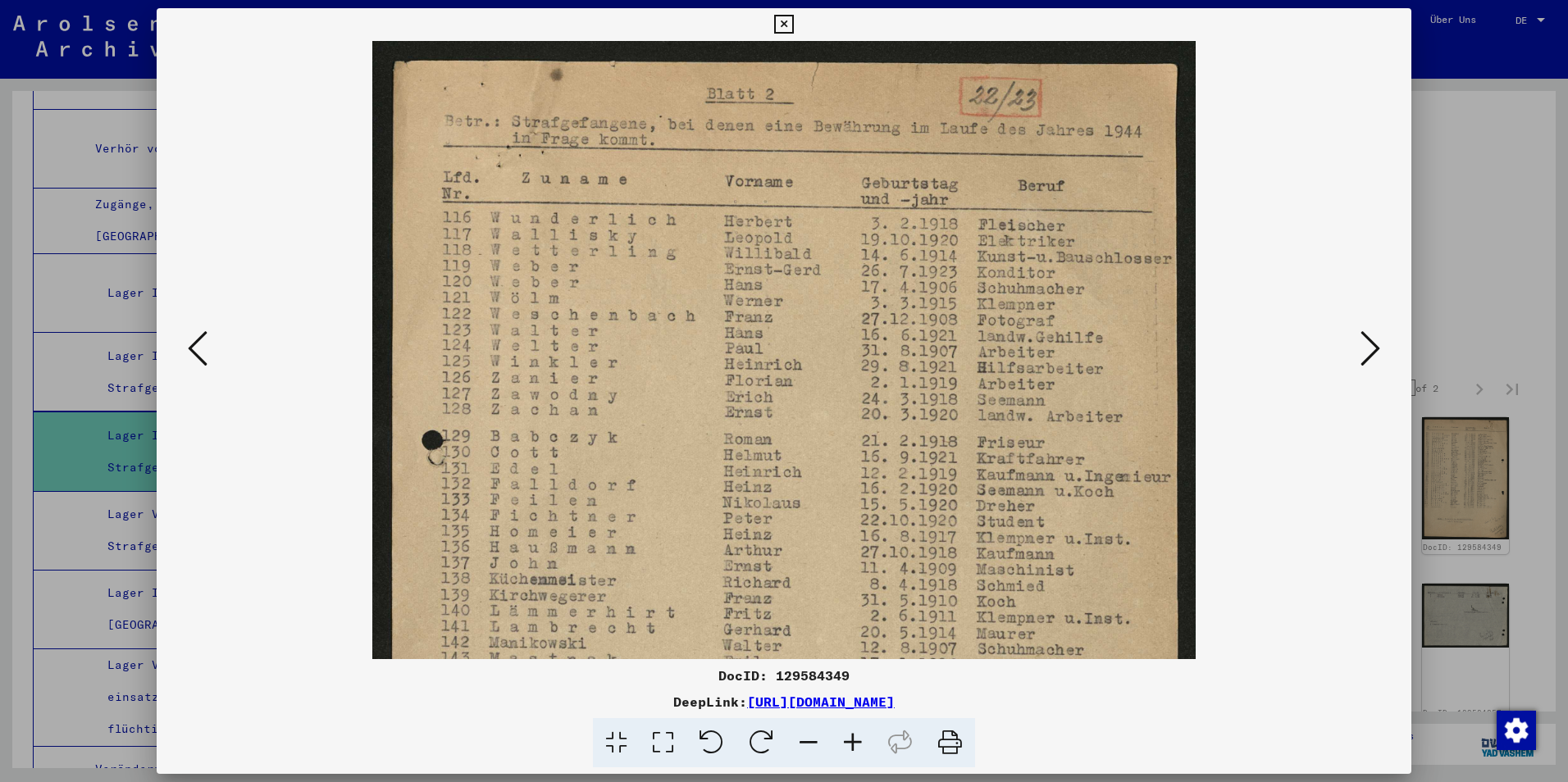
click at [858, 748] on icon at bounding box center [852, 743] width 44 height 50
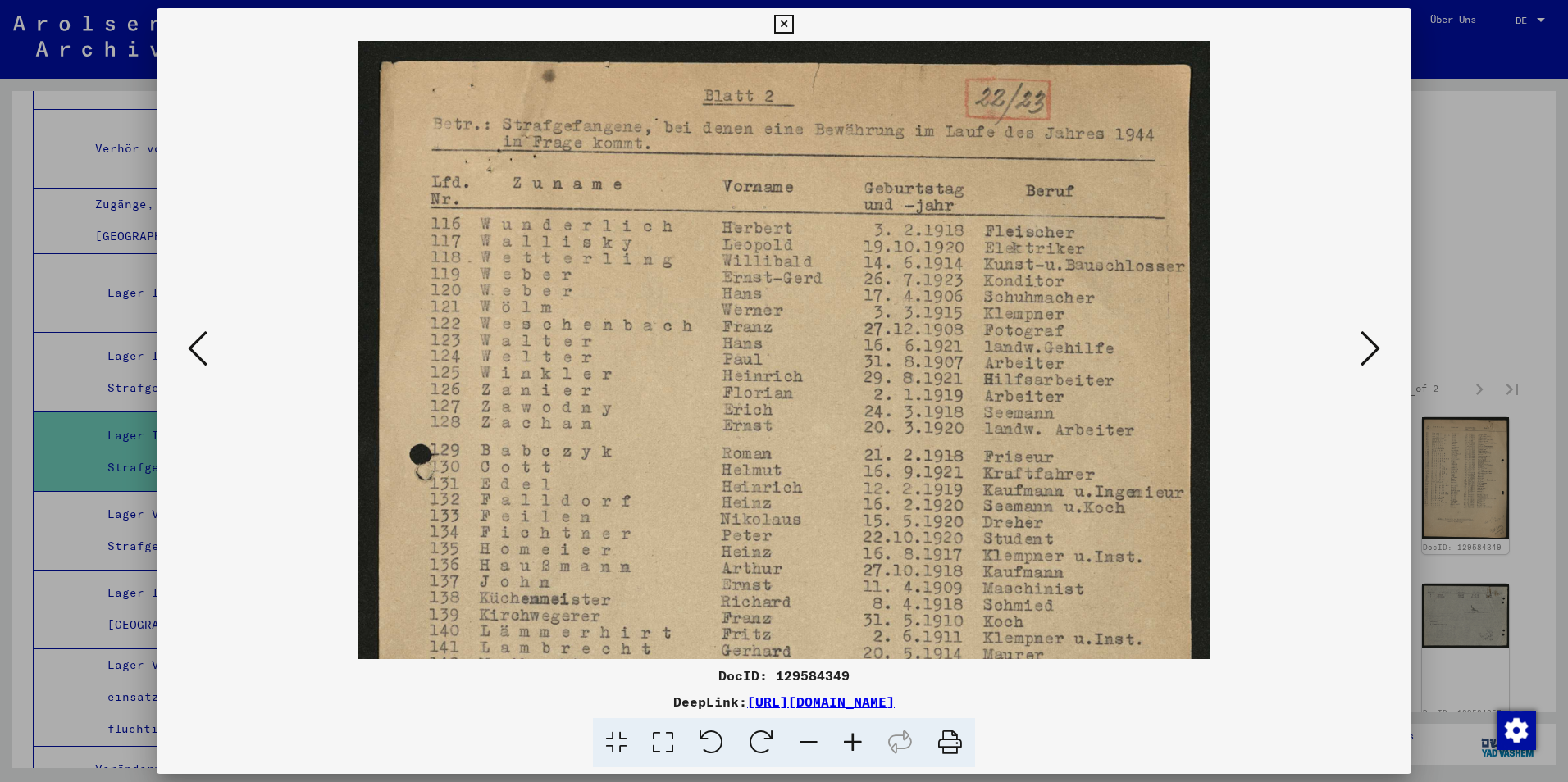
click at [858, 748] on icon at bounding box center [852, 743] width 44 height 50
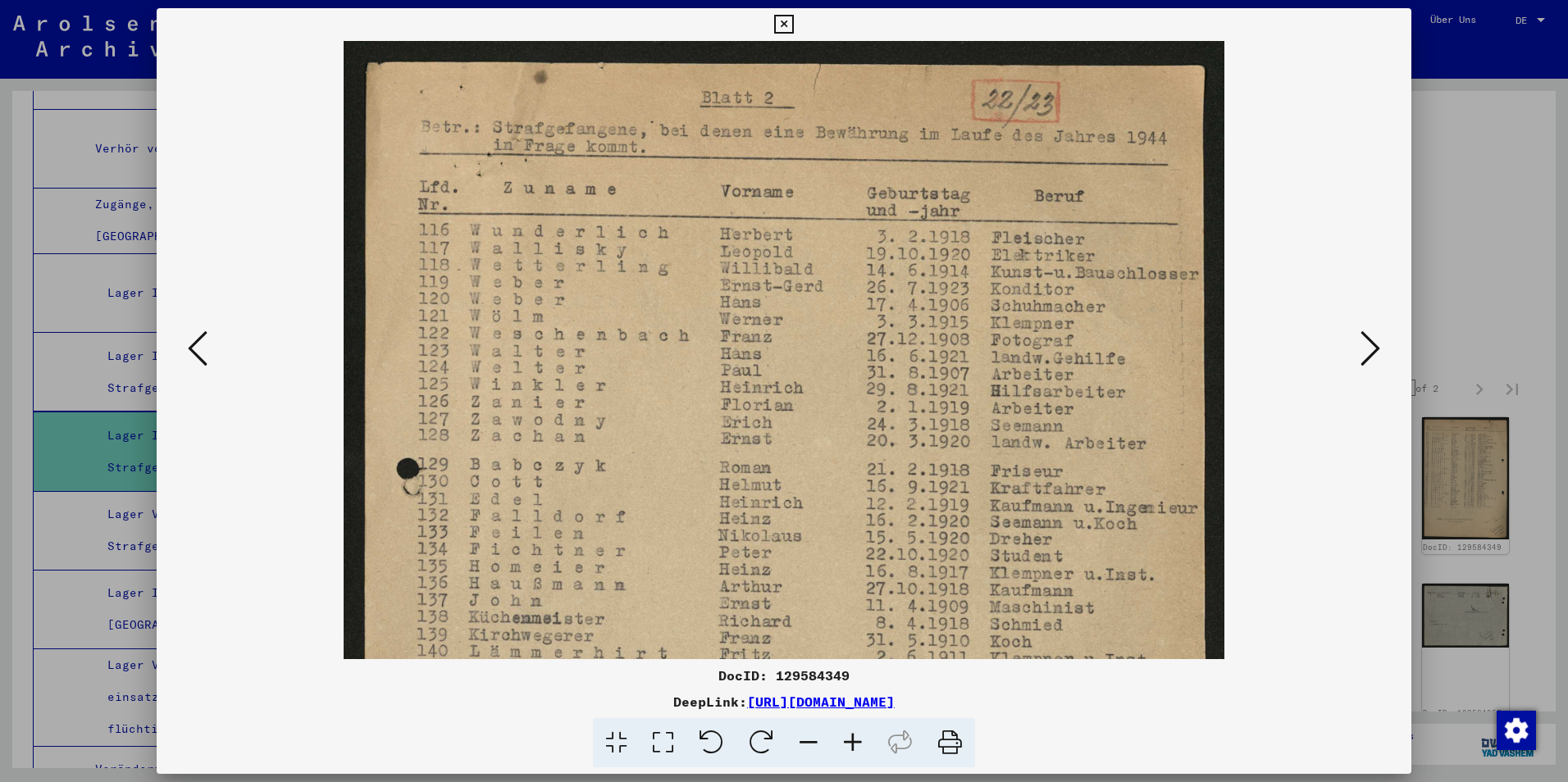
click at [858, 748] on icon at bounding box center [852, 743] width 44 height 50
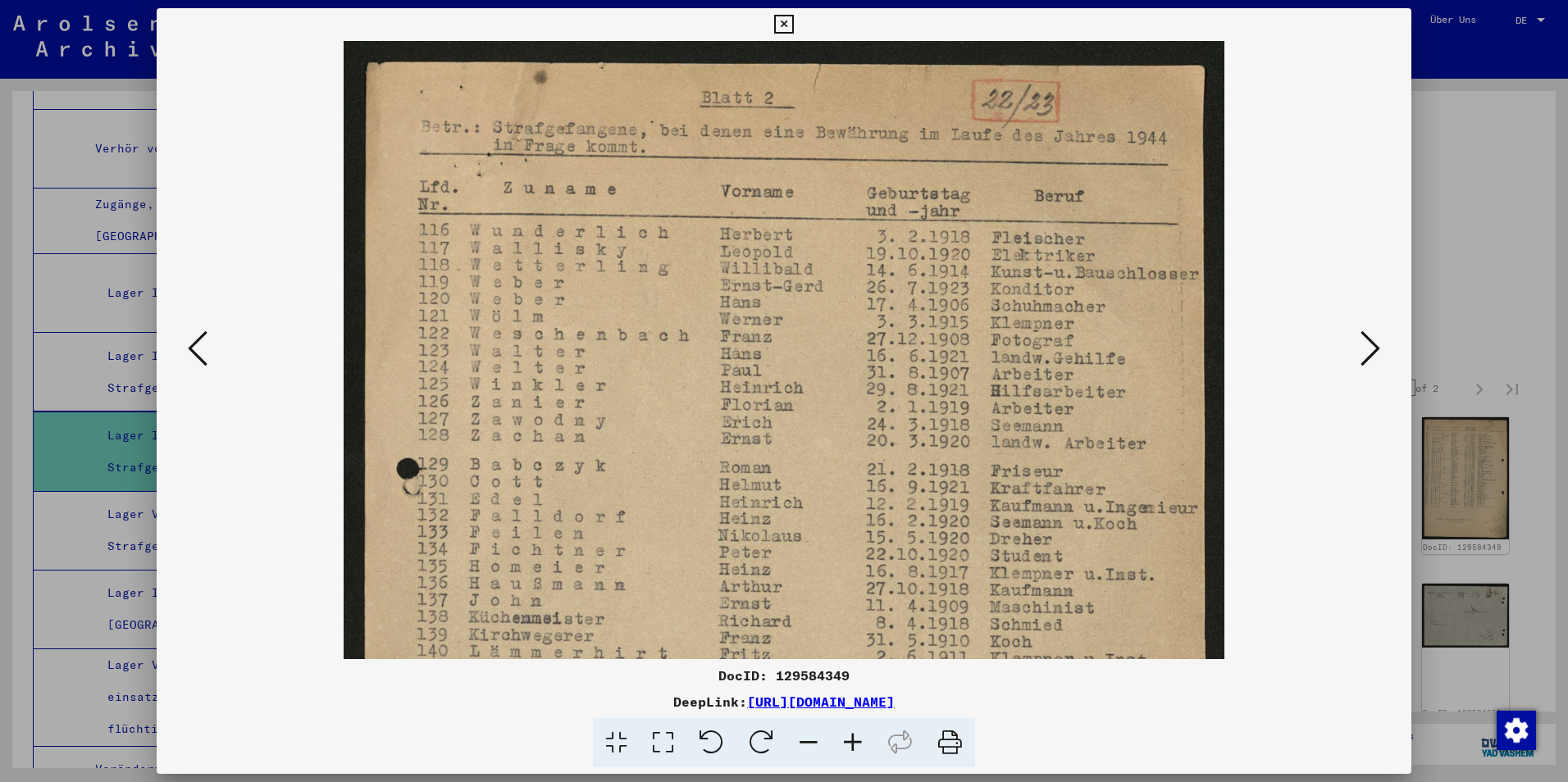
click at [858, 748] on icon at bounding box center [852, 743] width 44 height 50
click at [202, 350] on icon at bounding box center [197, 348] width 20 height 39
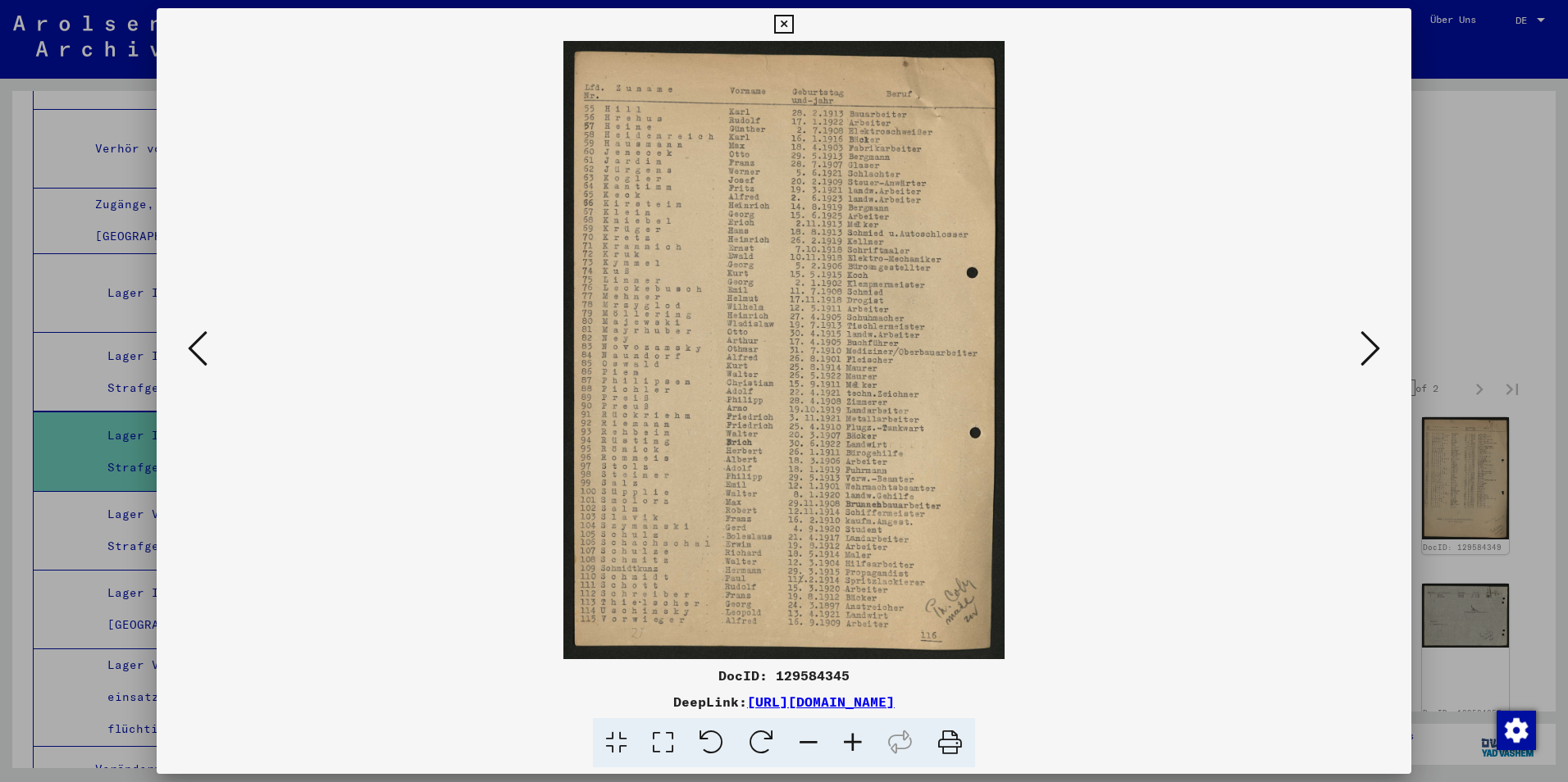
click at [202, 350] on icon at bounding box center [197, 348] width 20 height 39
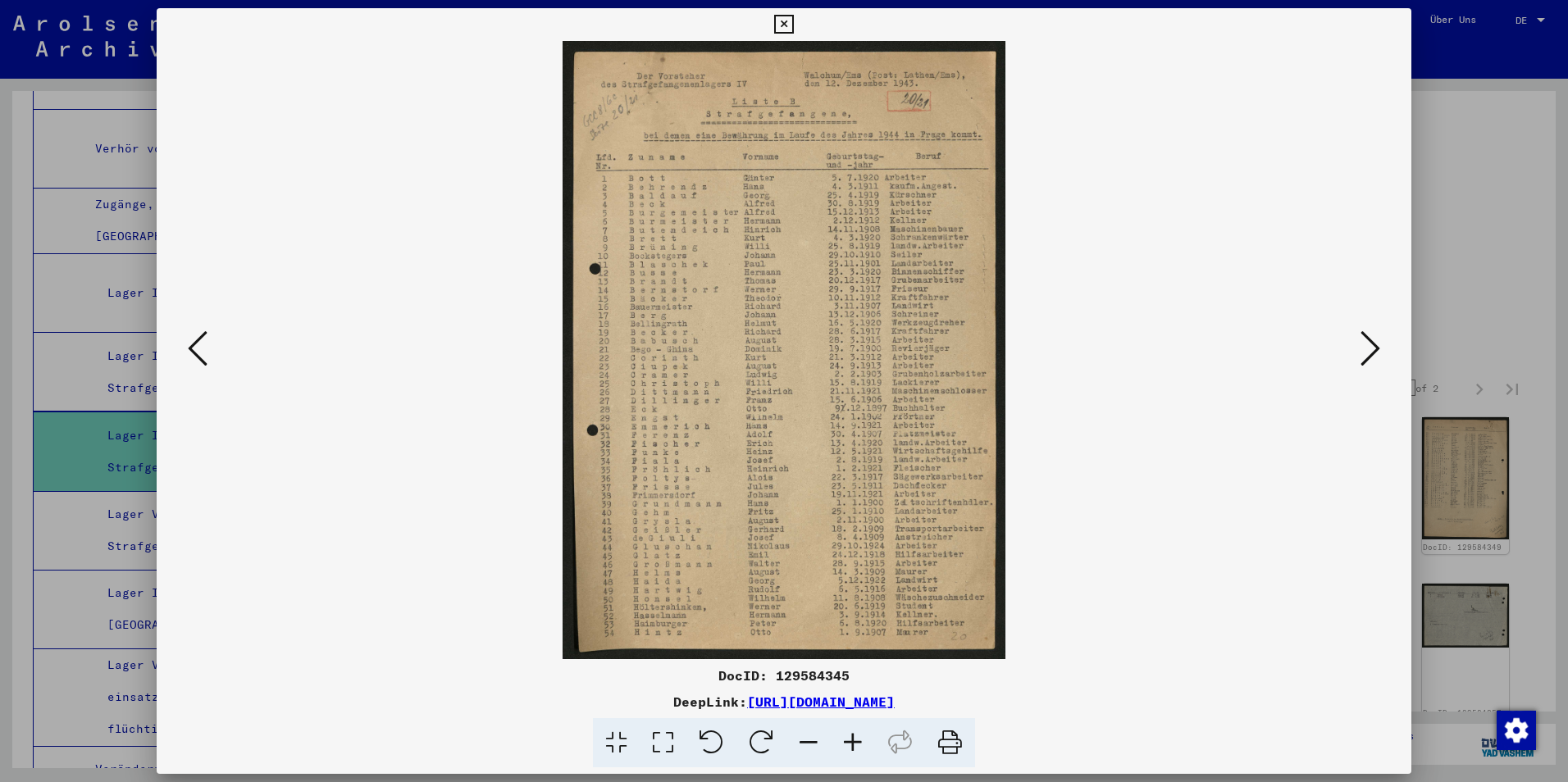
click at [855, 747] on icon at bounding box center [852, 743] width 44 height 50
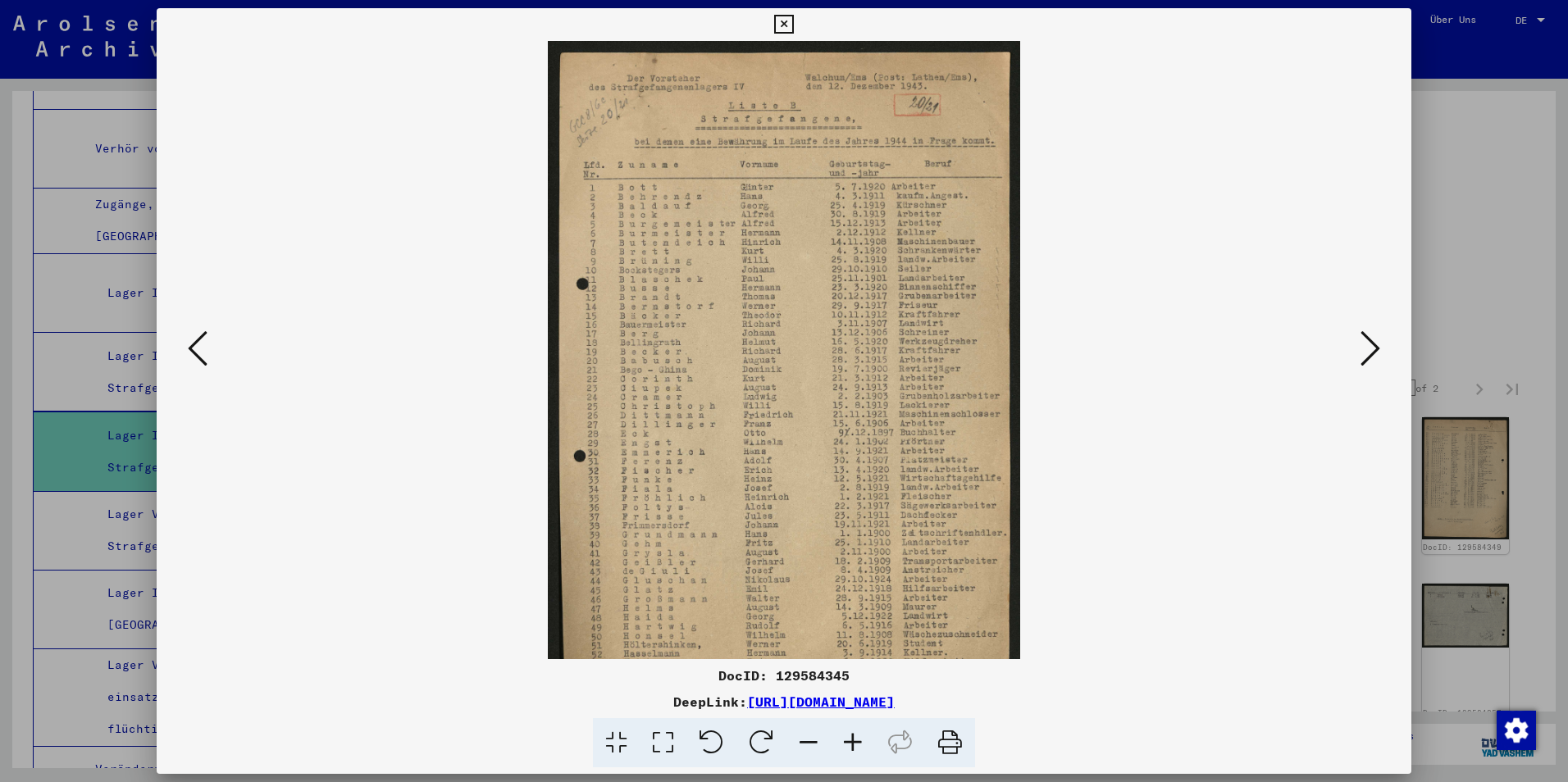
click at [855, 747] on icon at bounding box center [852, 743] width 44 height 50
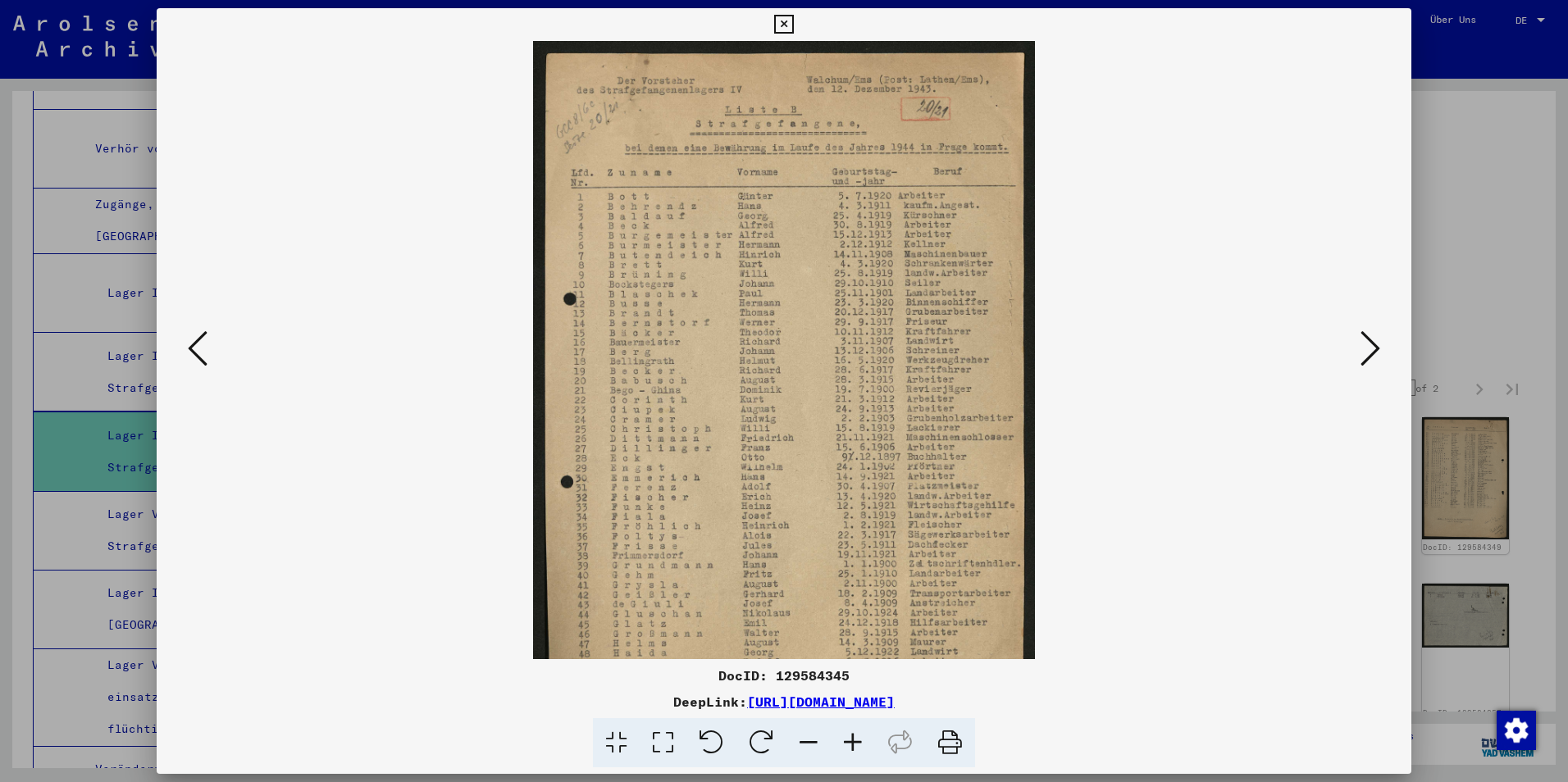
click at [855, 747] on icon at bounding box center [852, 743] width 44 height 50
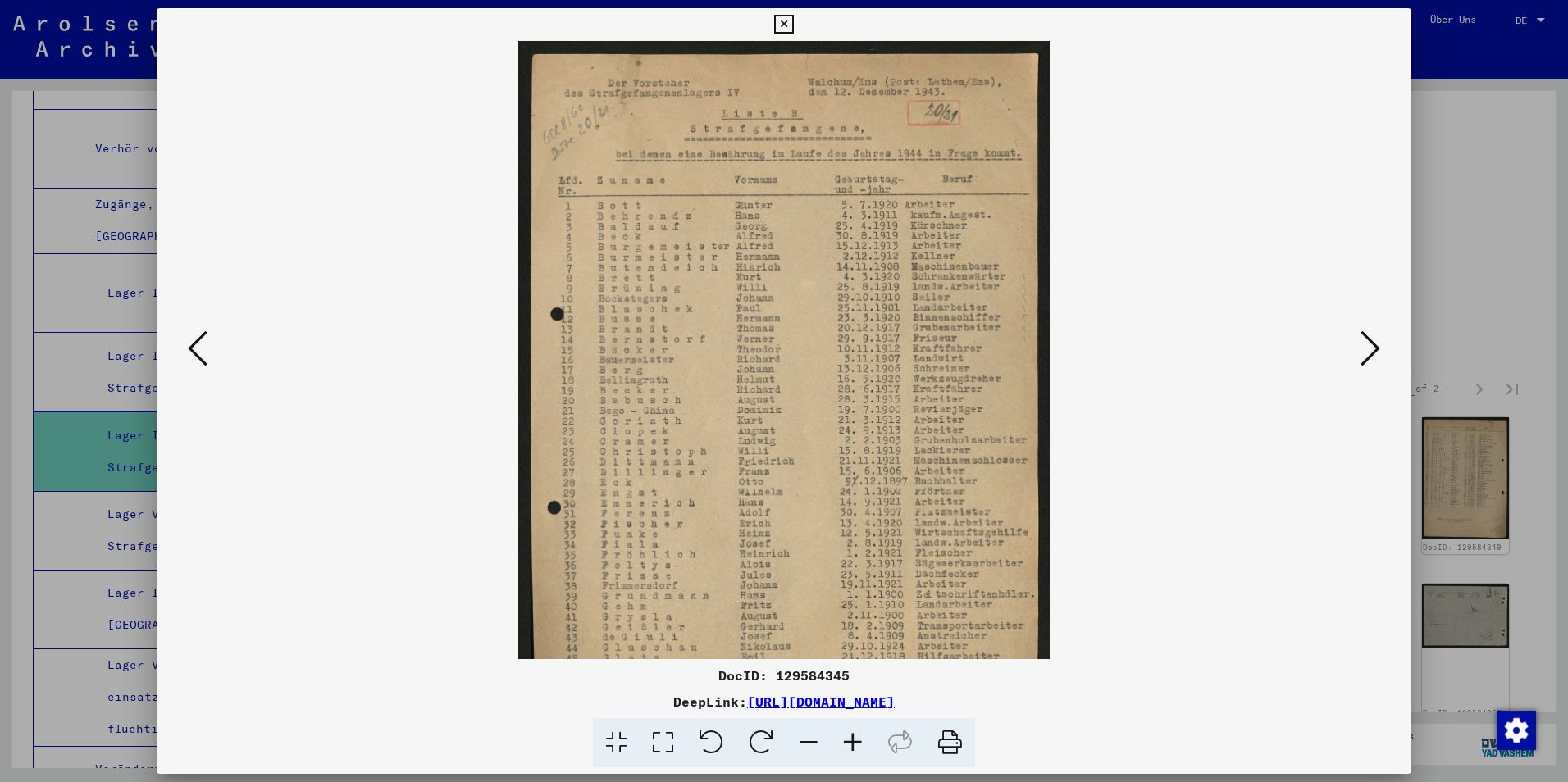
click at [855, 747] on icon at bounding box center [852, 743] width 44 height 50
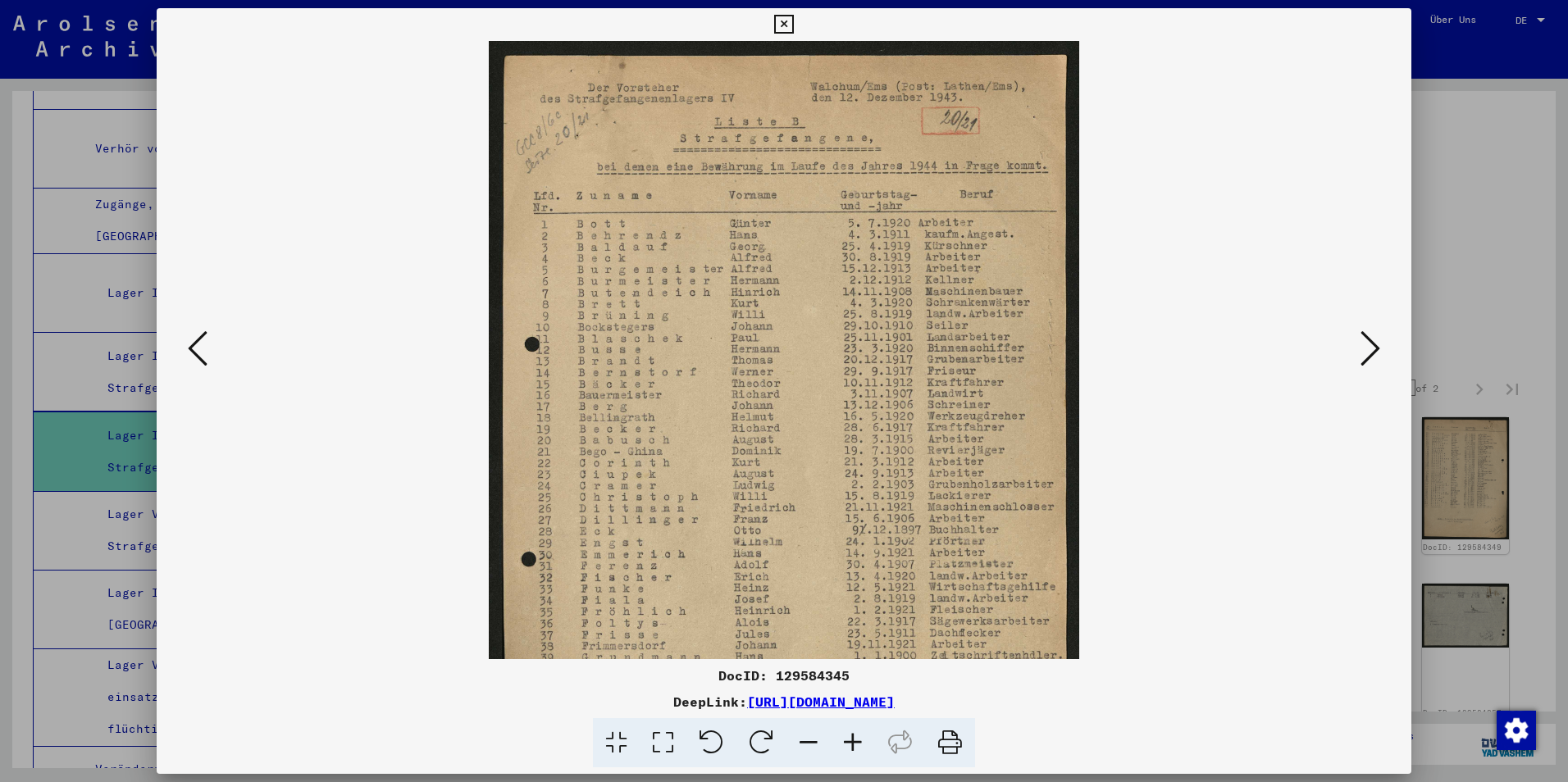
click at [855, 747] on icon at bounding box center [852, 743] width 44 height 50
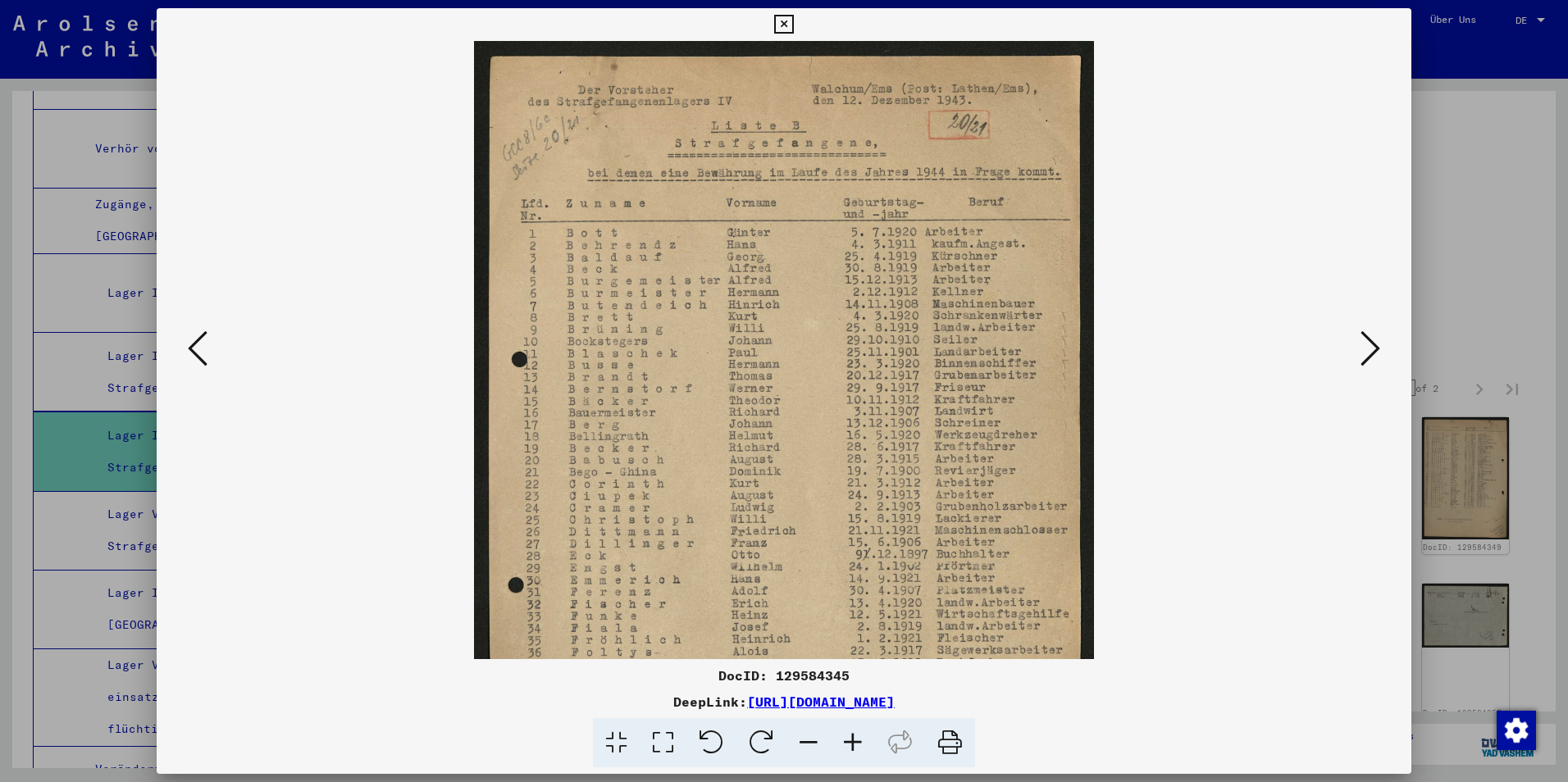
click at [855, 747] on icon at bounding box center [852, 743] width 44 height 50
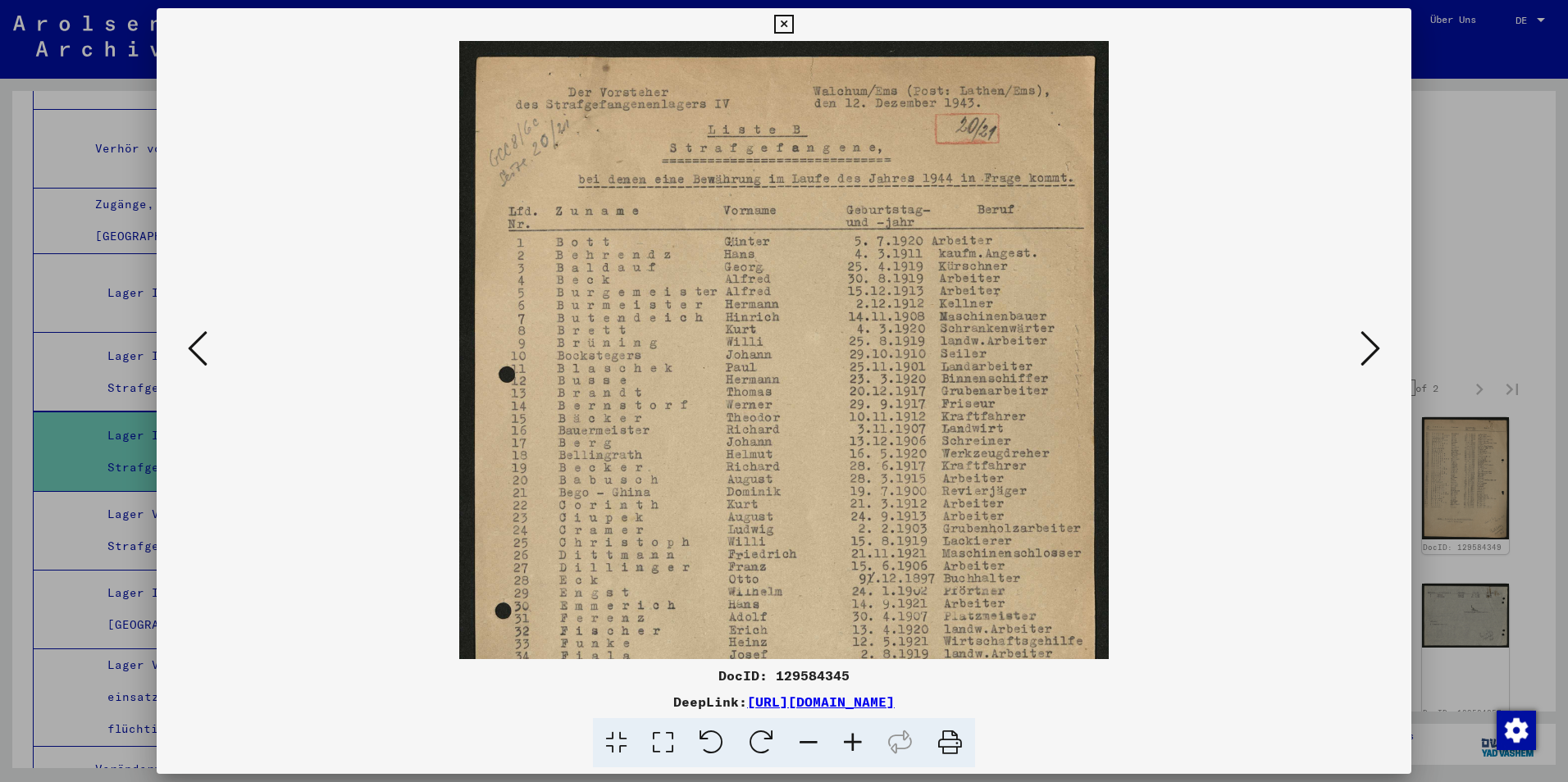
click at [855, 747] on icon at bounding box center [852, 743] width 44 height 50
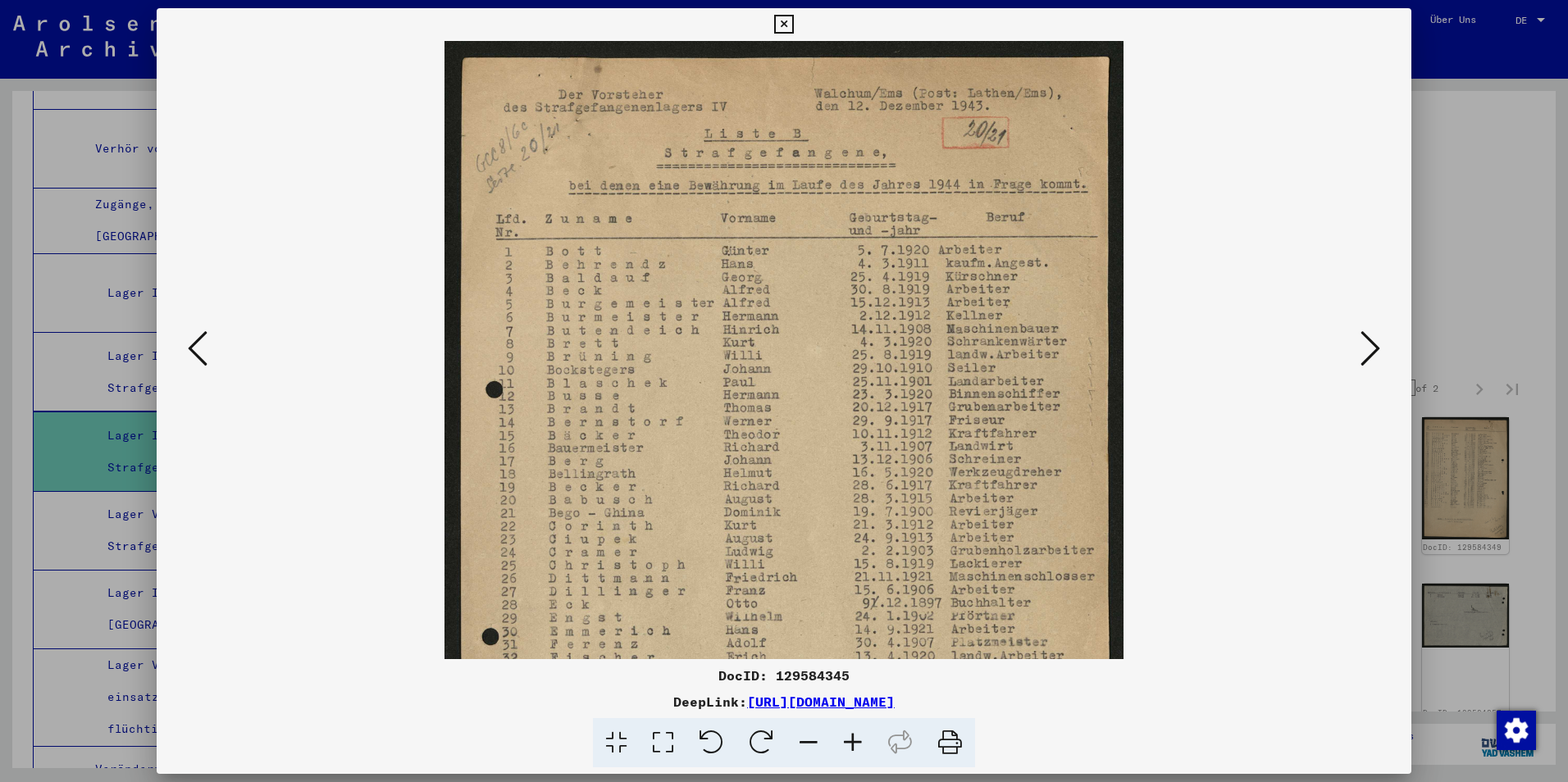
click at [855, 747] on icon at bounding box center [852, 743] width 44 height 50
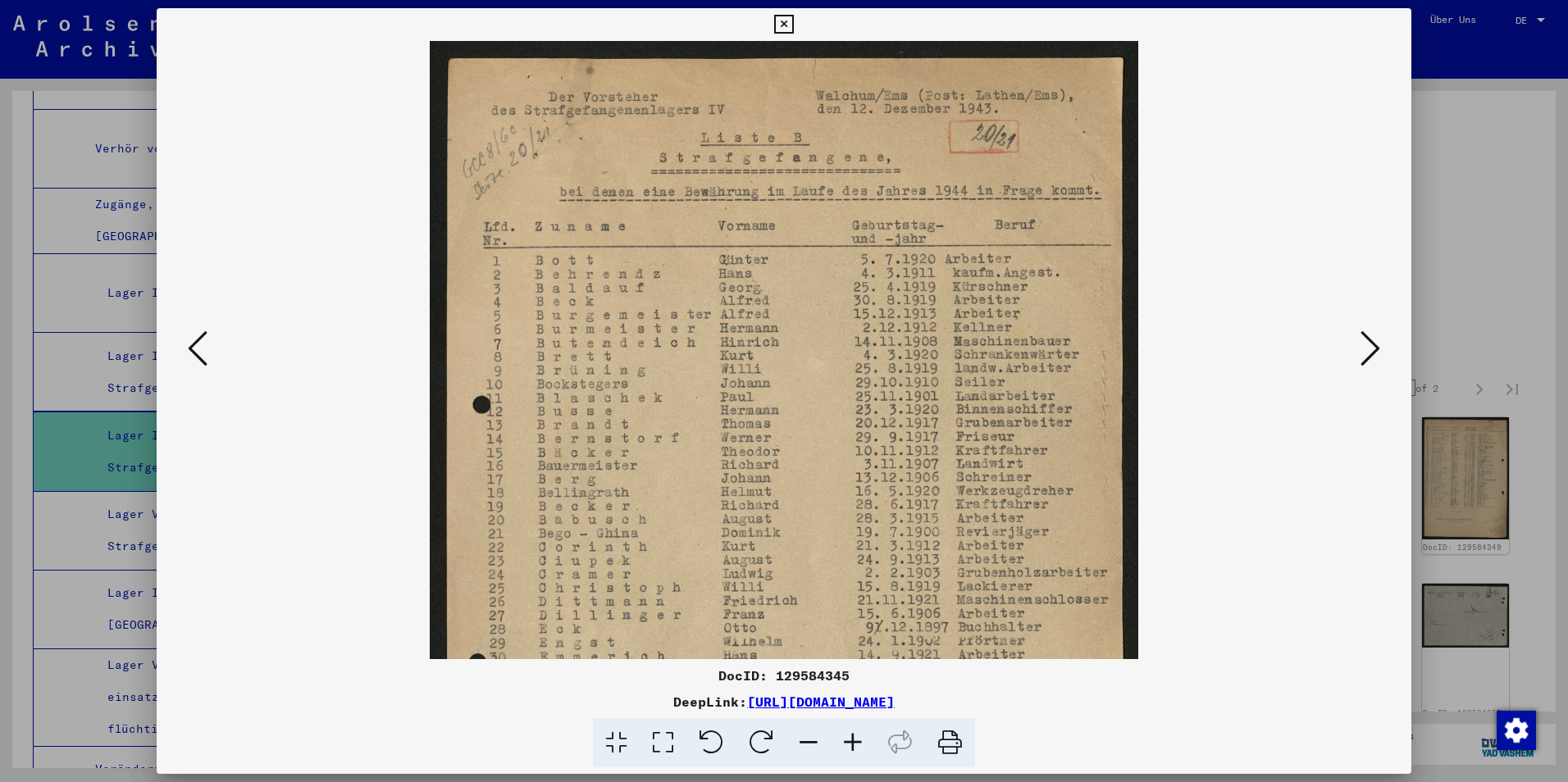
click at [855, 747] on icon at bounding box center [852, 743] width 44 height 50
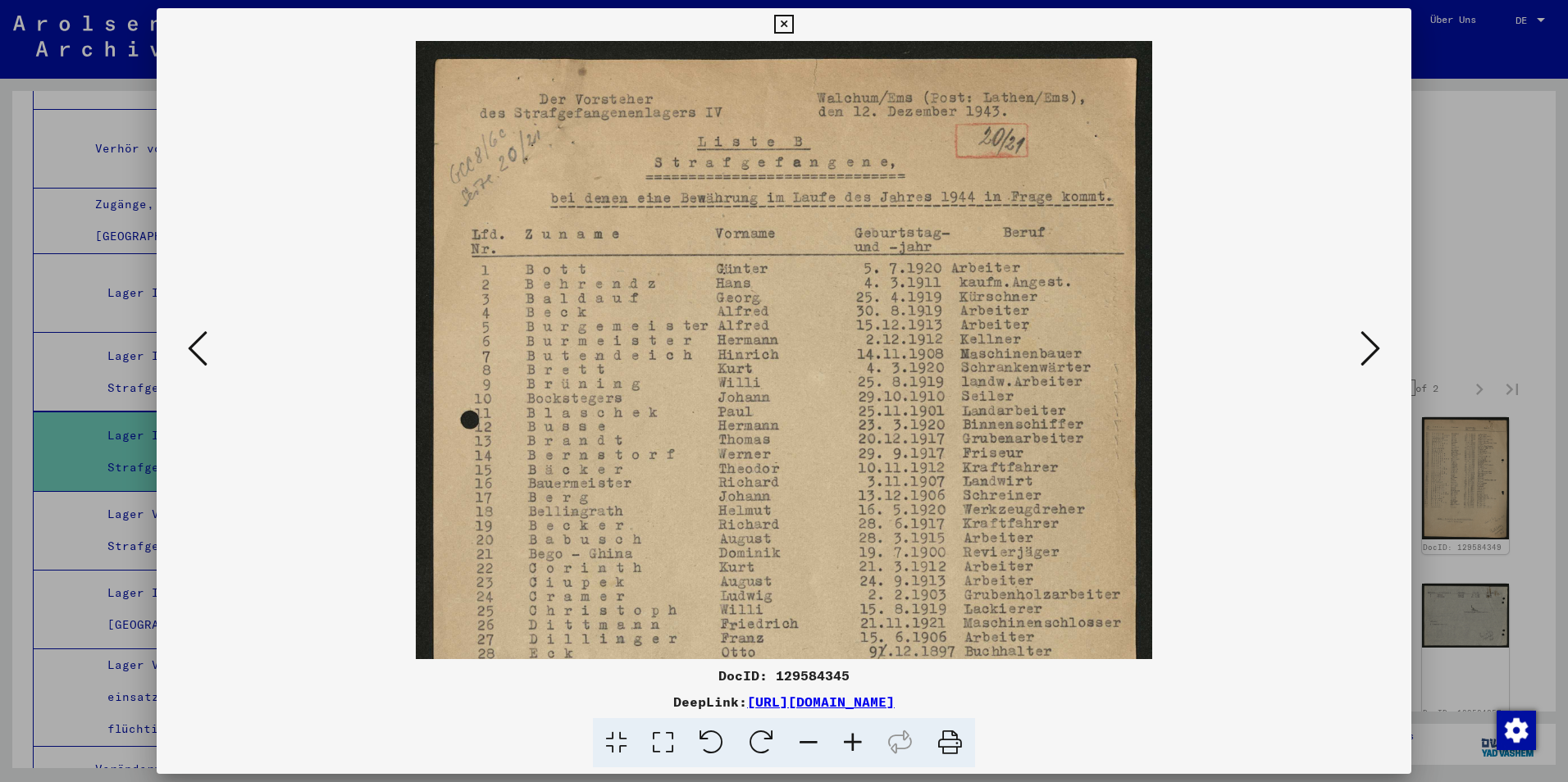
click at [855, 747] on icon at bounding box center [852, 743] width 44 height 50
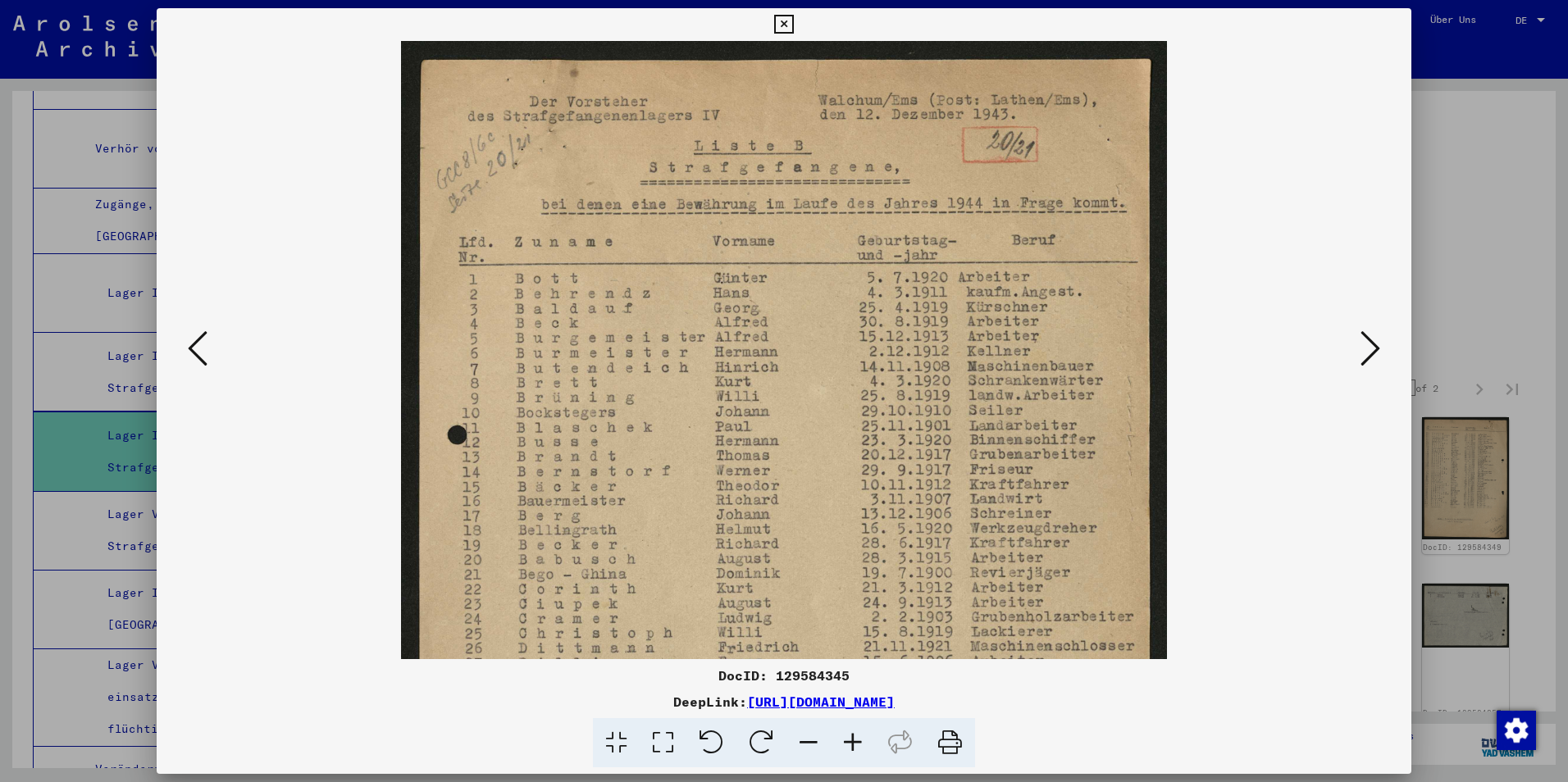
click at [855, 747] on icon at bounding box center [852, 743] width 44 height 50
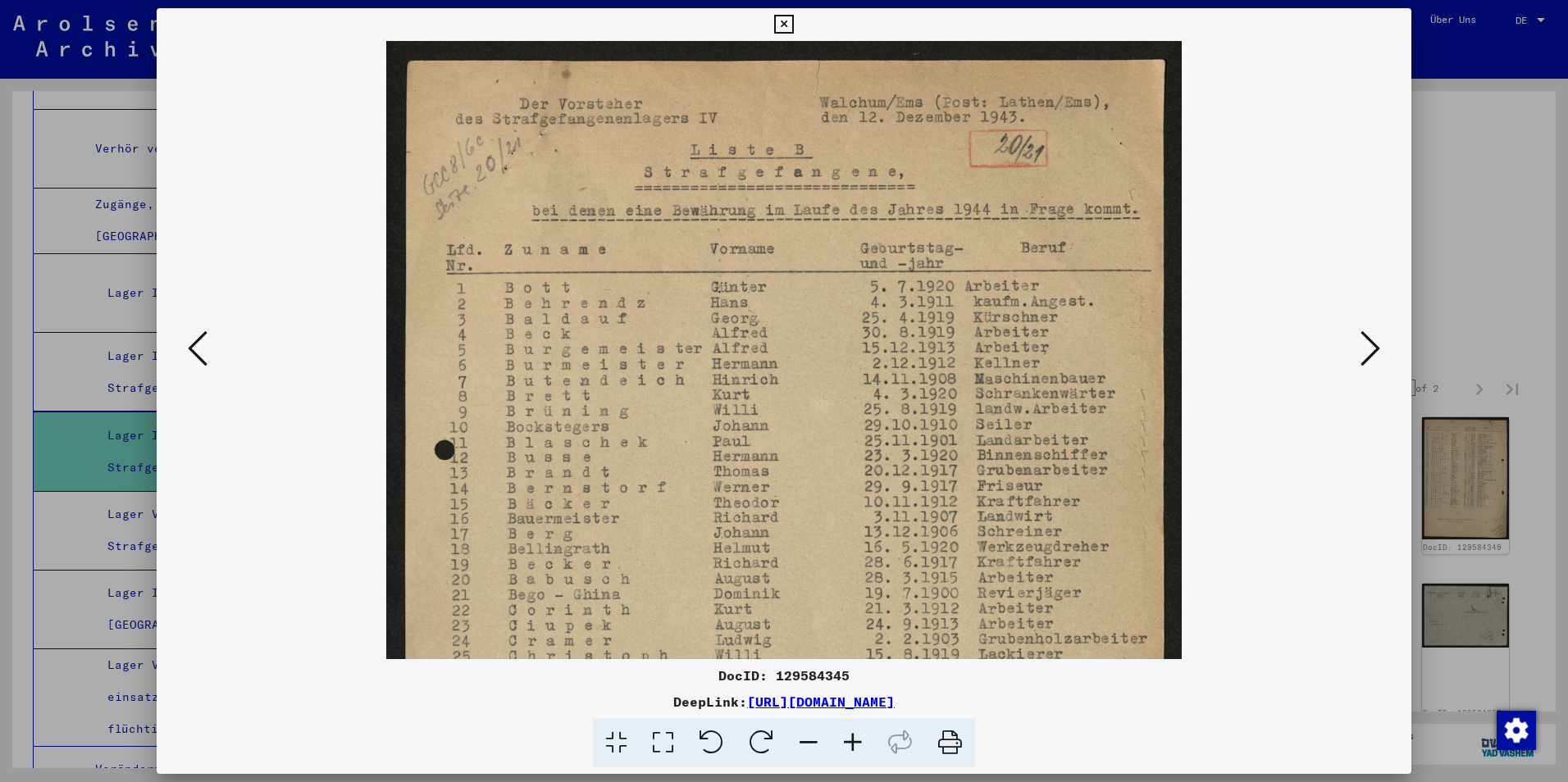
click at [855, 747] on icon at bounding box center [852, 743] width 44 height 50
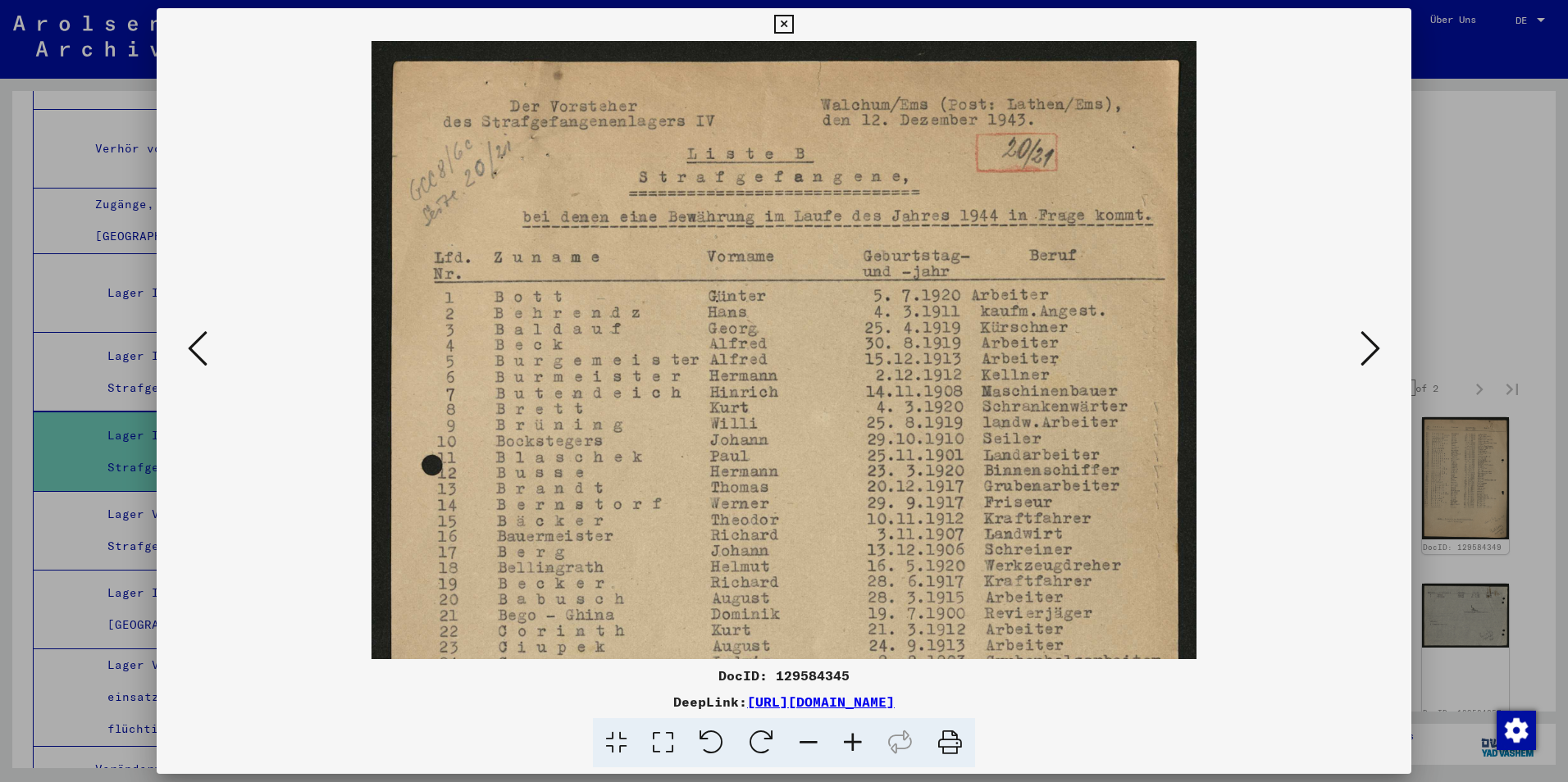
click at [855, 747] on icon at bounding box center [852, 743] width 44 height 50
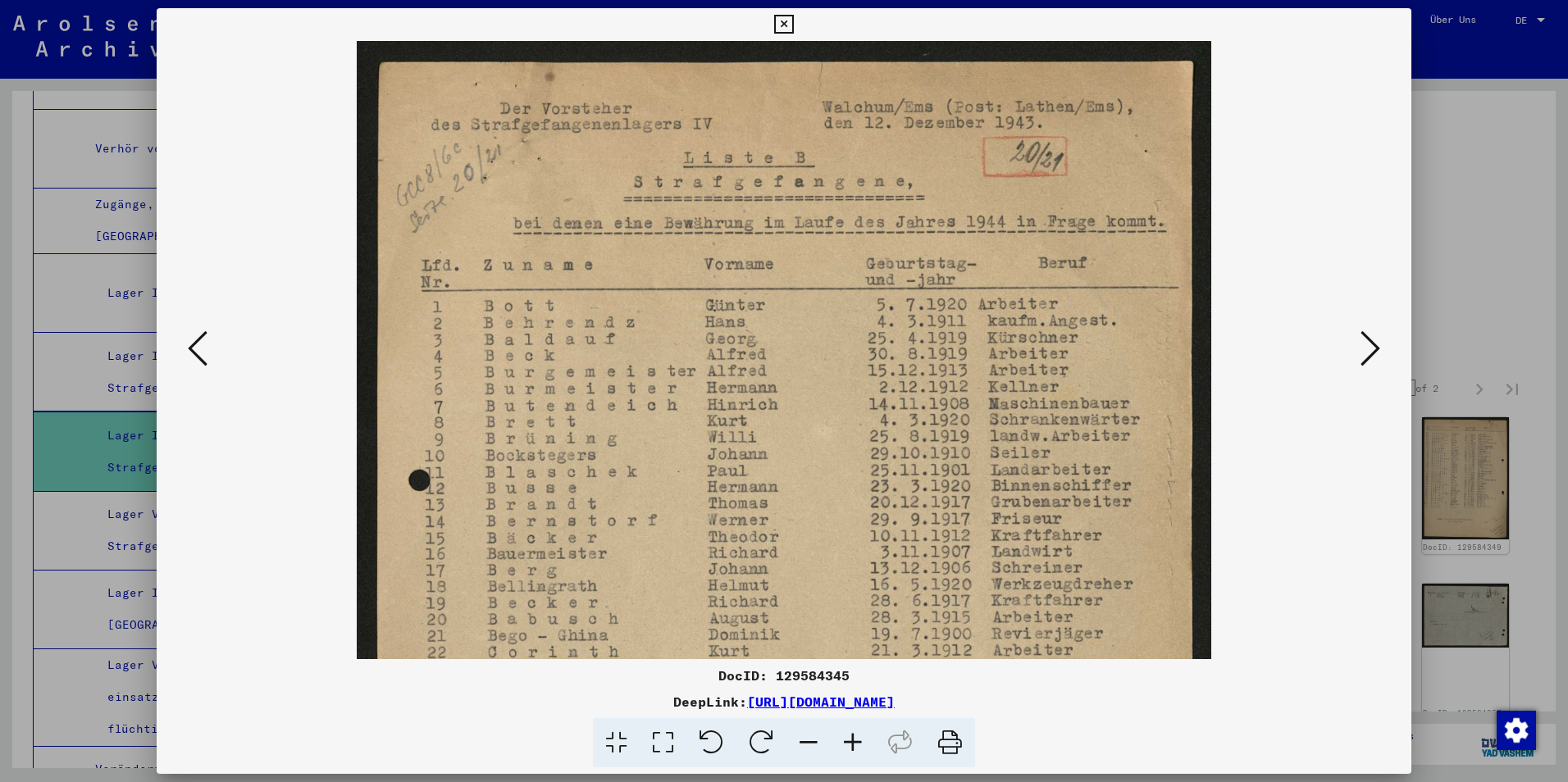
click at [855, 747] on icon at bounding box center [852, 743] width 44 height 50
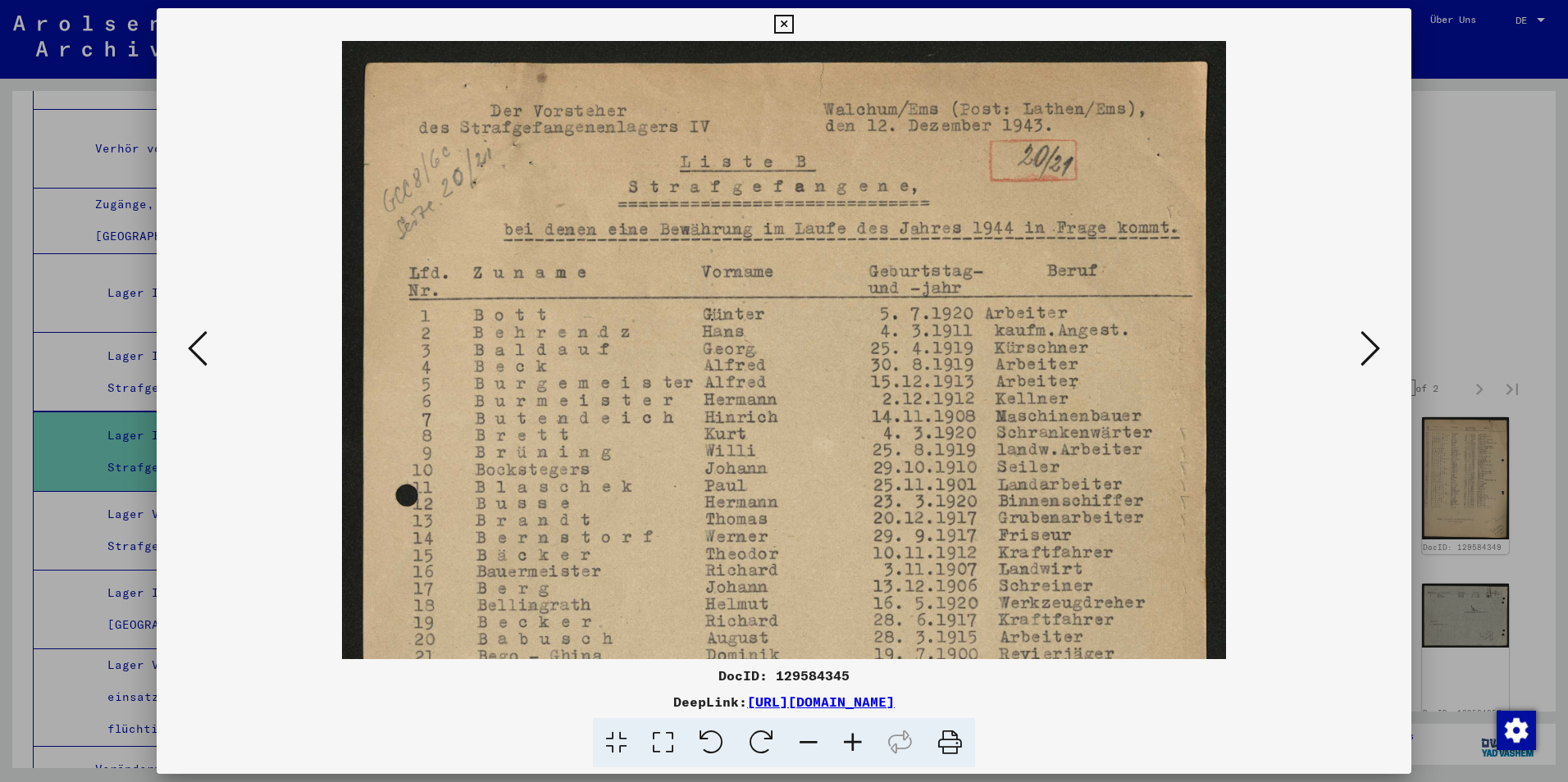
click at [855, 747] on icon at bounding box center [852, 743] width 44 height 50
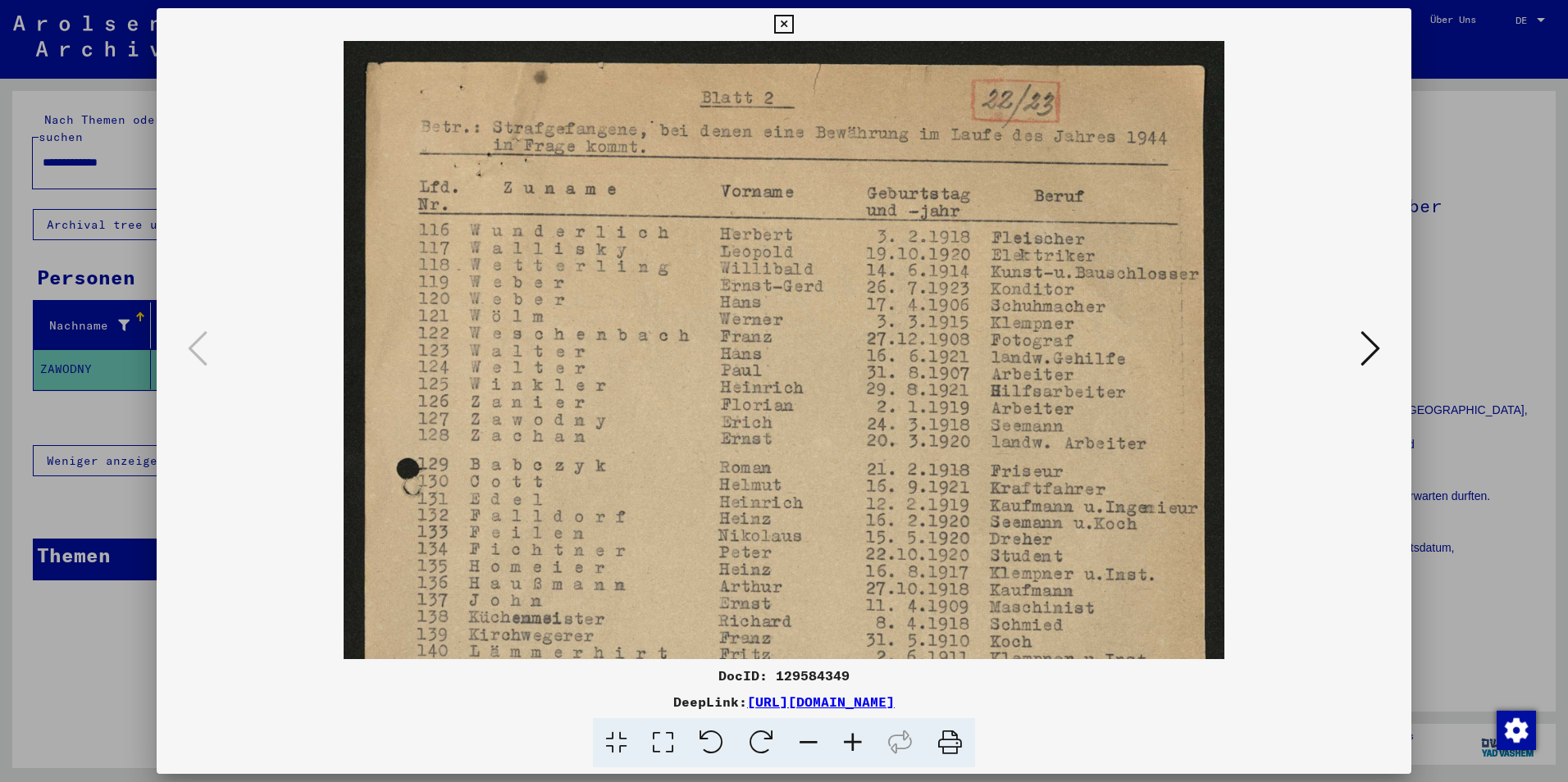
scroll to position [1038, 0]
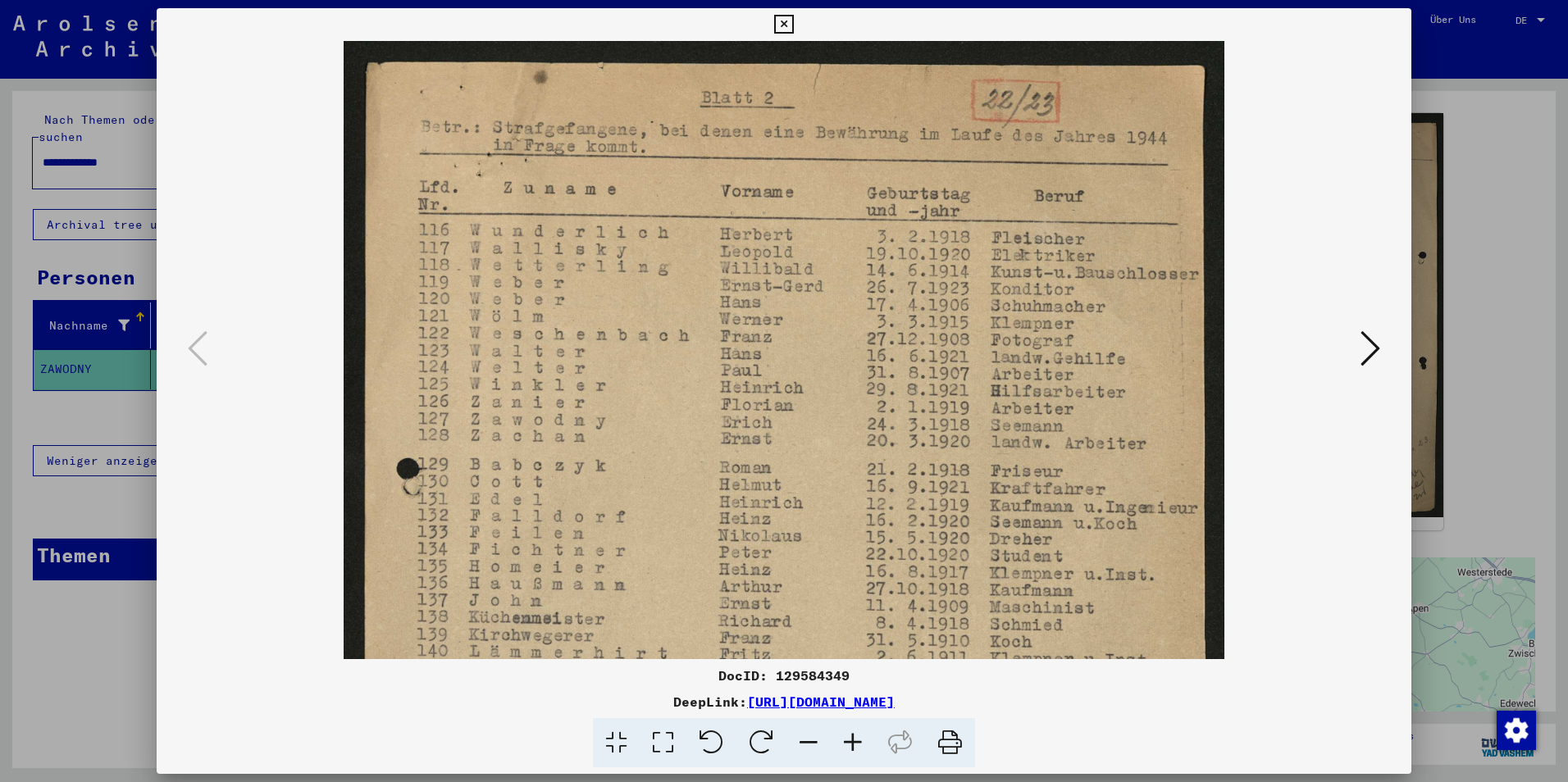
drag, startPoint x: 1090, startPoint y: 701, endPoint x: 574, endPoint y: 705, distance: 516.0
click at [574, 705] on div "DeepLink: https://collections.arolsen-archives.org/de/document/129584349" at bounding box center [784, 702] width 1255 height 20
copy link "[URL][DOMAIN_NAME]"
